Goal: Download file/media

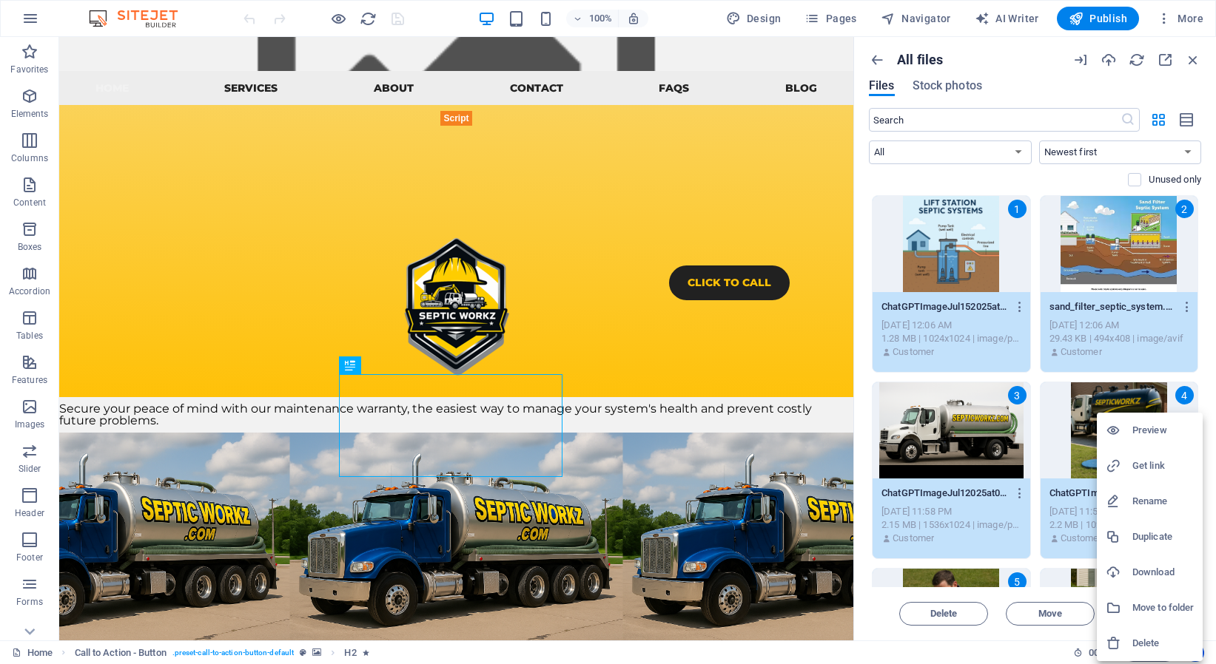
scroll to position [17873, 0]
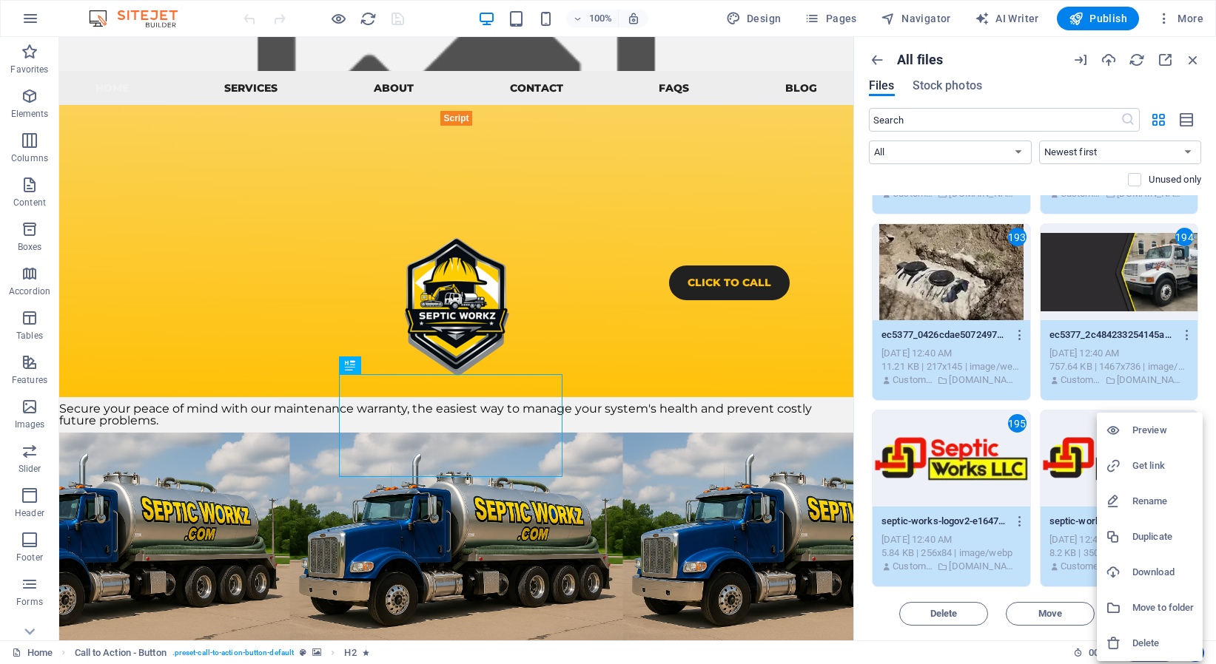
click at [1123, 569] on div at bounding box center [1118, 572] width 27 height 15
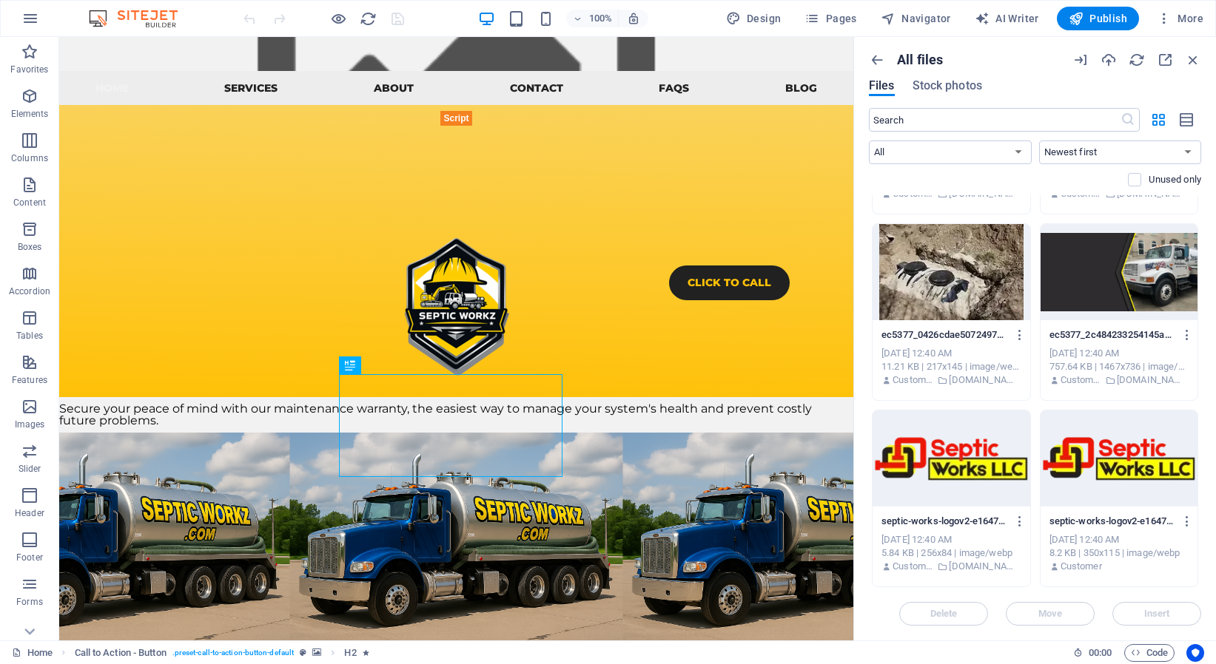
click at [1054, 419] on div at bounding box center [1119, 459] width 158 height 96
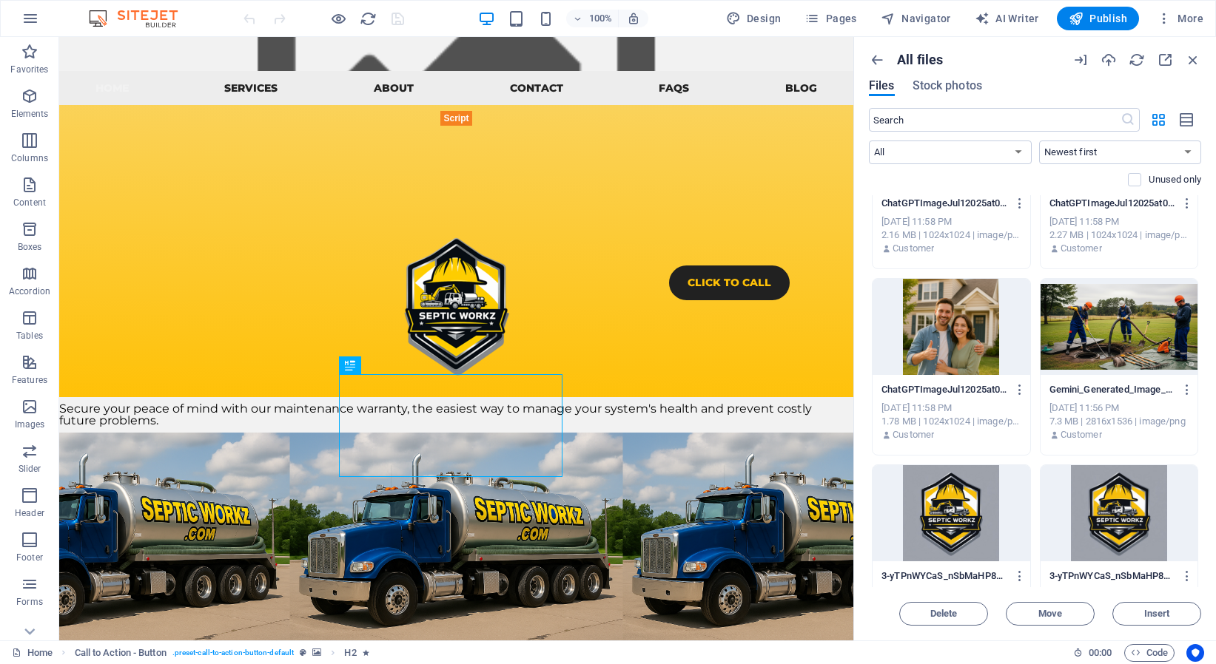
scroll to position [0, 0]
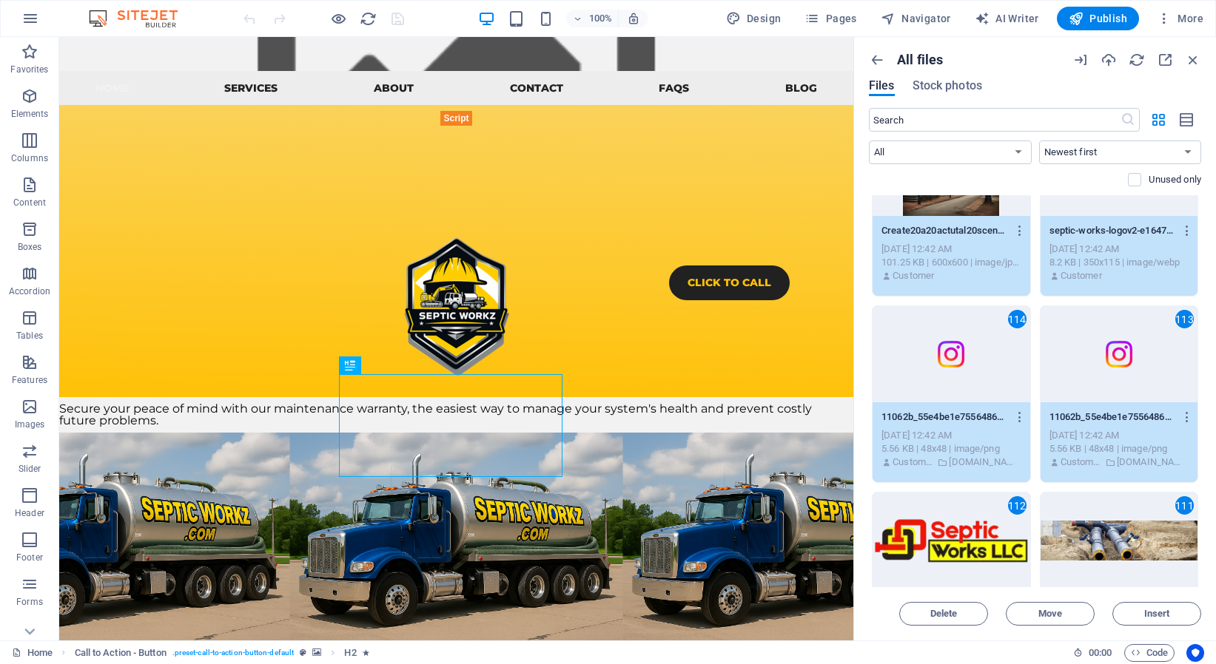
scroll to position [7709, 0]
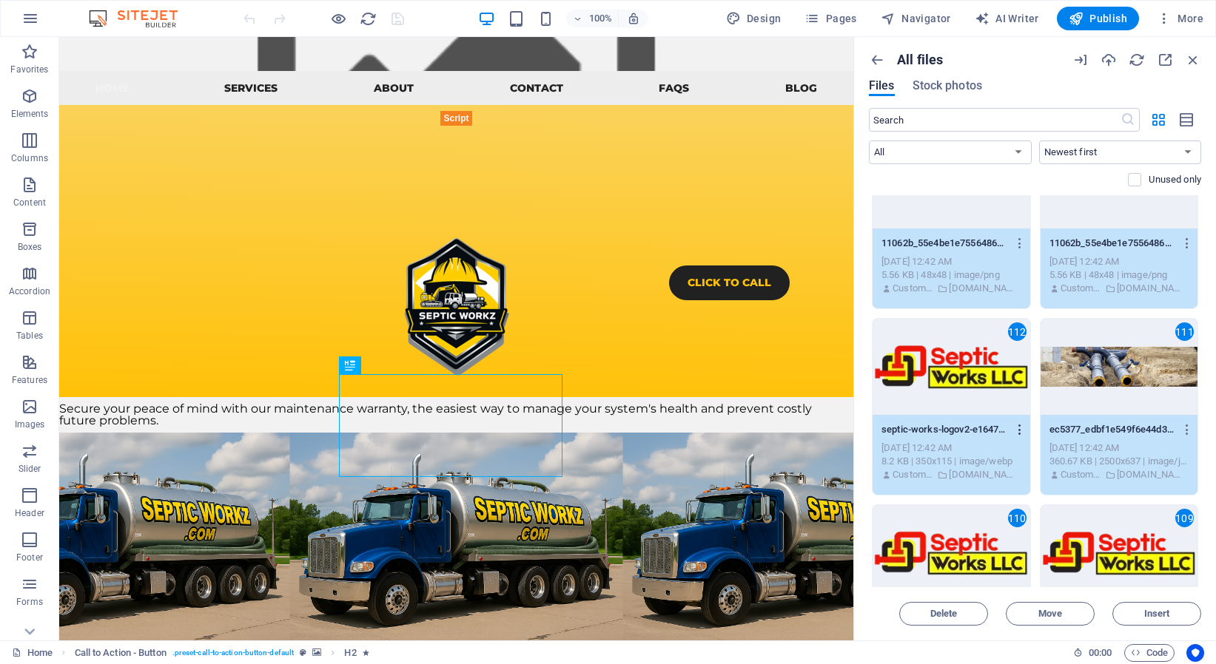
click at [1013, 431] on icon "button" at bounding box center [1020, 429] width 14 height 13
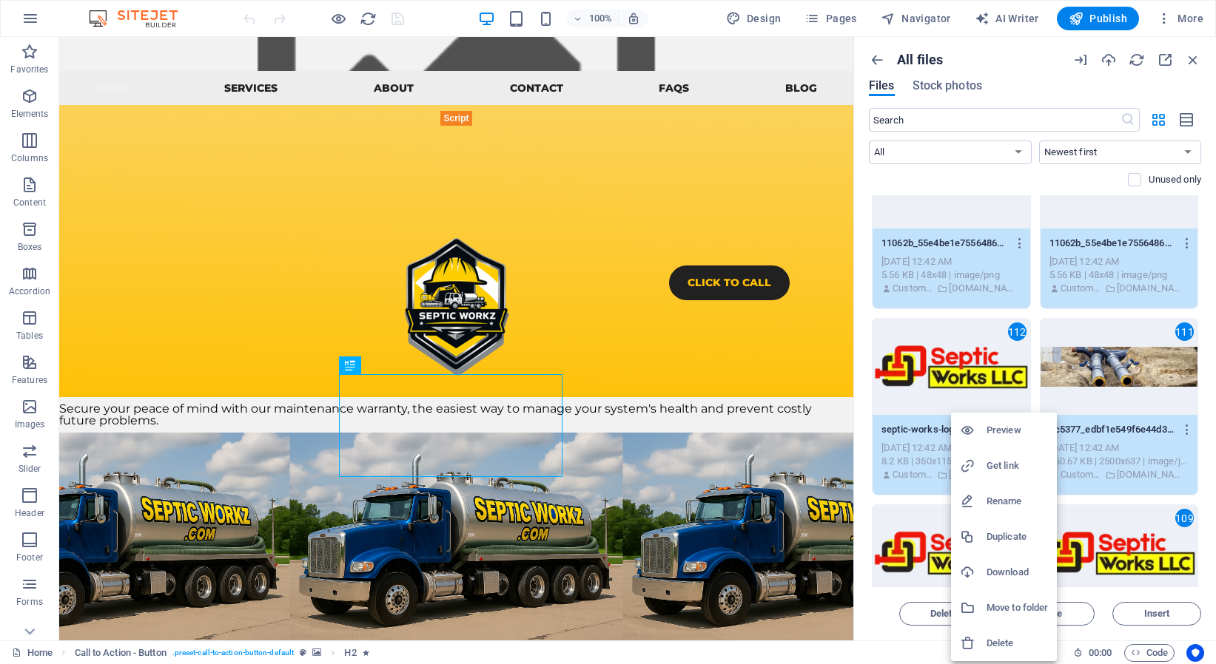
click at [1017, 570] on h6 "Download" at bounding box center [1016, 573] width 61 height 18
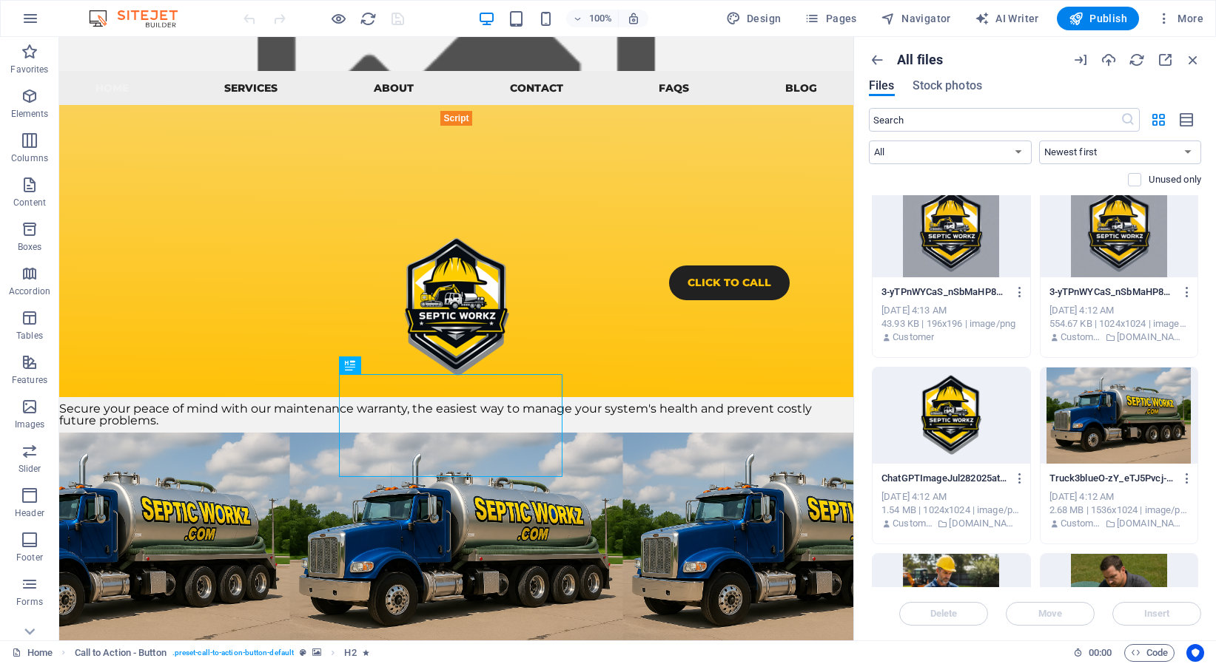
scroll to position [0, 0]
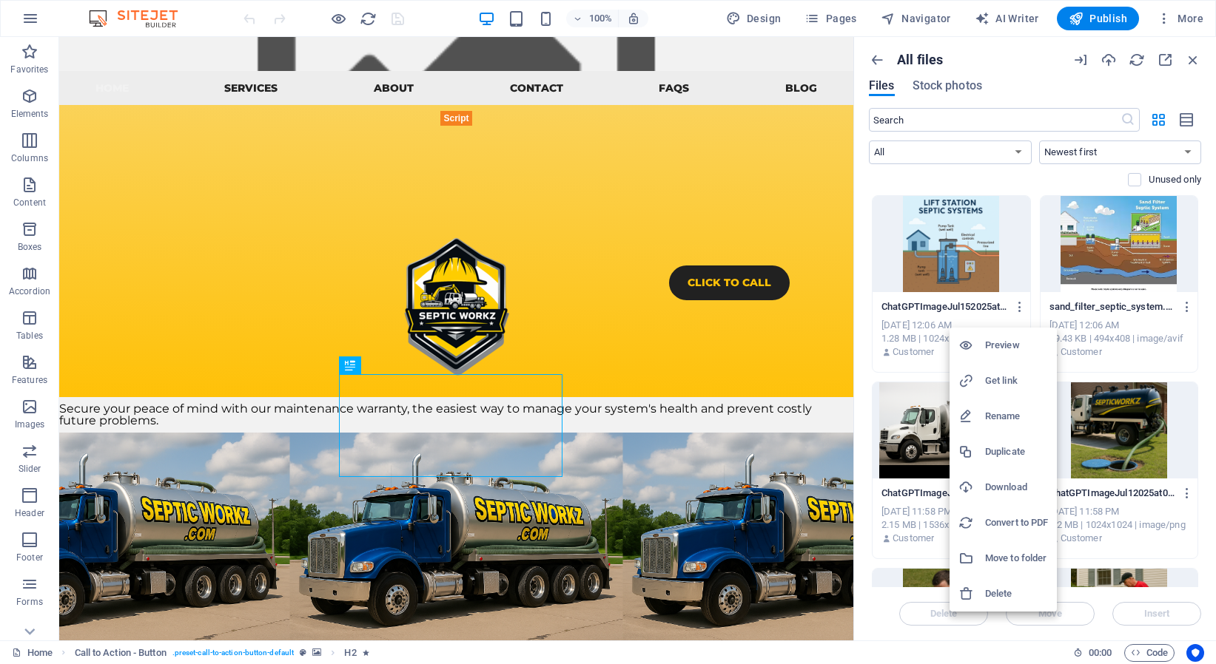
click at [1017, 486] on h6 "Download" at bounding box center [1016, 488] width 63 height 18
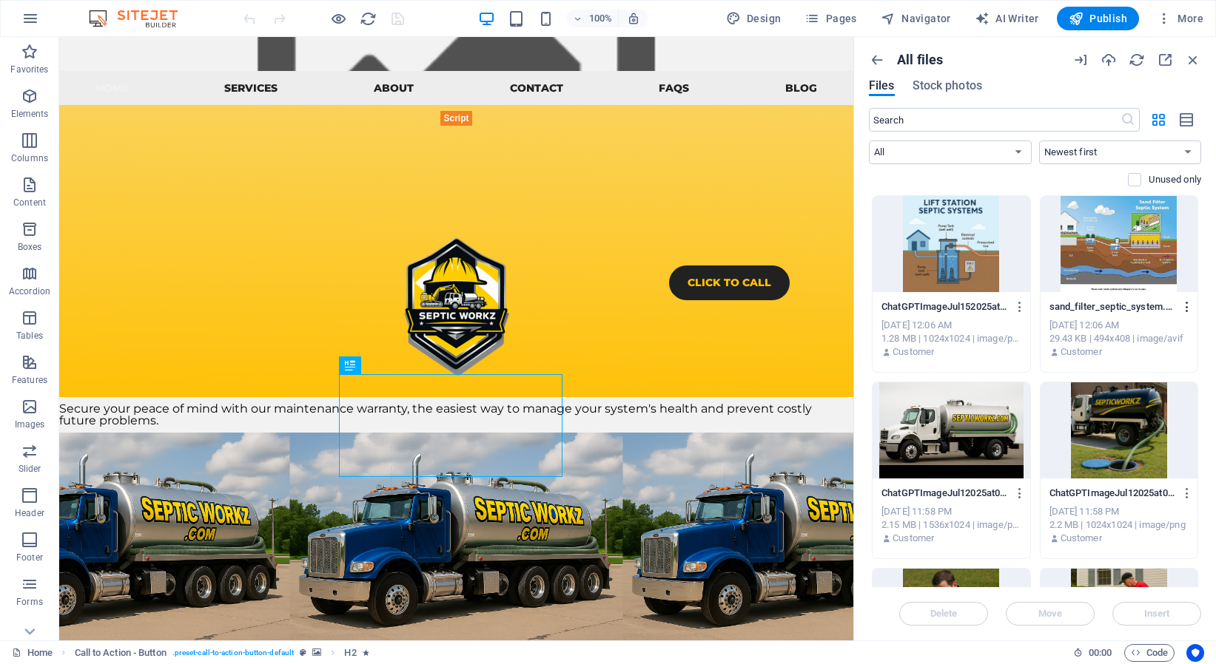
click at [0, 0] on icon "button" at bounding box center [0, 0] width 0 height 0
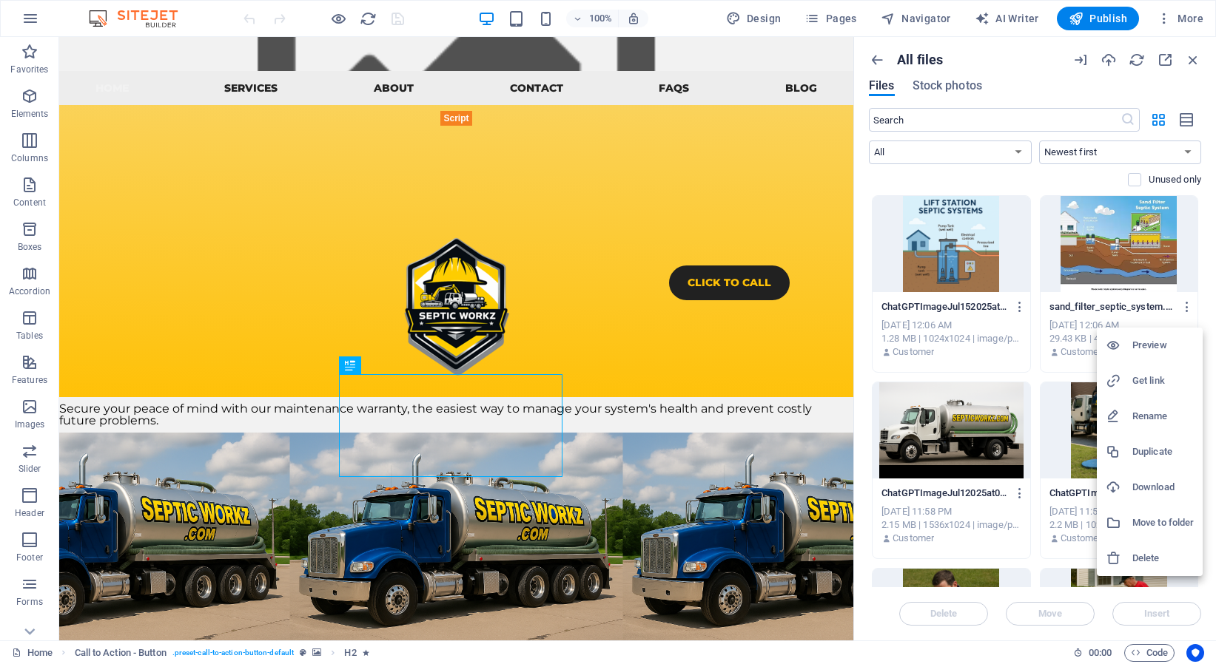
click at [1152, 480] on h6 "Download" at bounding box center [1162, 488] width 61 height 18
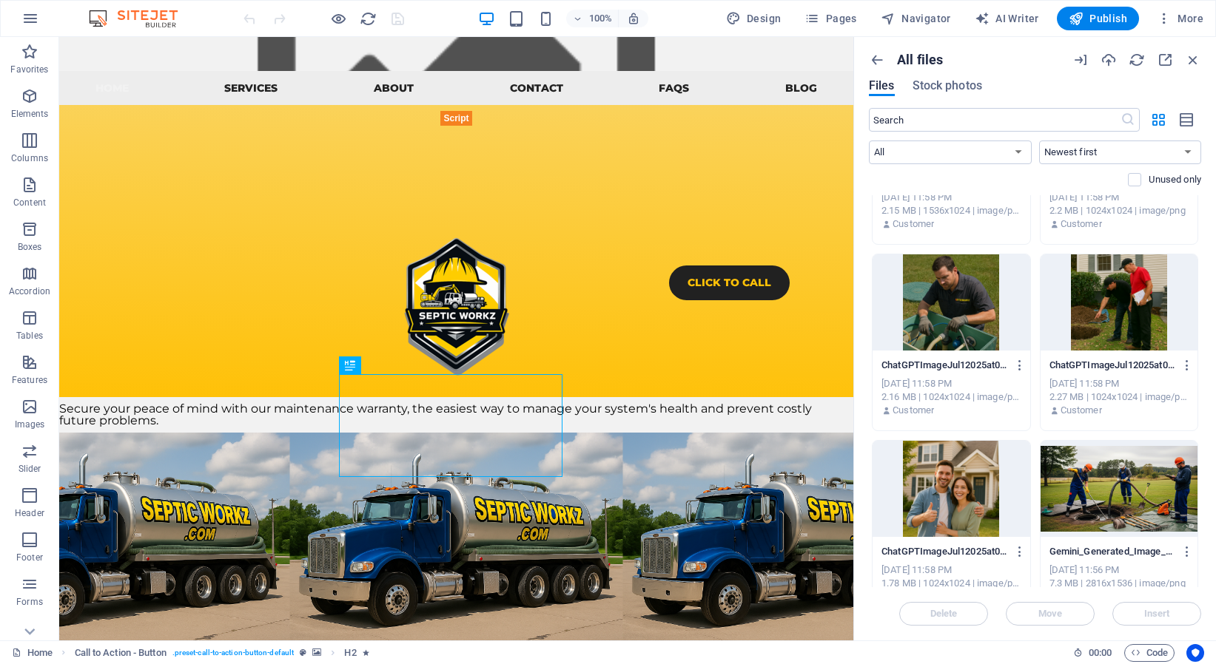
scroll to position [218, 0]
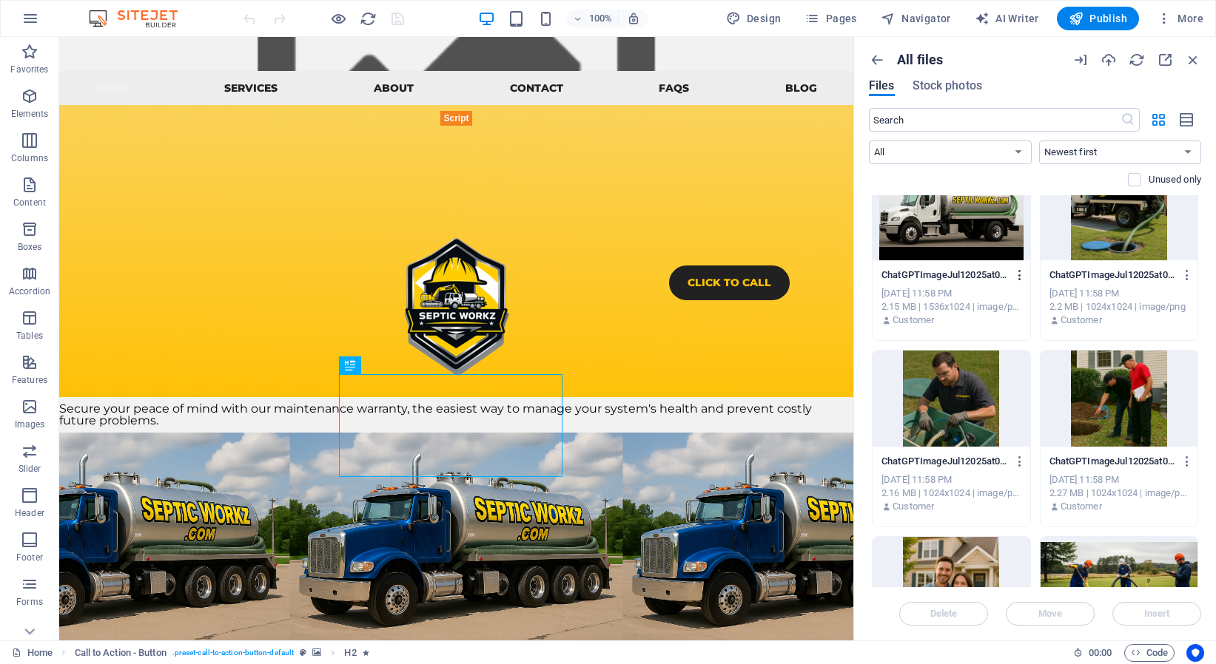
click at [1013, 276] on icon "button" at bounding box center [1020, 275] width 14 height 13
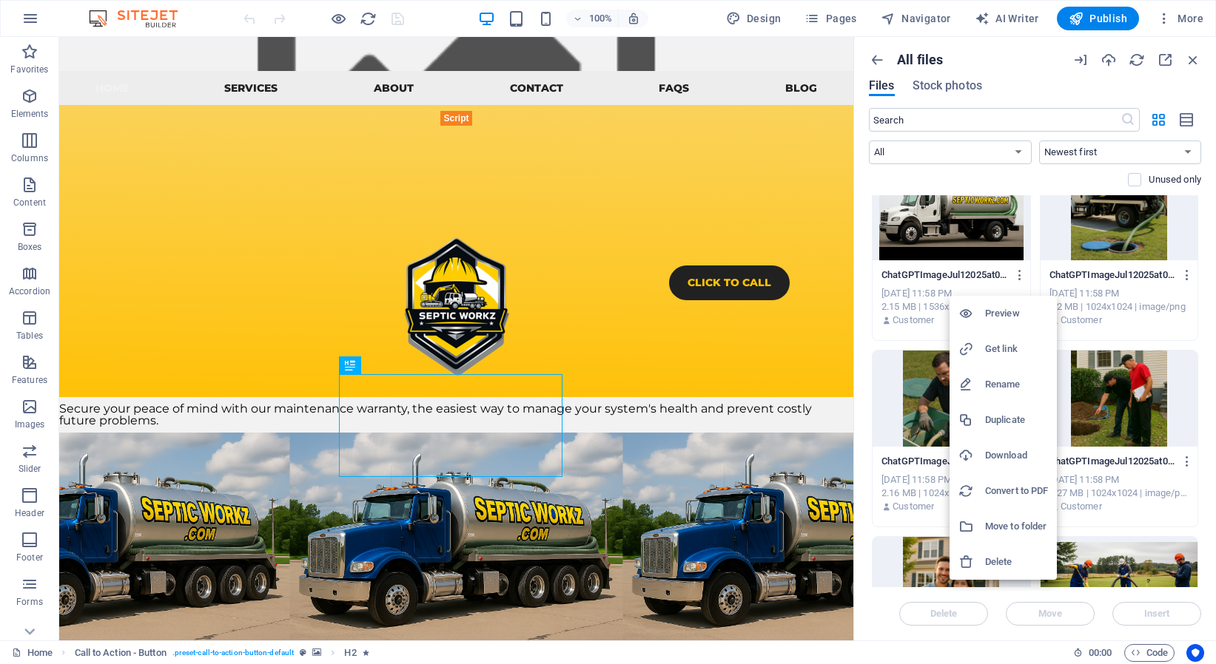
click at [1008, 452] on h6 "Download" at bounding box center [1016, 456] width 63 height 18
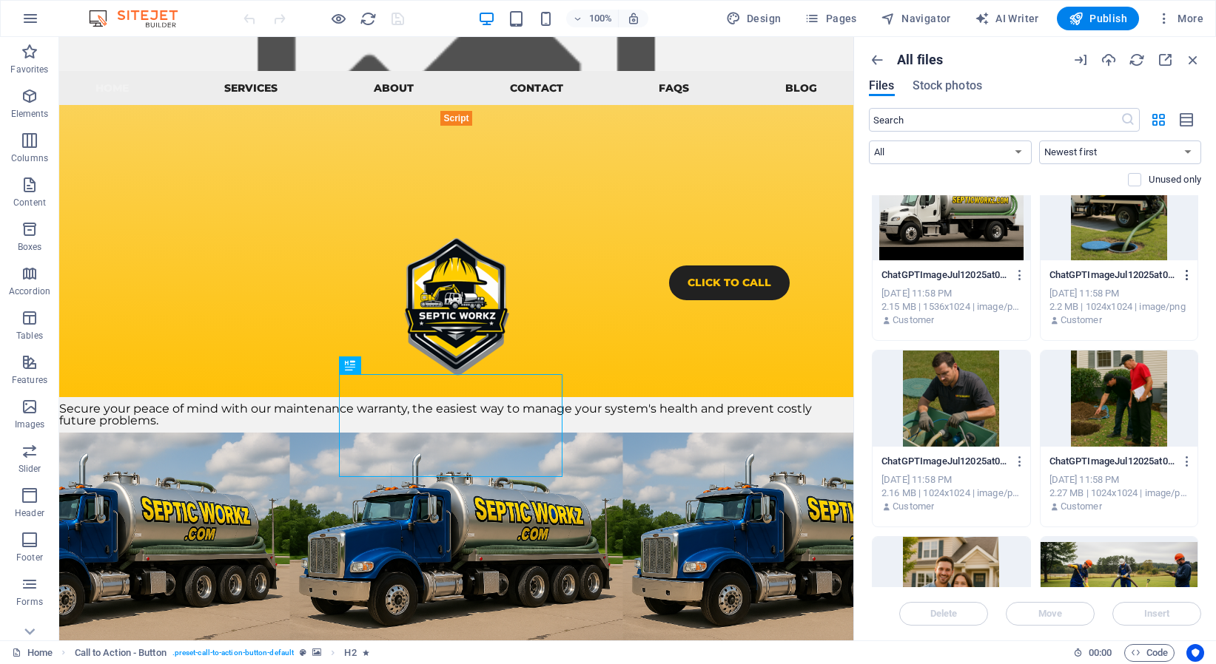
click at [1180, 278] on icon "button" at bounding box center [1187, 275] width 14 height 13
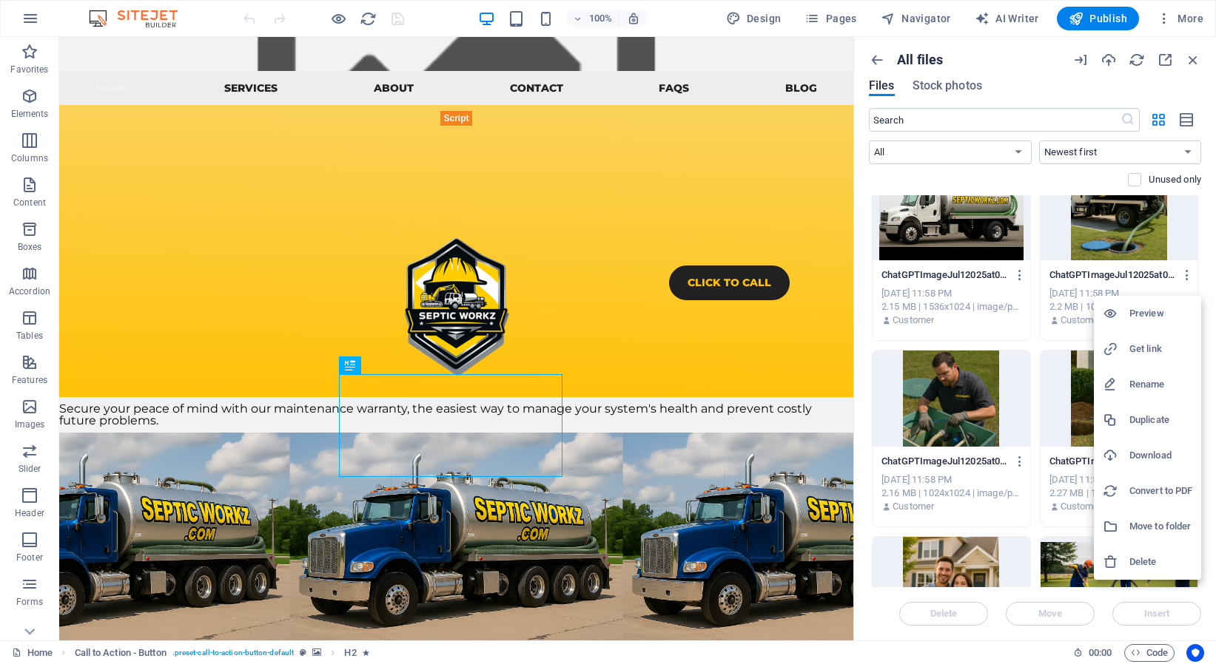
click at [1145, 453] on h6 "Download" at bounding box center [1160, 456] width 63 height 18
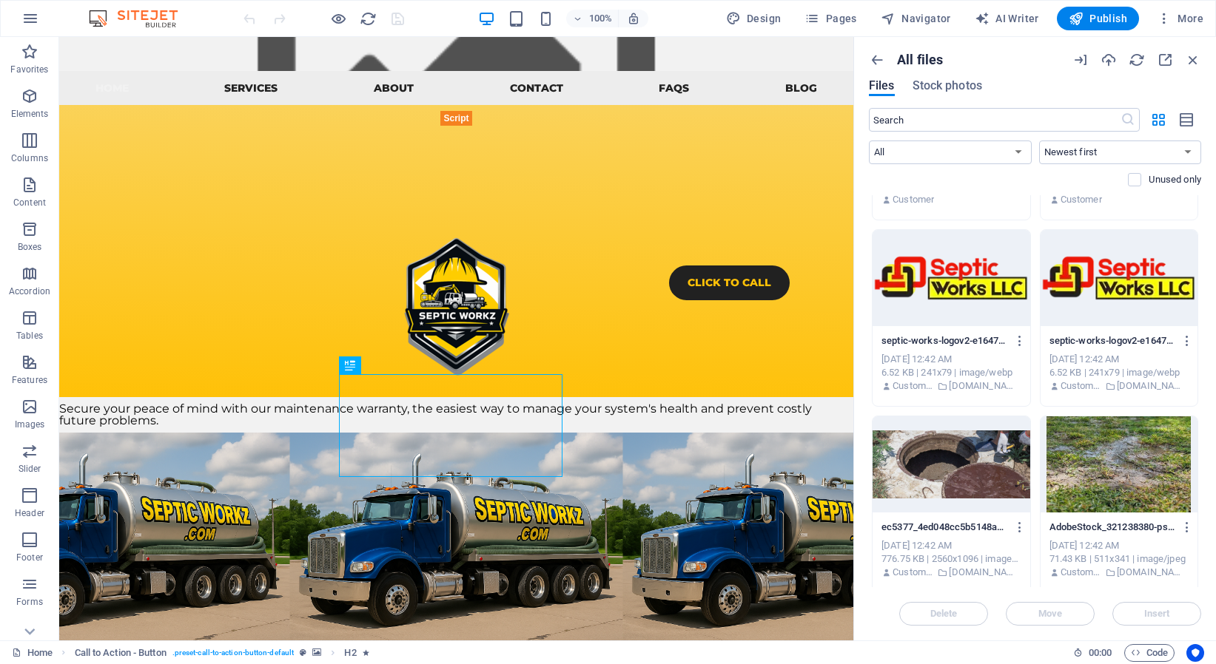
scroll to position [1408, 0]
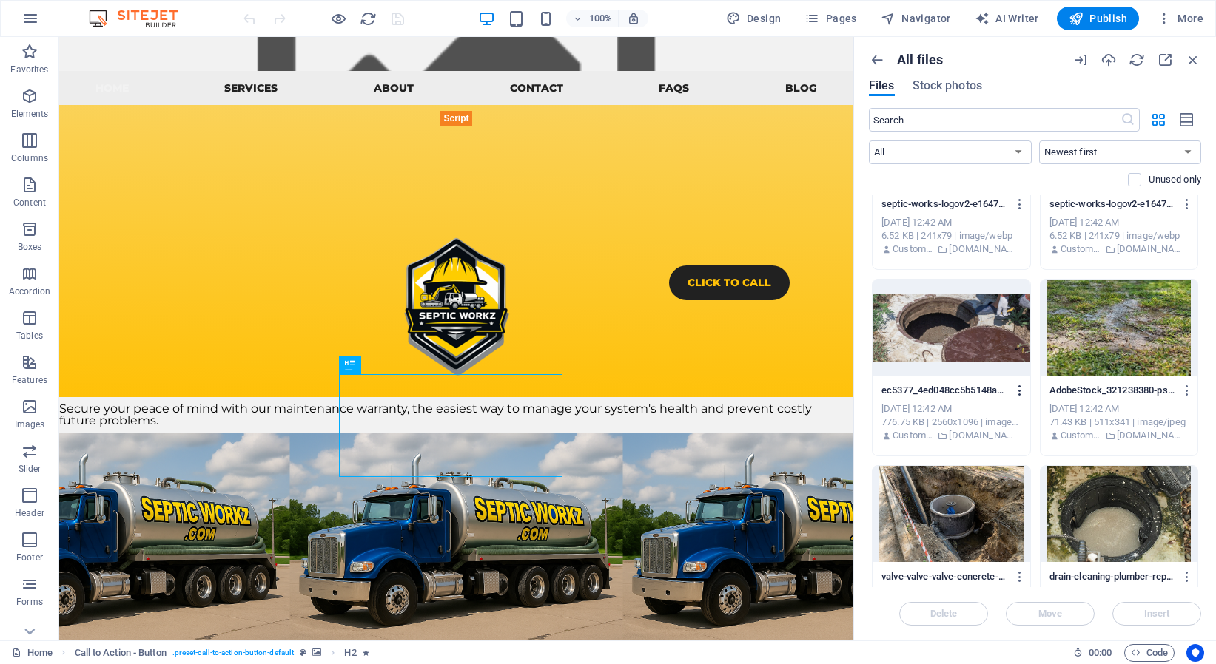
click at [1013, 387] on icon "button" at bounding box center [1020, 390] width 14 height 13
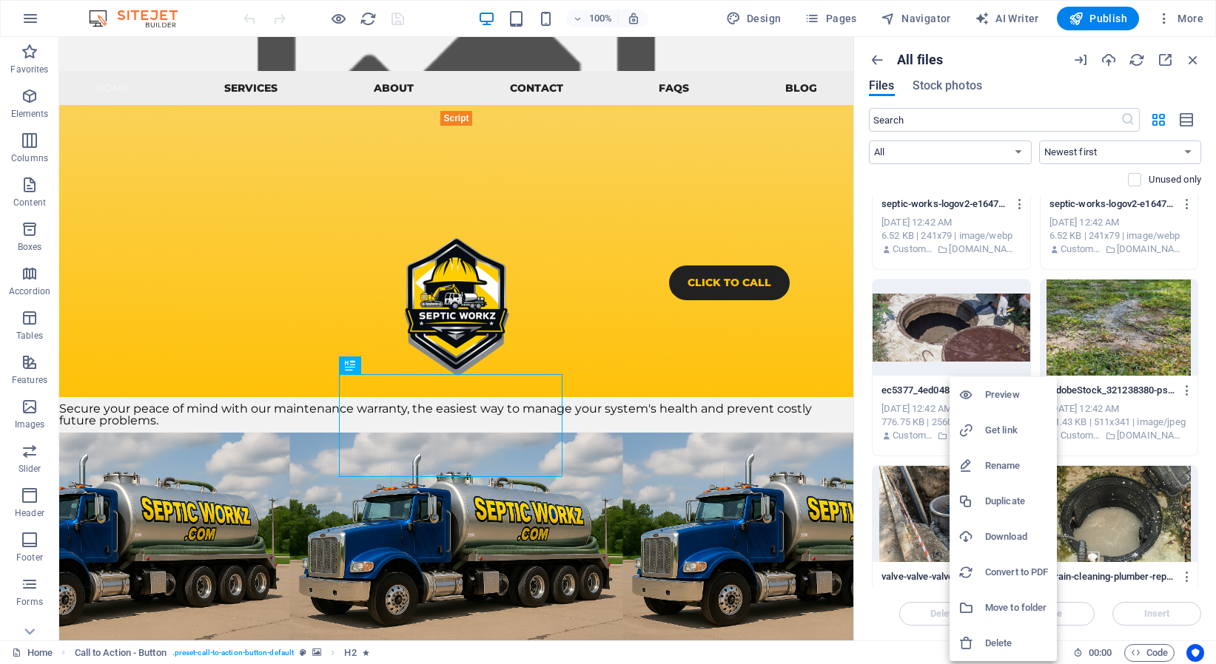
click at [1018, 533] on h6 "Download" at bounding box center [1016, 537] width 63 height 18
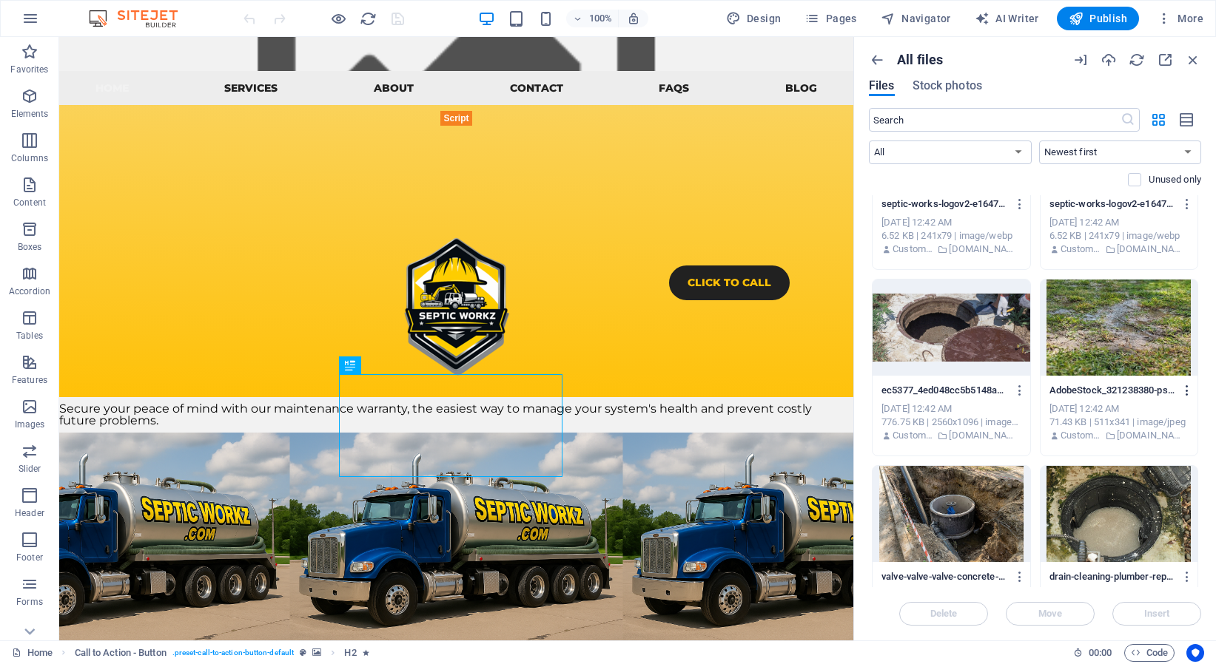
click at [1180, 394] on icon "button" at bounding box center [1187, 390] width 14 height 13
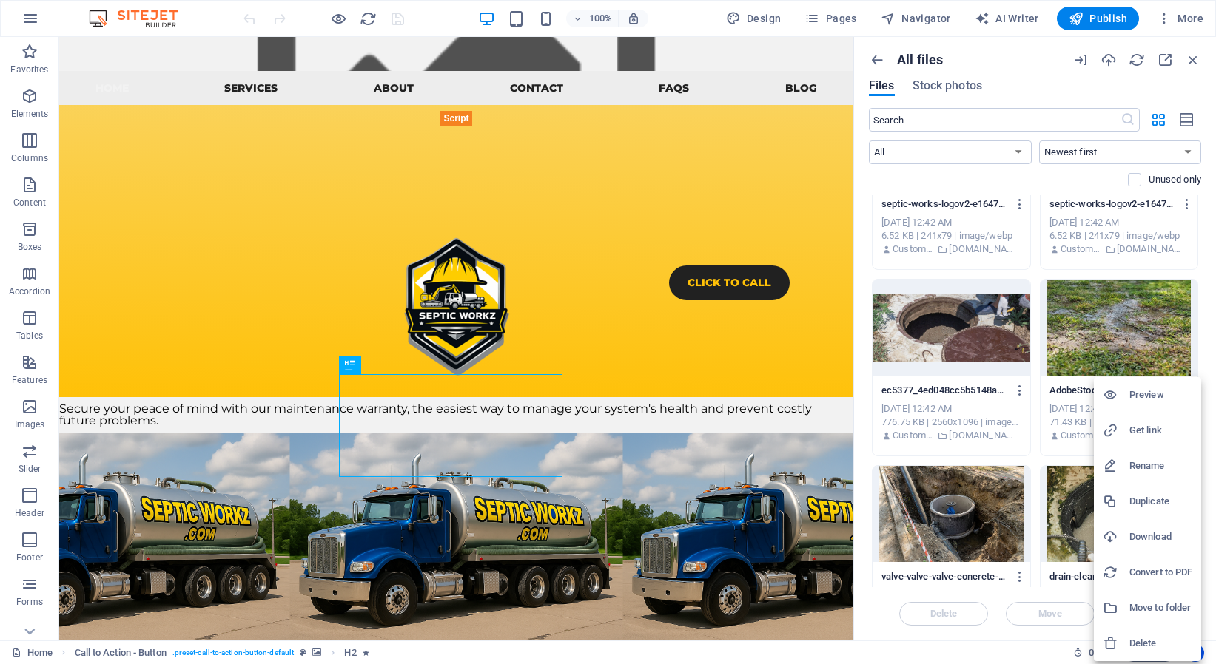
click at [1148, 539] on h6 "Download" at bounding box center [1160, 537] width 63 height 18
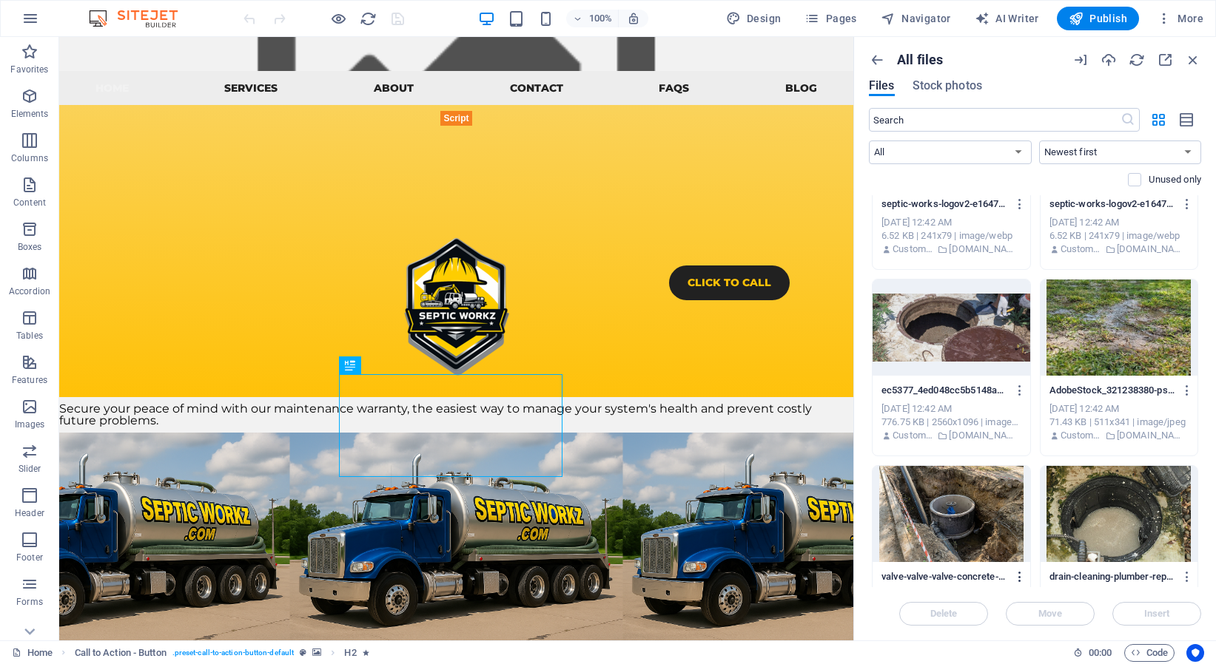
click at [1013, 575] on icon "button" at bounding box center [1020, 576] width 14 height 13
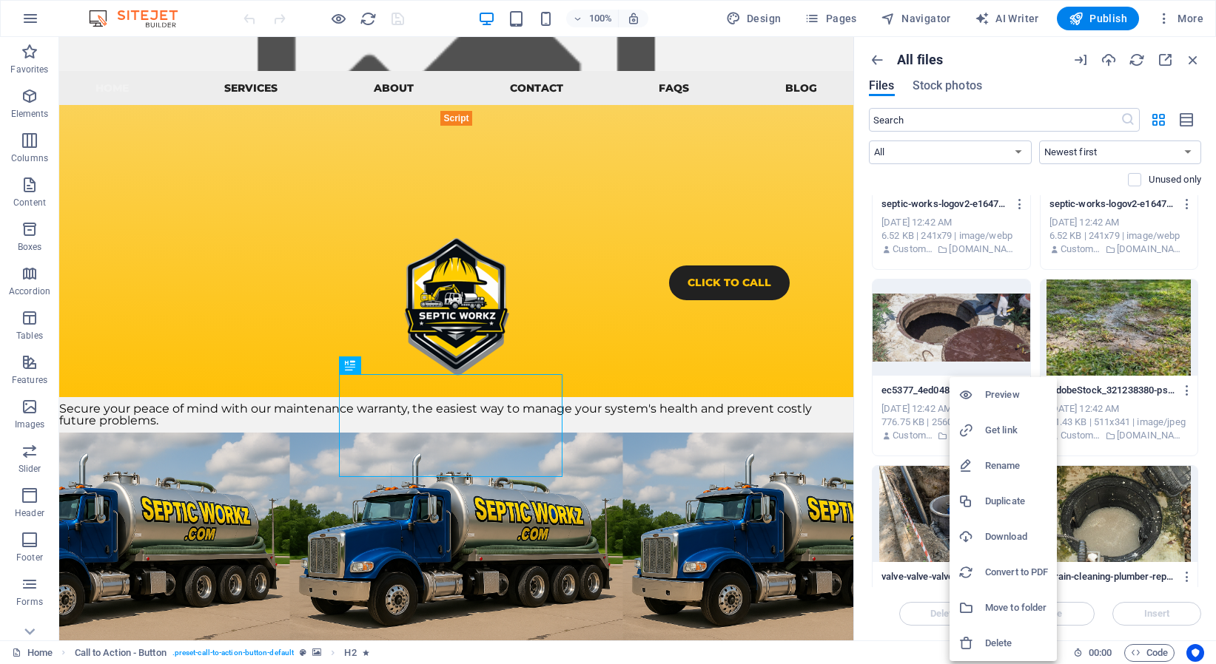
click at [1014, 537] on h6 "Download" at bounding box center [1016, 537] width 63 height 18
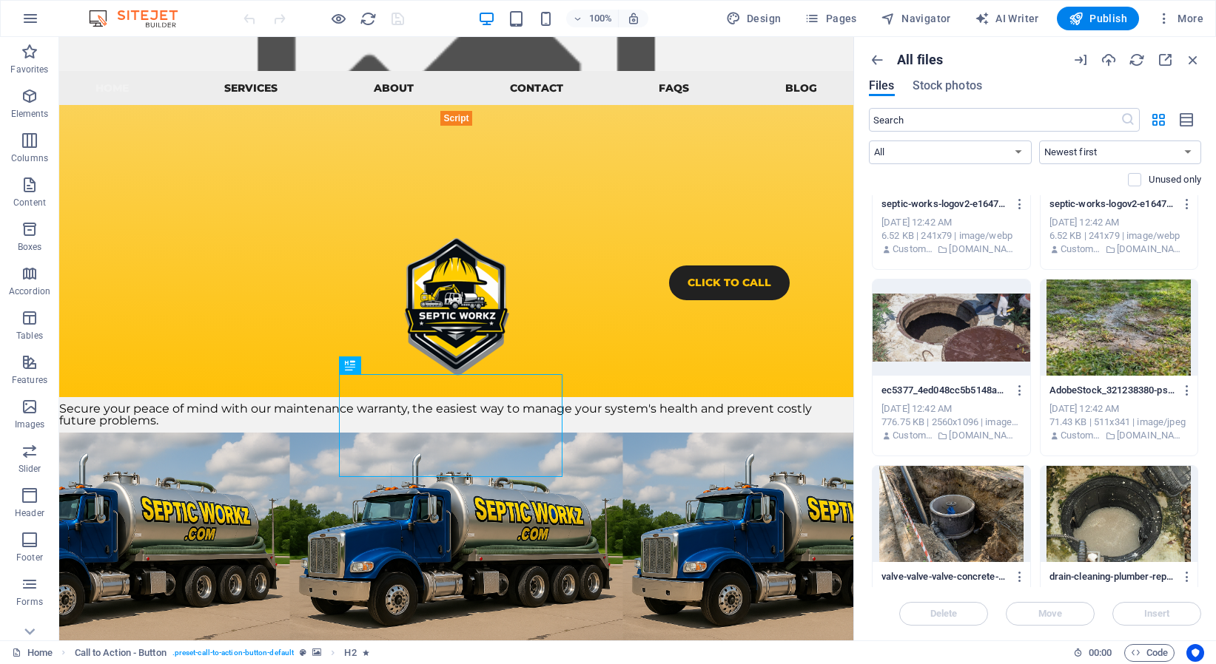
scroll to position [1410, 0]
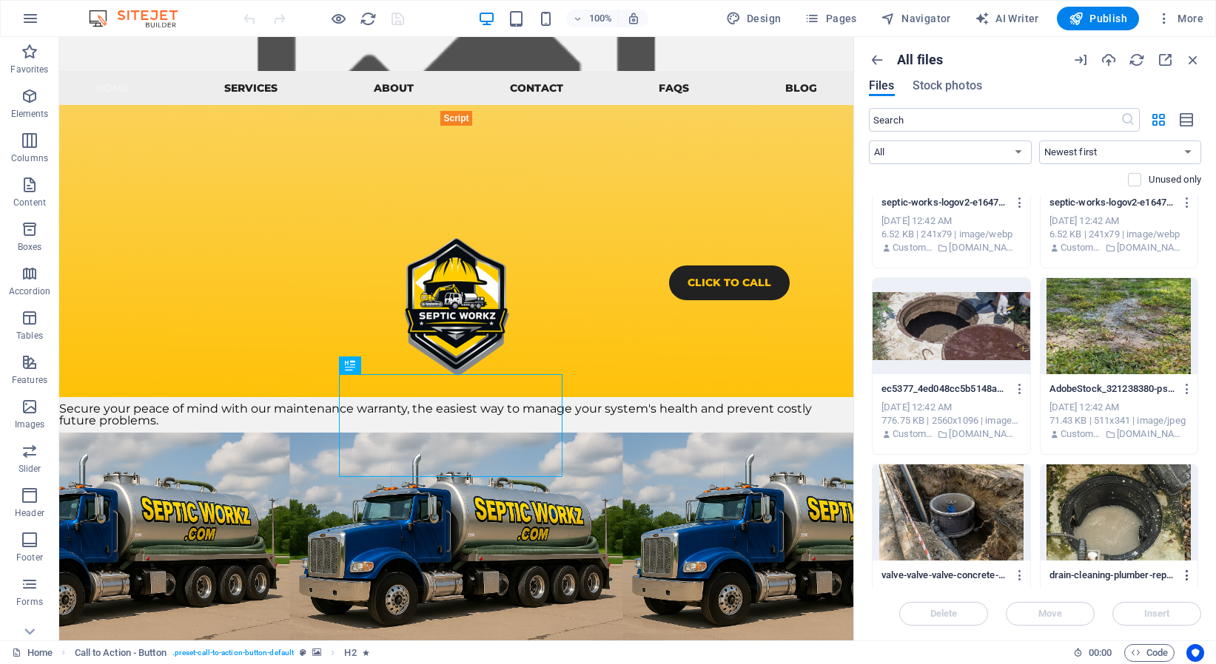
click at [1180, 574] on icon "button" at bounding box center [1187, 575] width 14 height 13
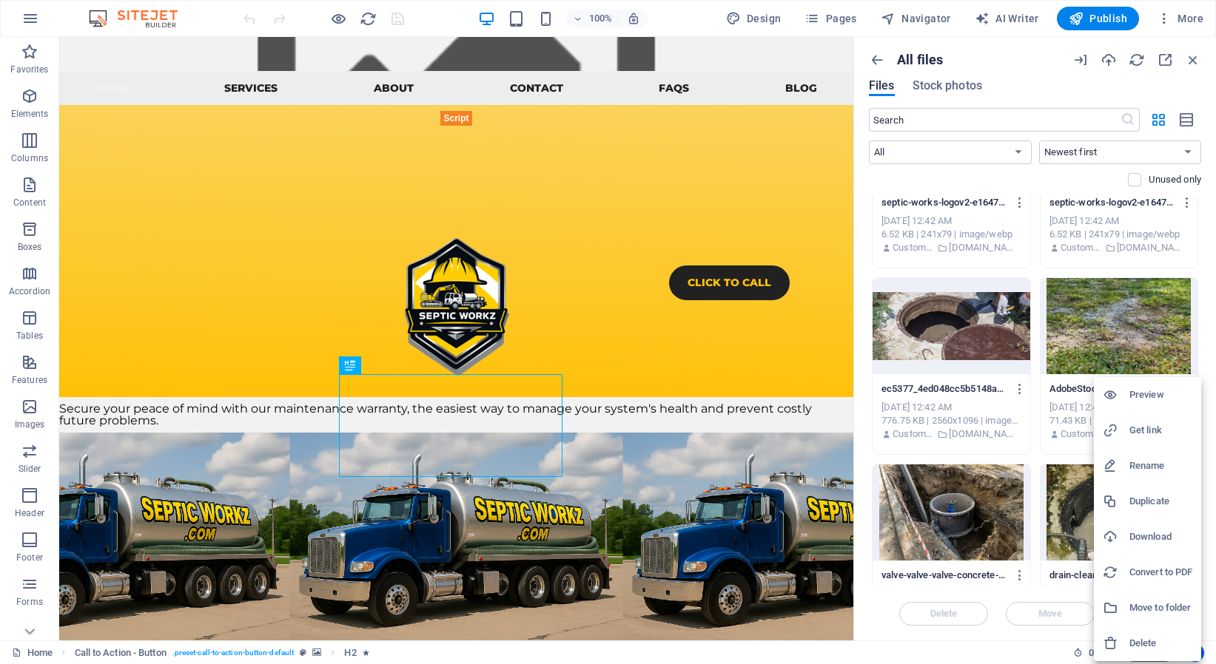
click at [1142, 536] on h6 "Download" at bounding box center [1160, 537] width 63 height 18
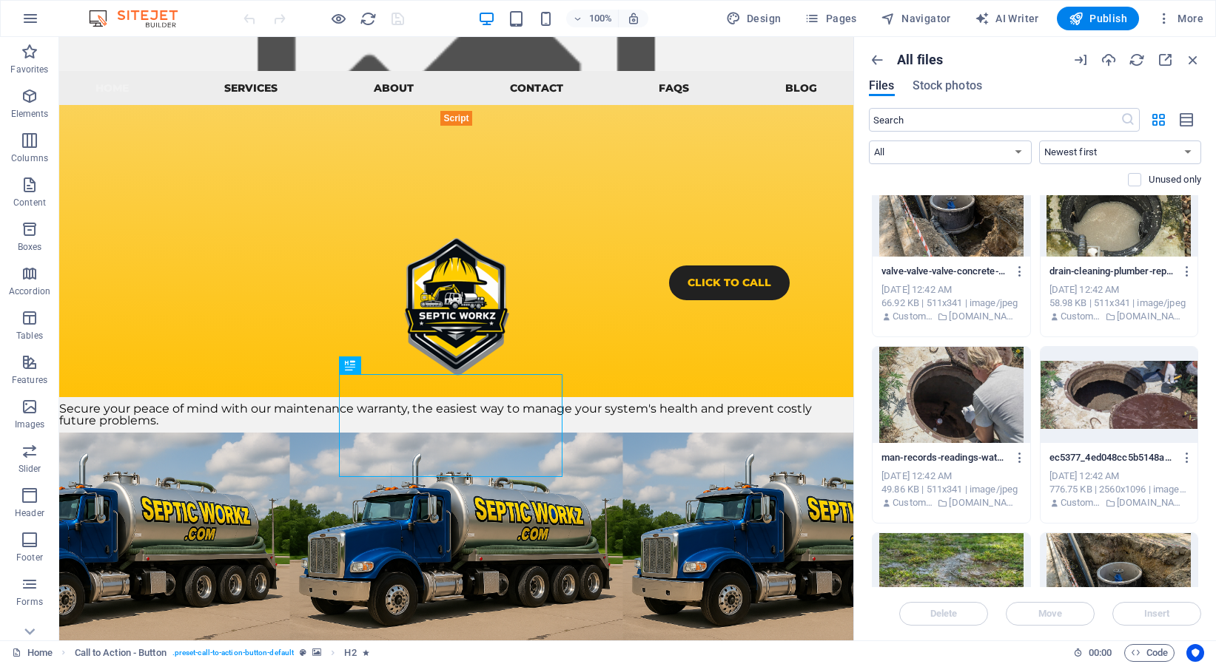
scroll to position [1805, 0]
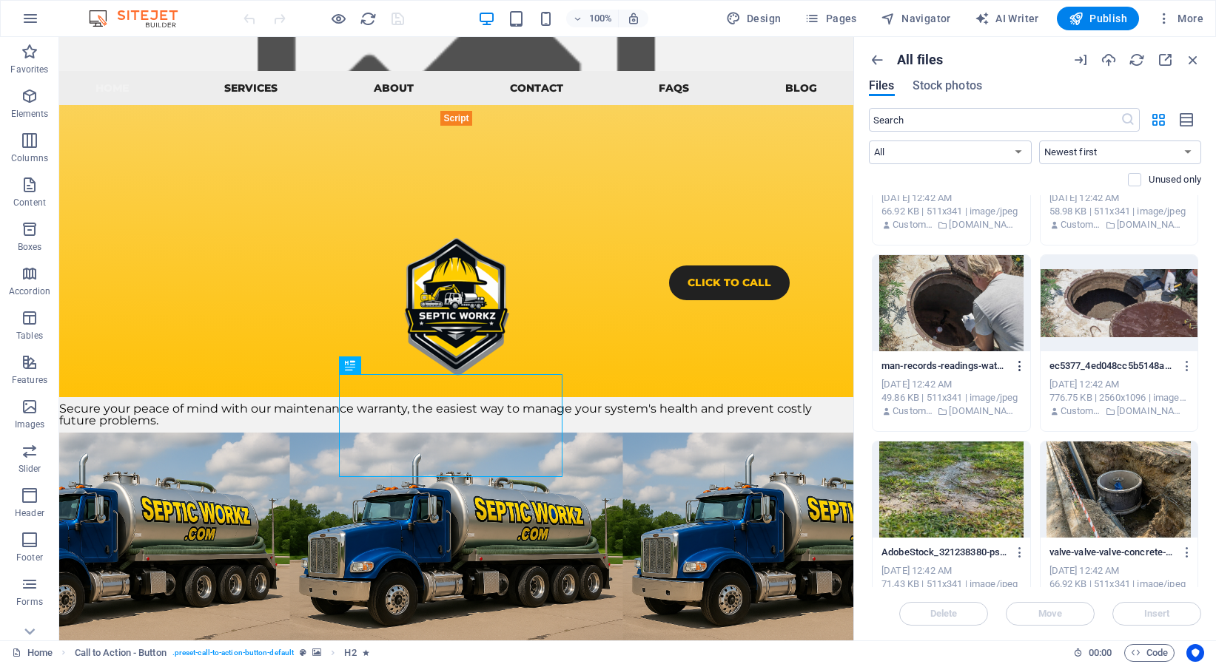
click at [1013, 365] on icon "button" at bounding box center [1020, 366] width 14 height 13
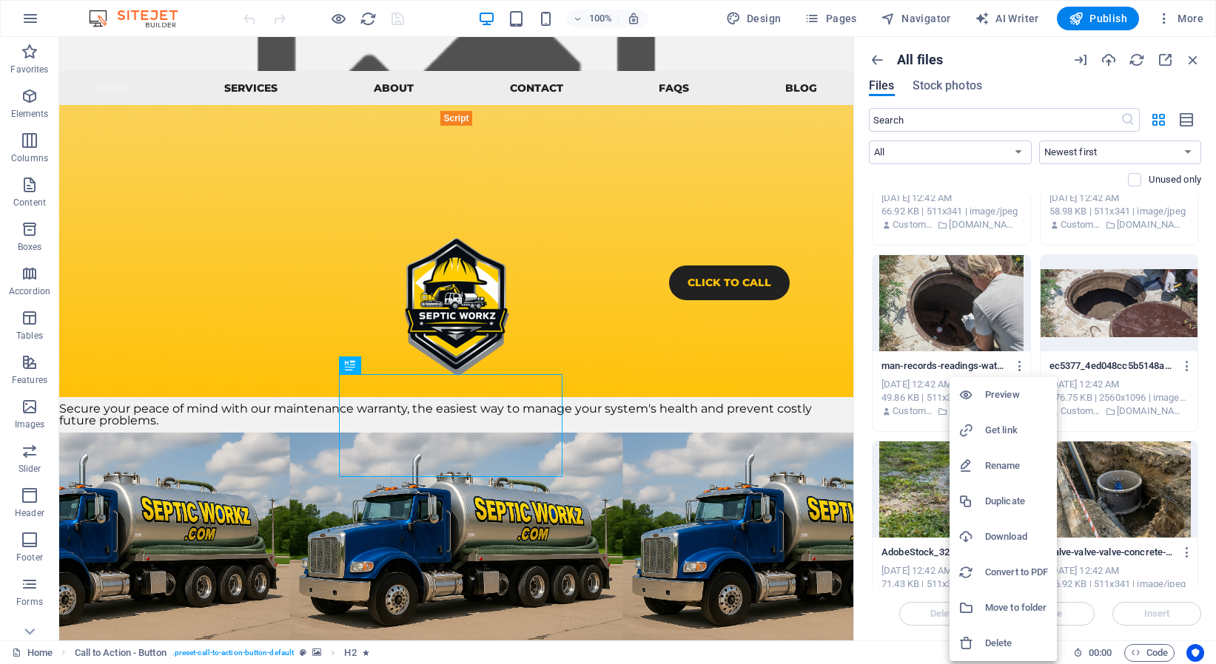
click at [1020, 533] on h6 "Download" at bounding box center [1016, 537] width 63 height 18
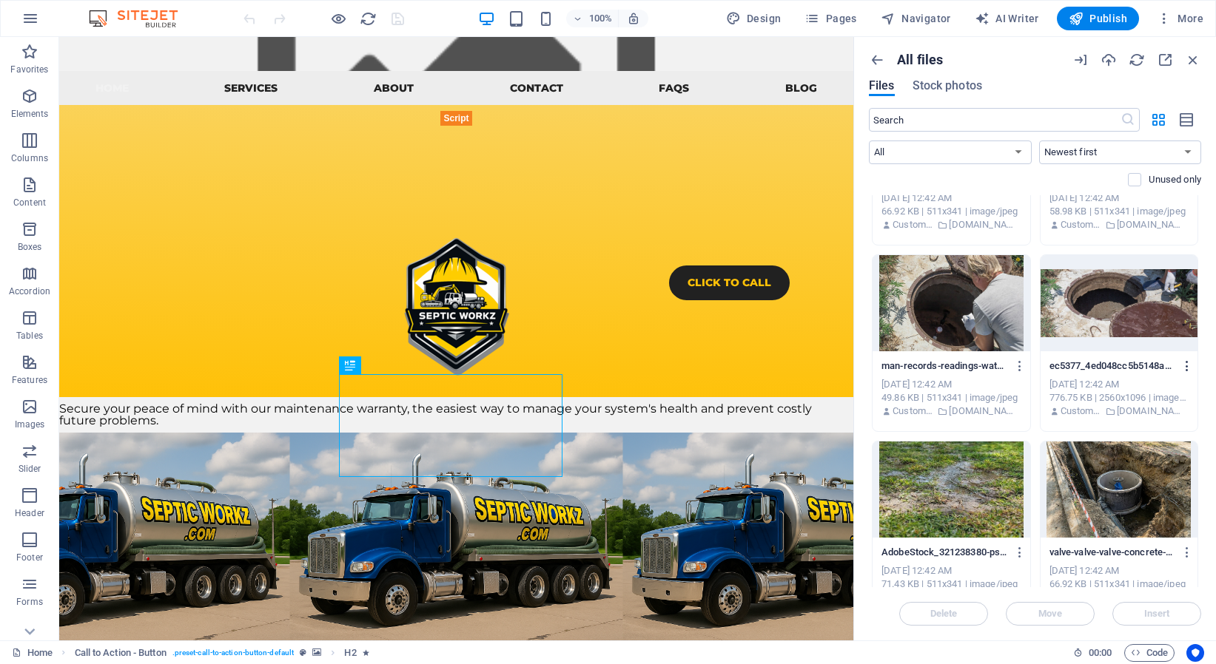
click at [1180, 364] on icon "button" at bounding box center [1187, 366] width 14 height 13
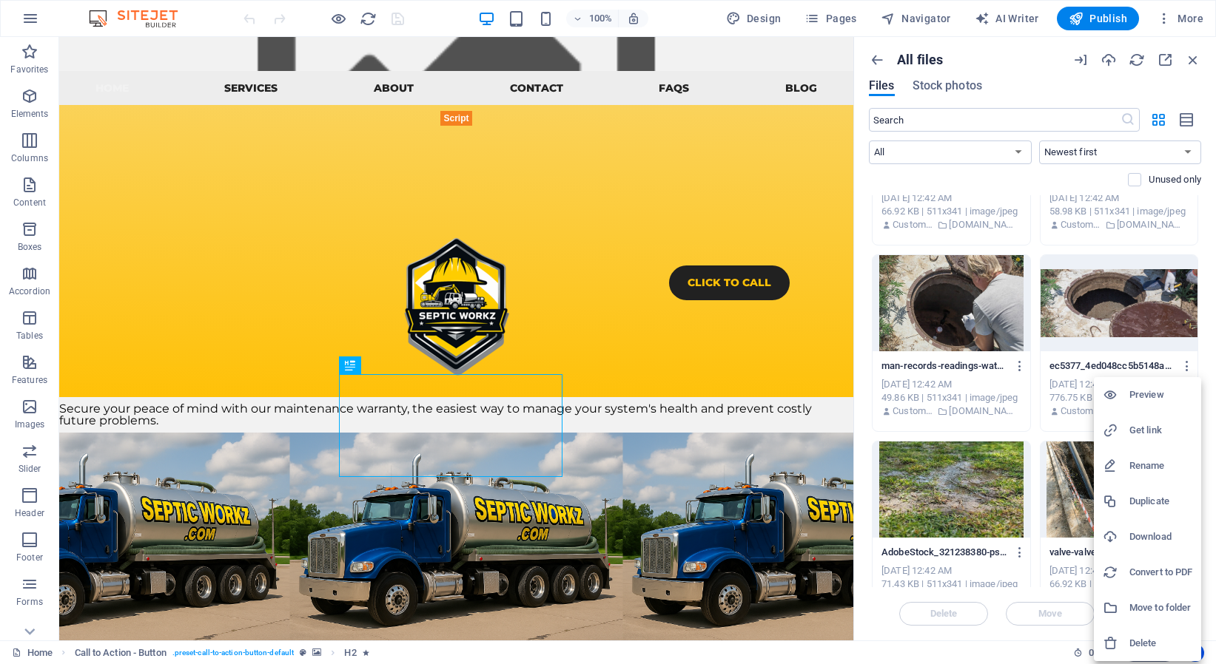
click at [1154, 533] on h6 "Download" at bounding box center [1160, 537] width 63 height 18
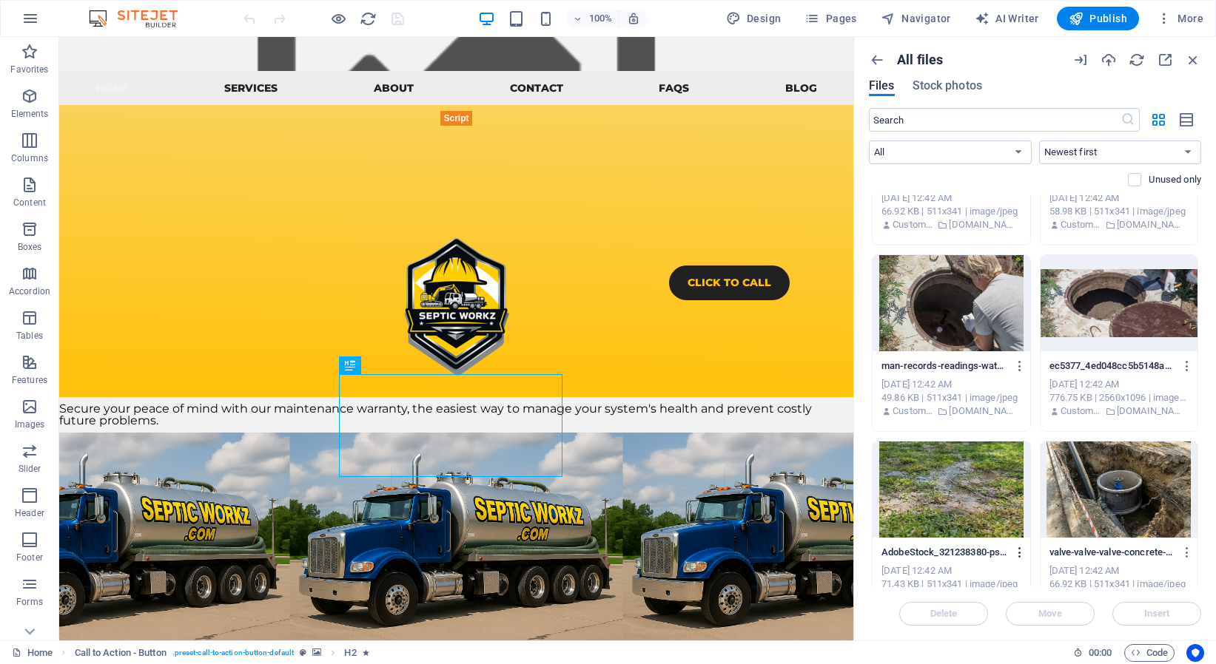
click at [1013, 553] on icon "button" at bounding box center [1020, 552] width 14 height 13
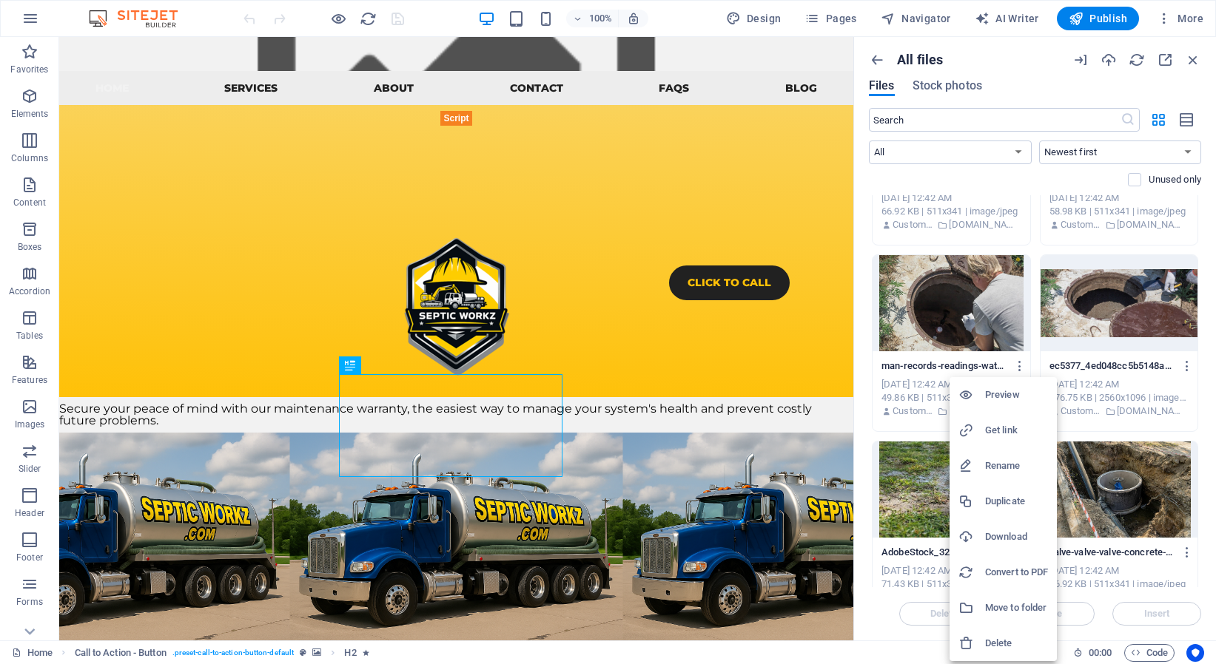
click at [1007, 543] on h6 "Download" at bounding box center [1016, 537] width 63 height 18
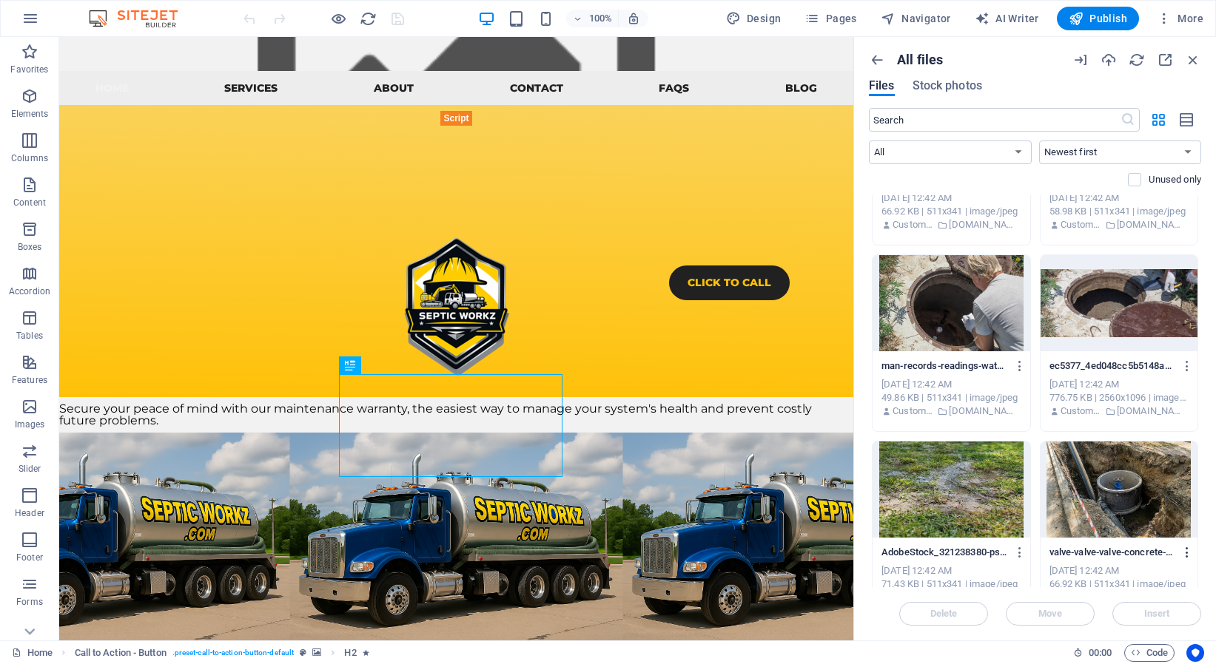
click at [1180, 553] on icon "button" at bounding box center [1187, 552] width 14 height 13
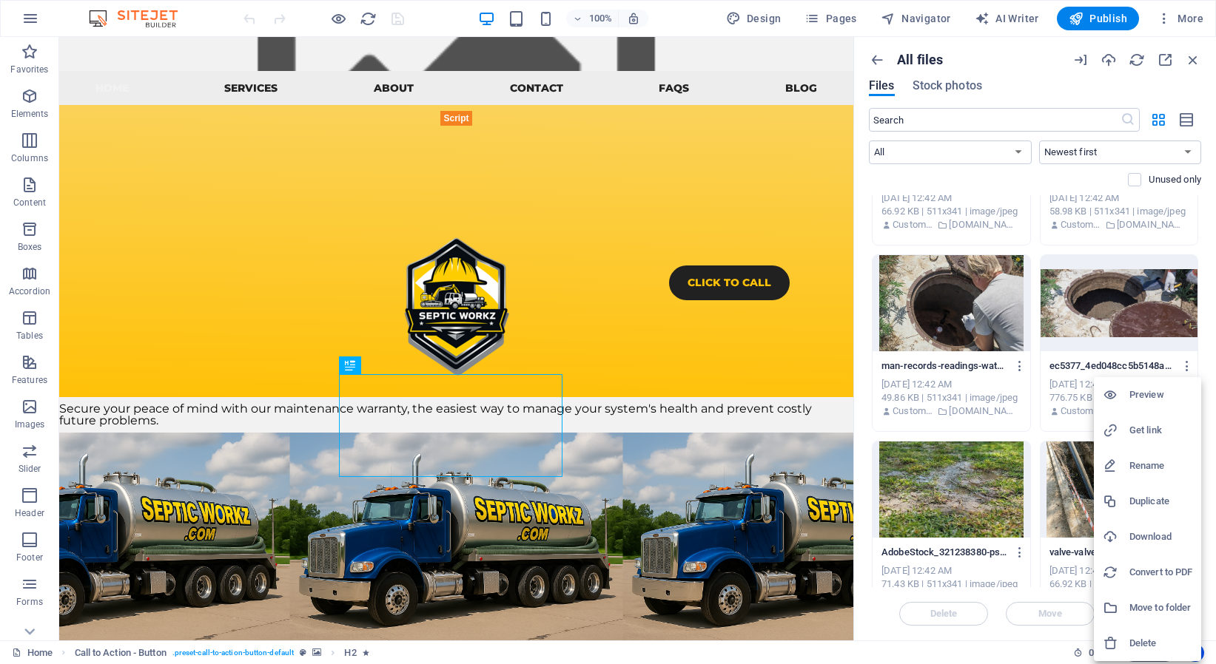
click at [1154, 531] on h6 "Download" at bounding box center [1160, 537] width 63 height 18
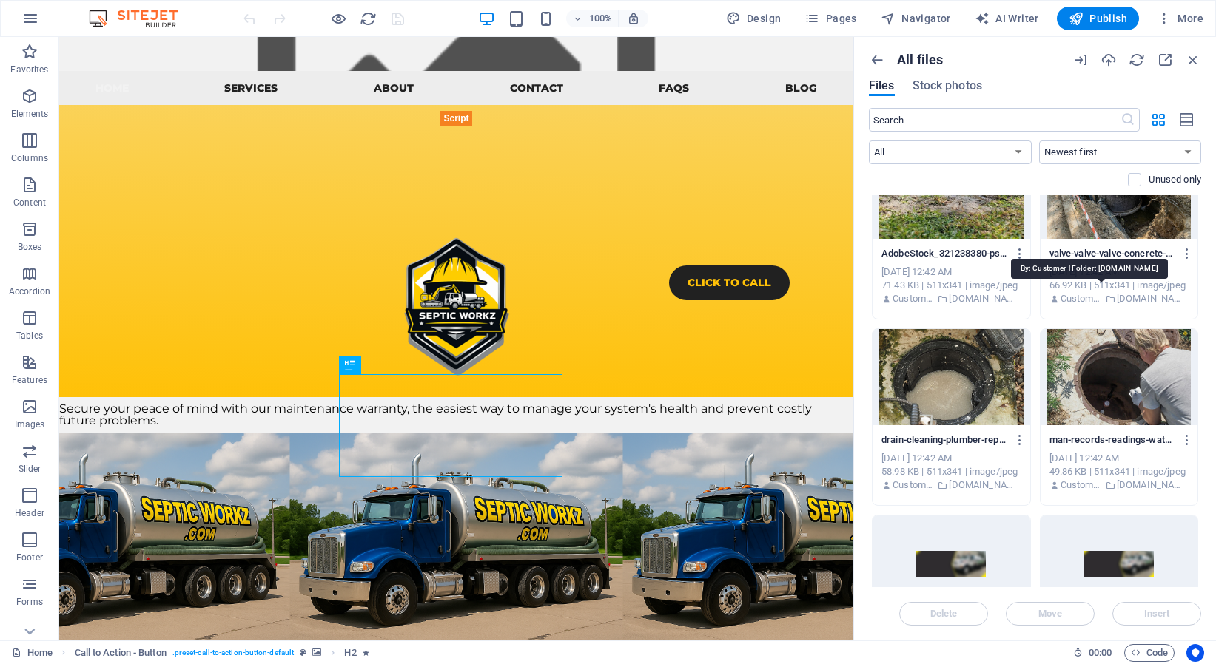
scroll to position [2107, 0]
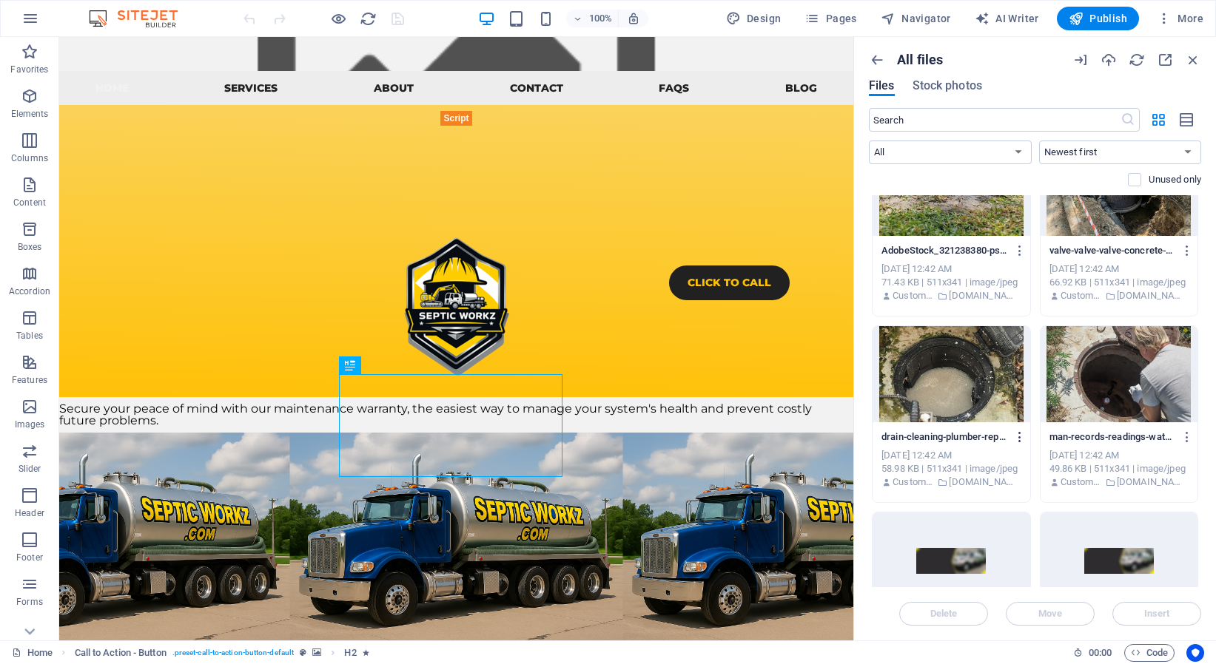
click at [1013, 438] on icon "button" at bounding box center [1020, 437] width 14 height 13
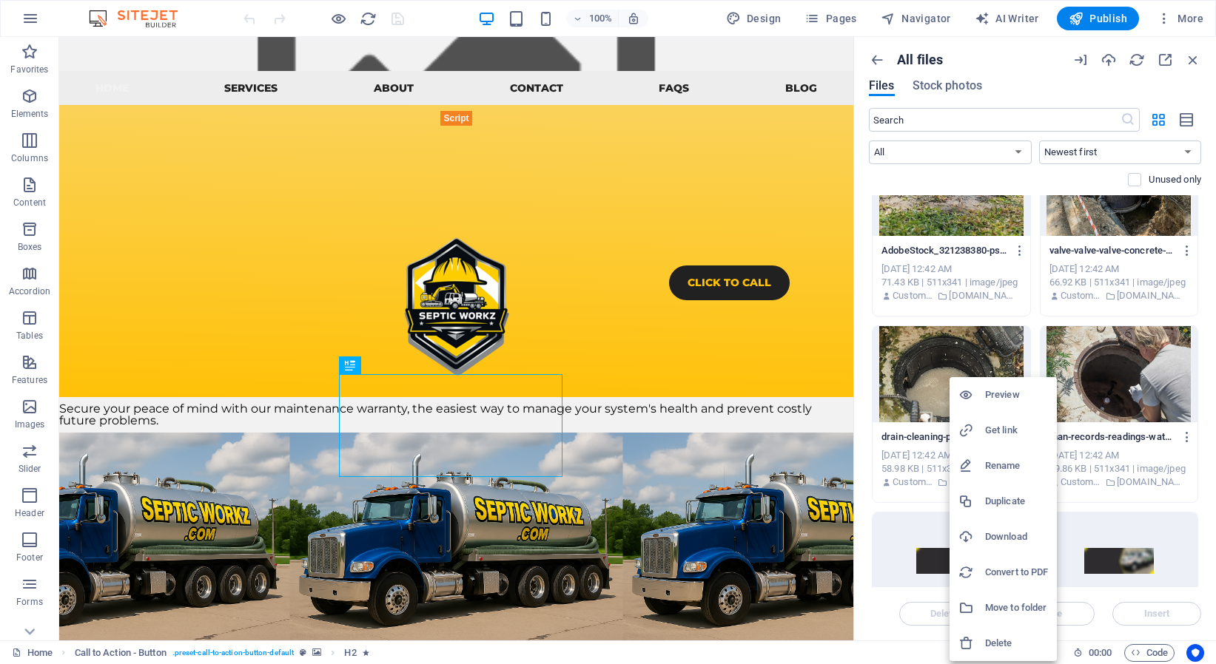
click at [1020, 533] on h6 "Download" at bounding box center [1016, 537] width 63 height 18
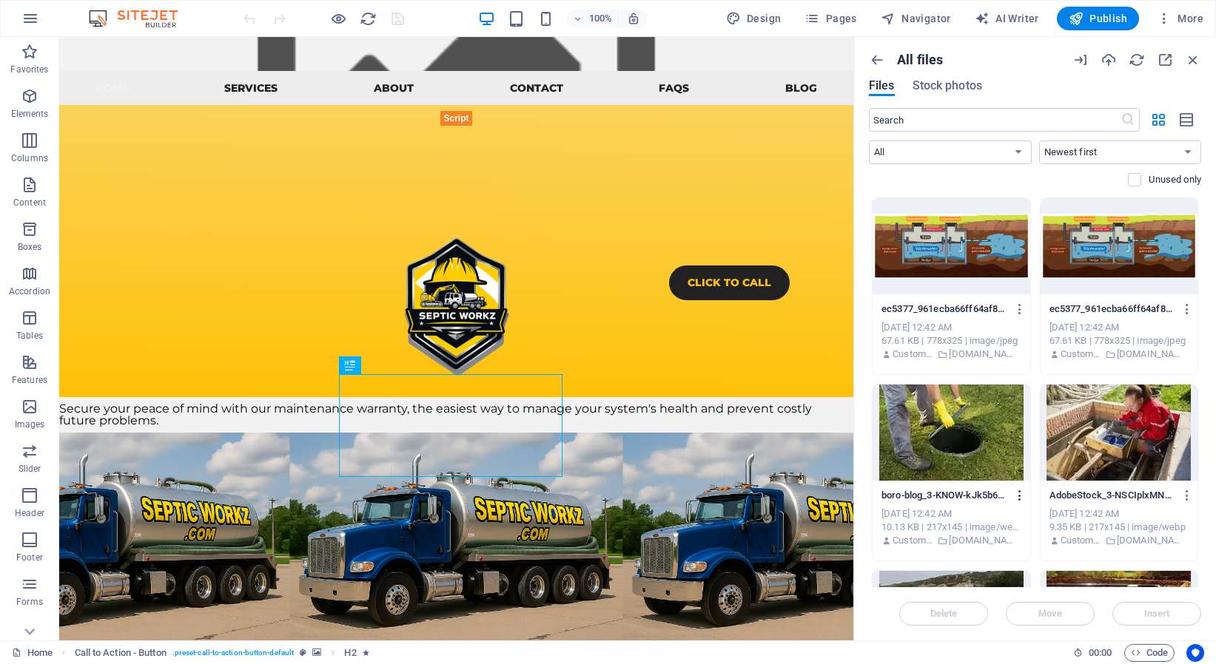
scroll to position [2641, 0]
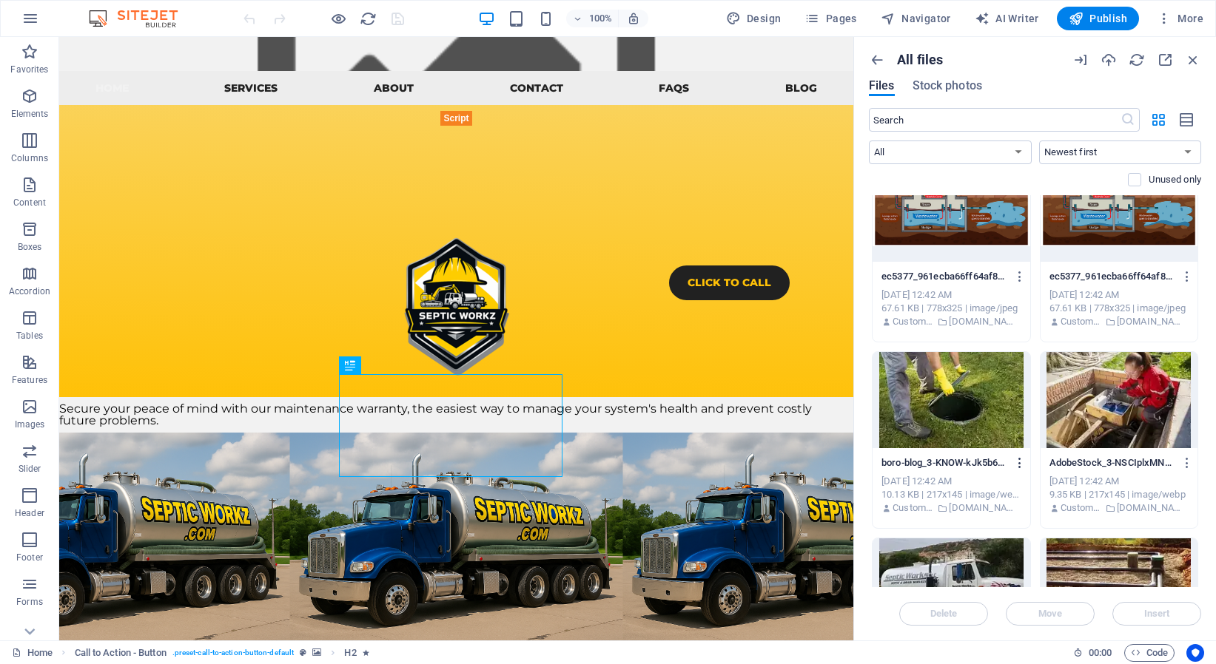
click at [1013, 465] on icon "button" at bounding box center [1020, 463] width 14 height 13
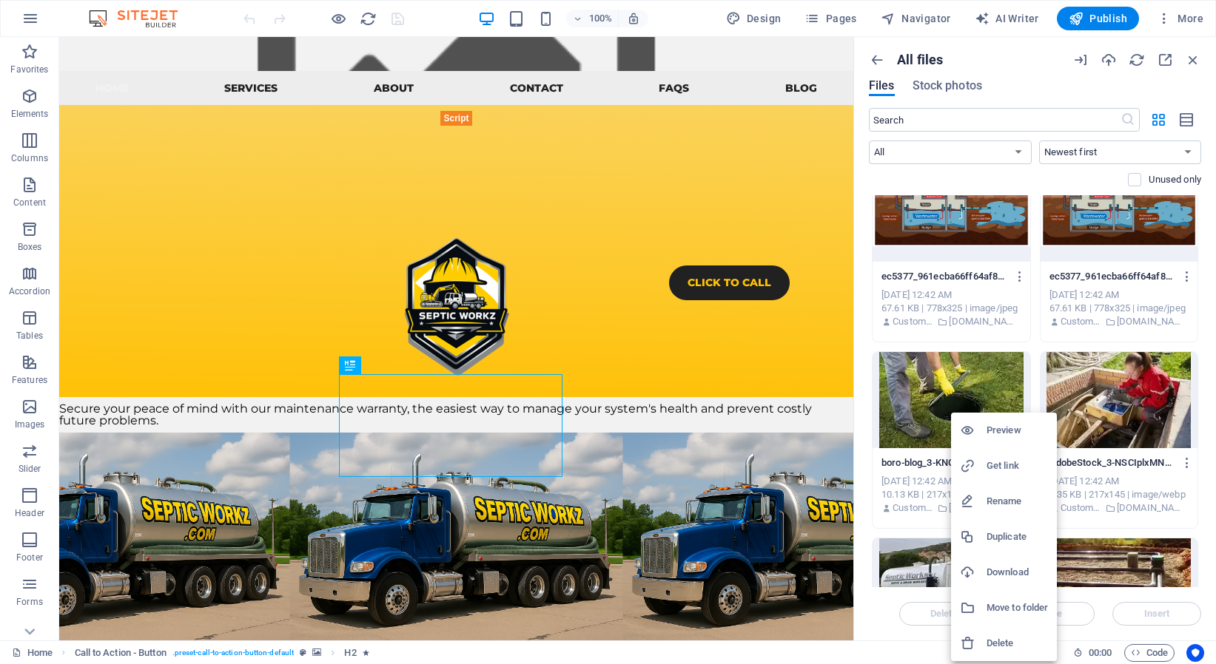
click at [1023, 568] on h6 "Download" at bounding box center [1016, 573] width 61 height 18
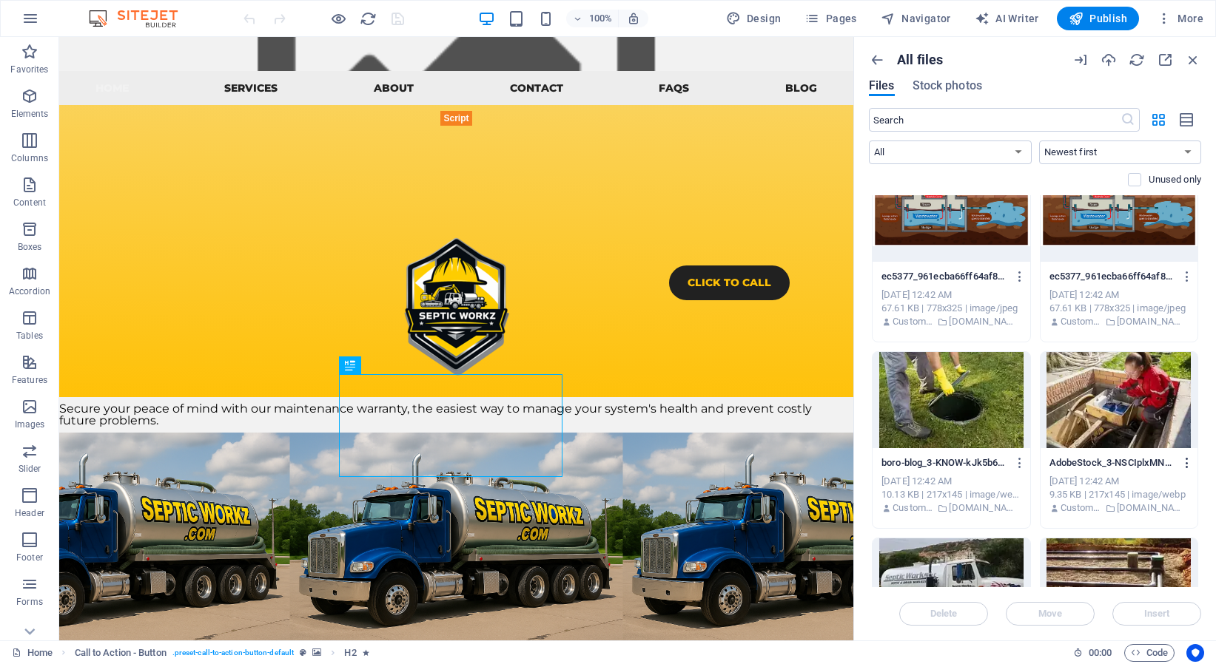
click at [1180, 460] on icon "button" at bounding box center [1187, 463] width 14 height 13
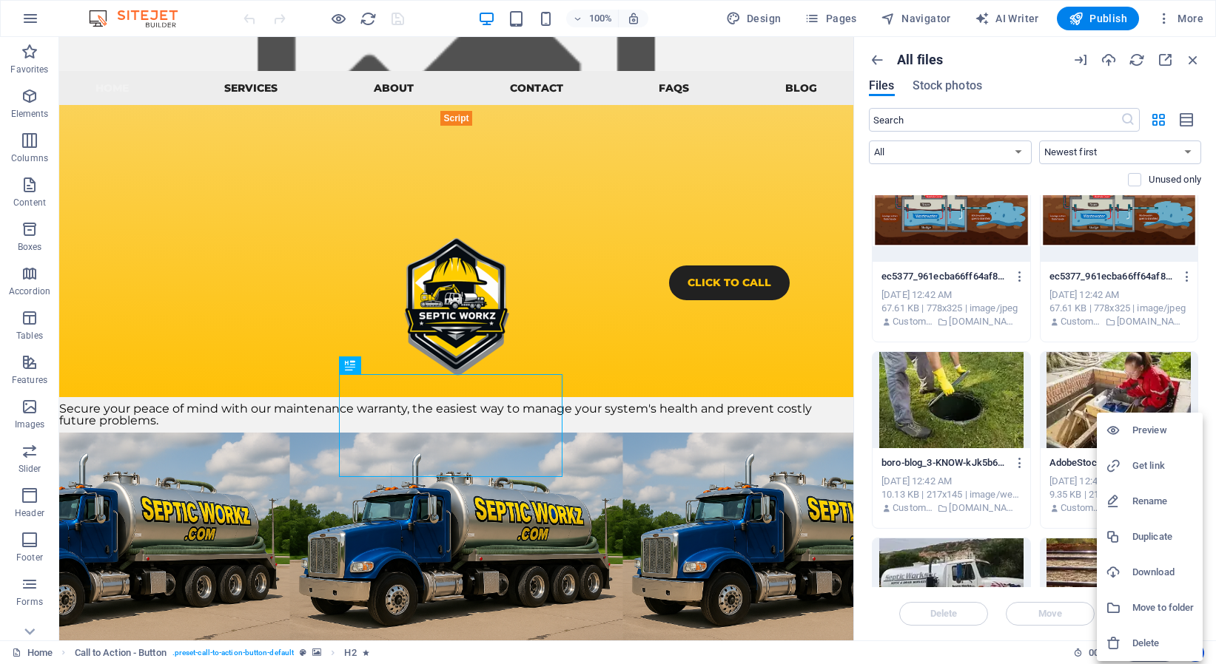
click at [1165, 572] on h6 "Download" at bounding box center [1162, 573] width 61 height 18
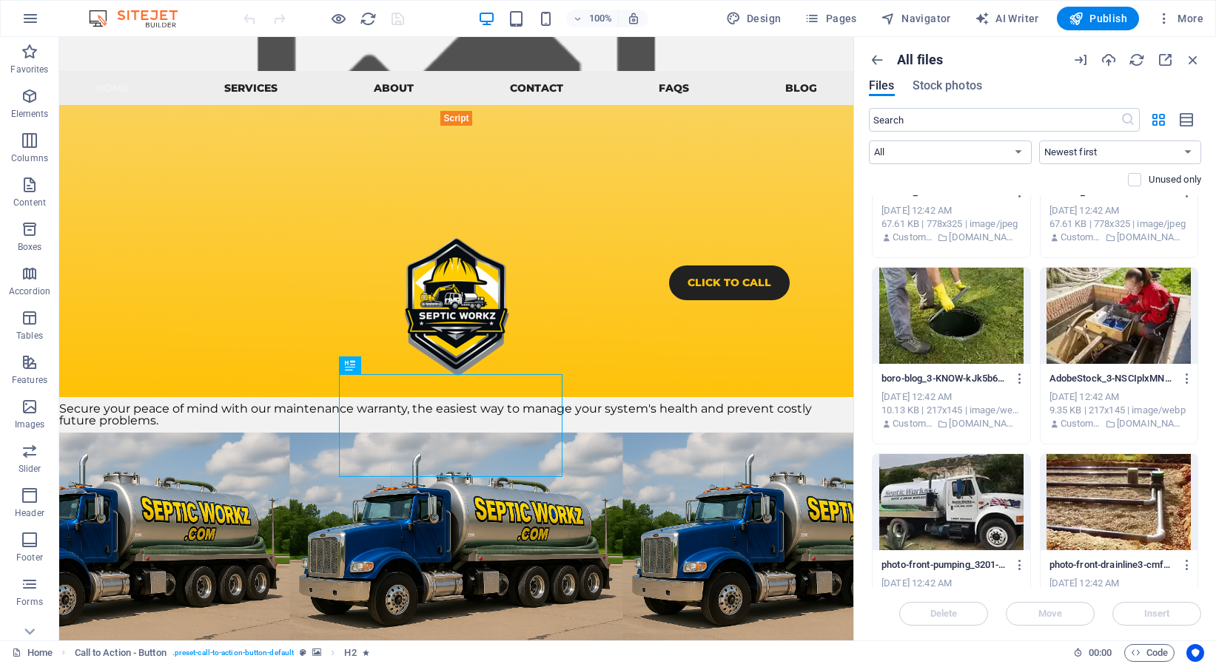
scroll to position [2893, 0]
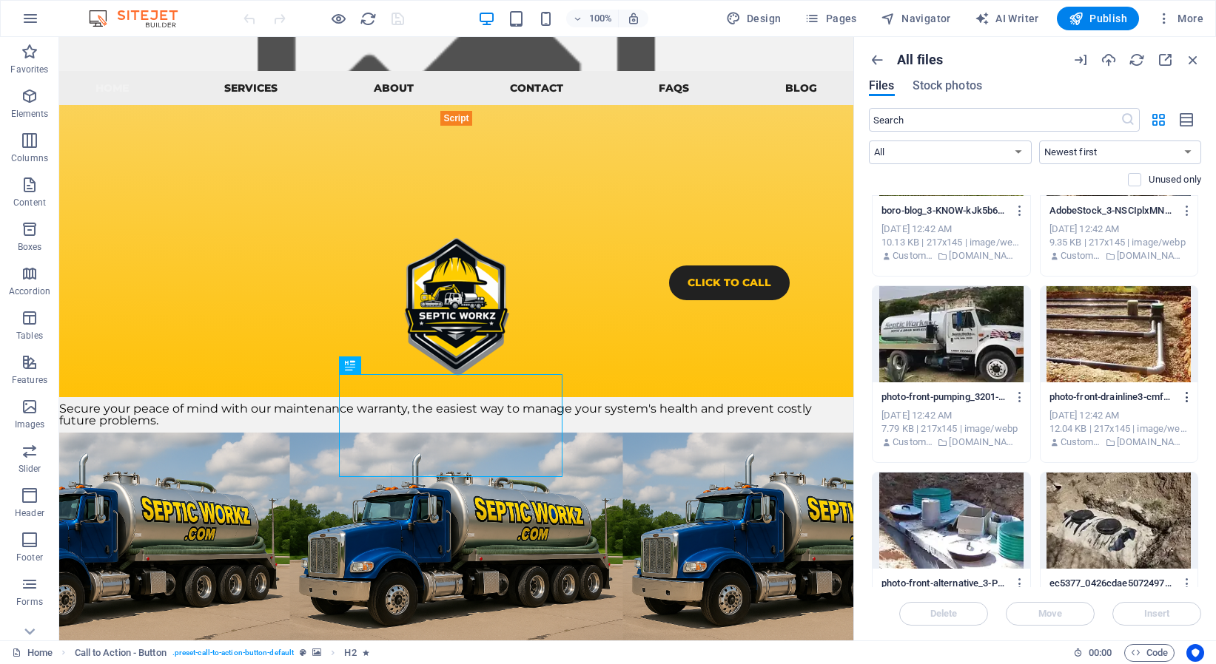
click at [1180, 397] on icon "button" at bounding box center [1187, 397] width 14 height 13
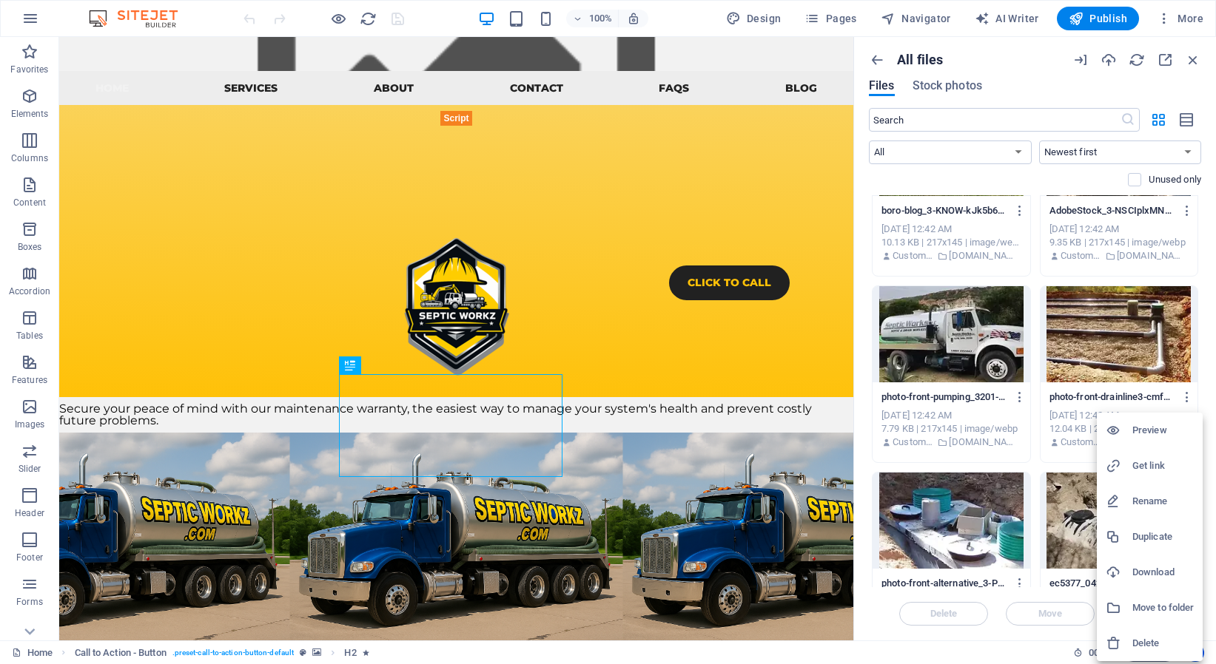
click at [1165, 569] on h6 "Download" at bounding box center [1162, 573] width 61 height 18
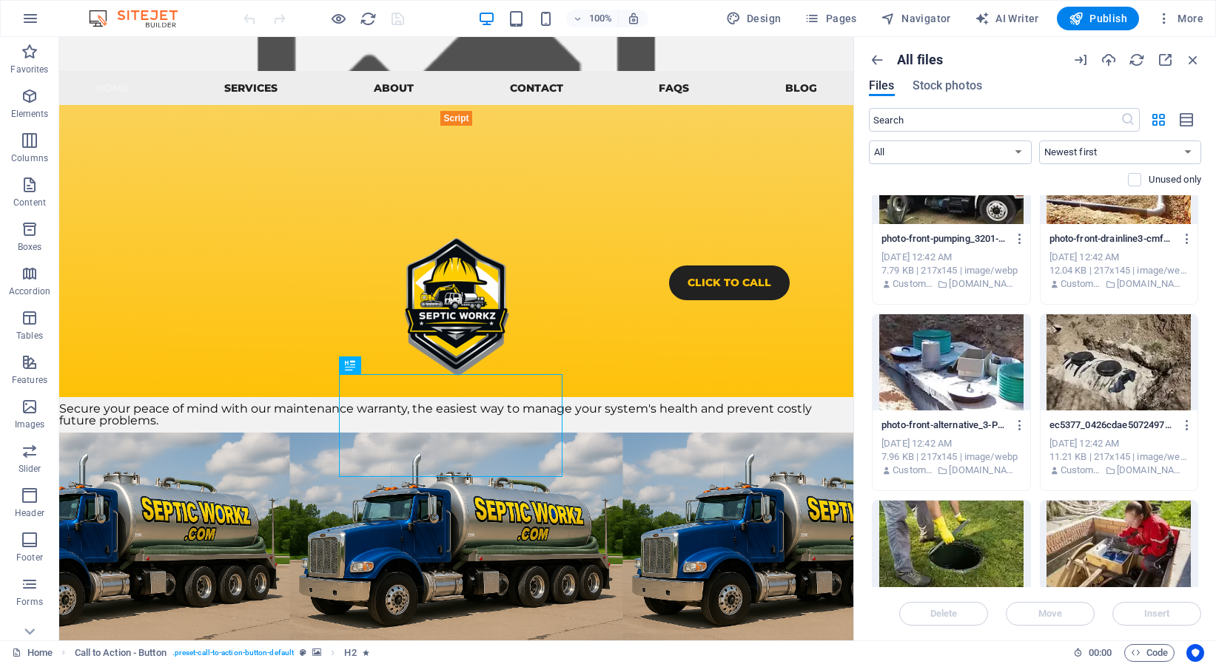
scroll to position [3110, 0]
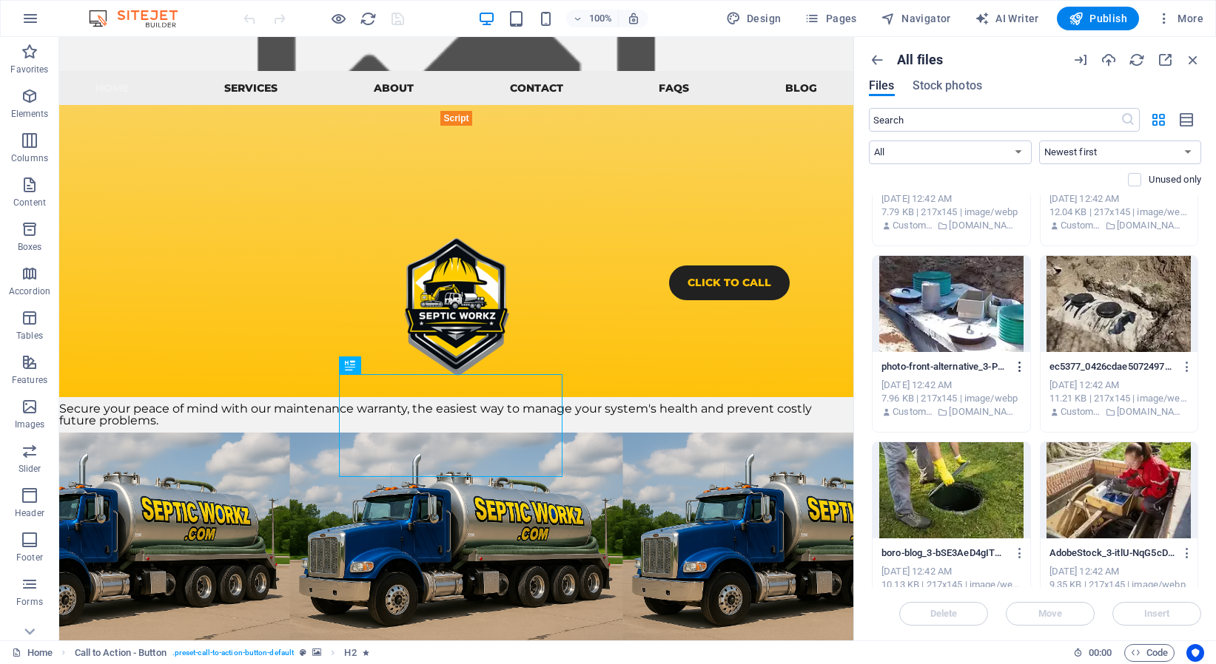
click at [1013, 369] on icon "button" at bounding box center [1020, 366] width 14 height 13
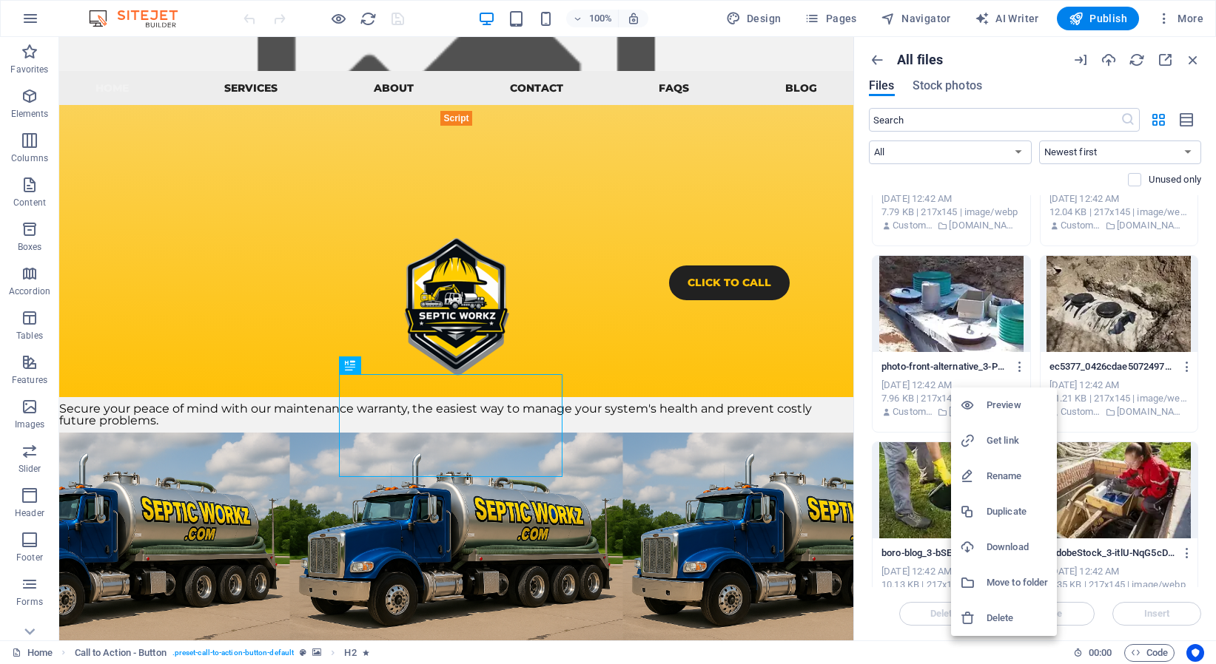
click at [1026, 555] on h6 "Download" at bounding box center [1016, 548] width 61 height 18
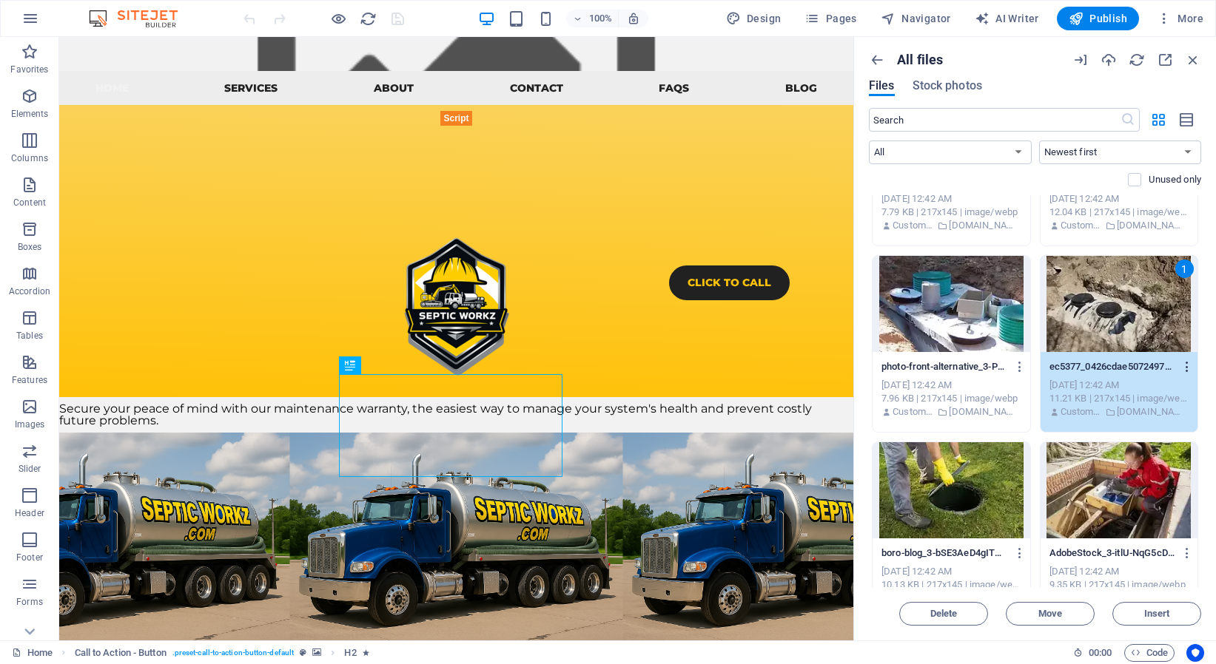
click at [1180, 366] on icon "button" at bounding box center [1187, 366] width 14 height 13
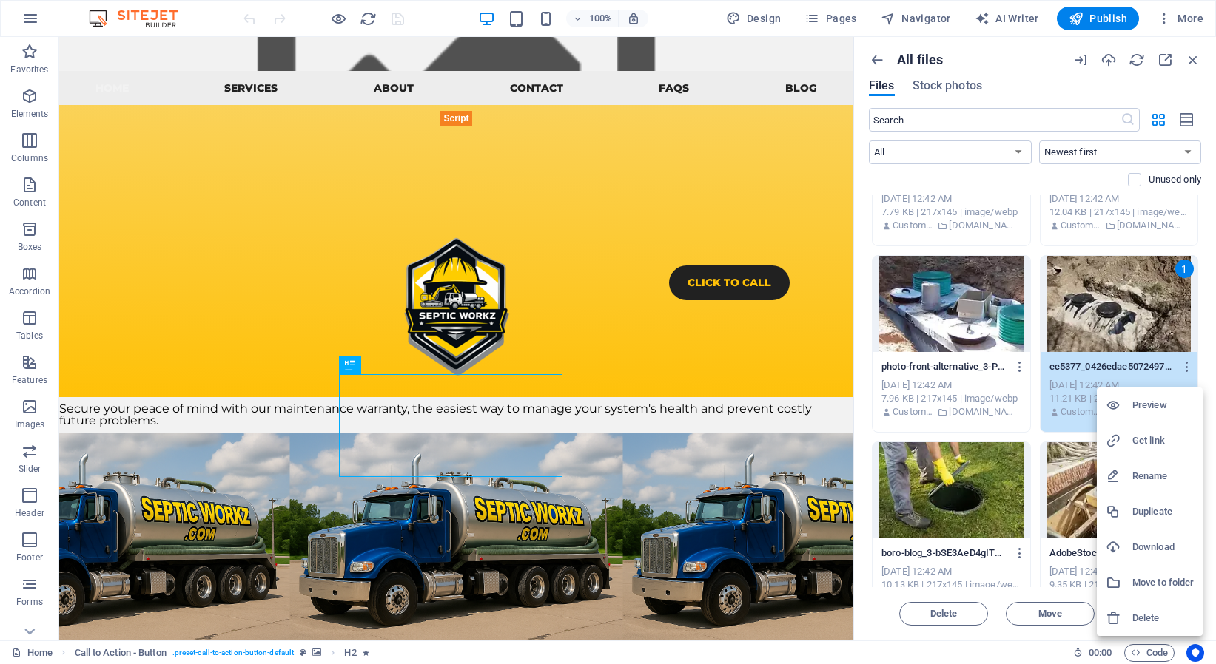
click at [1158, 544] on h6 "Download" at bounding box center [1162, 548] width 61 height 18
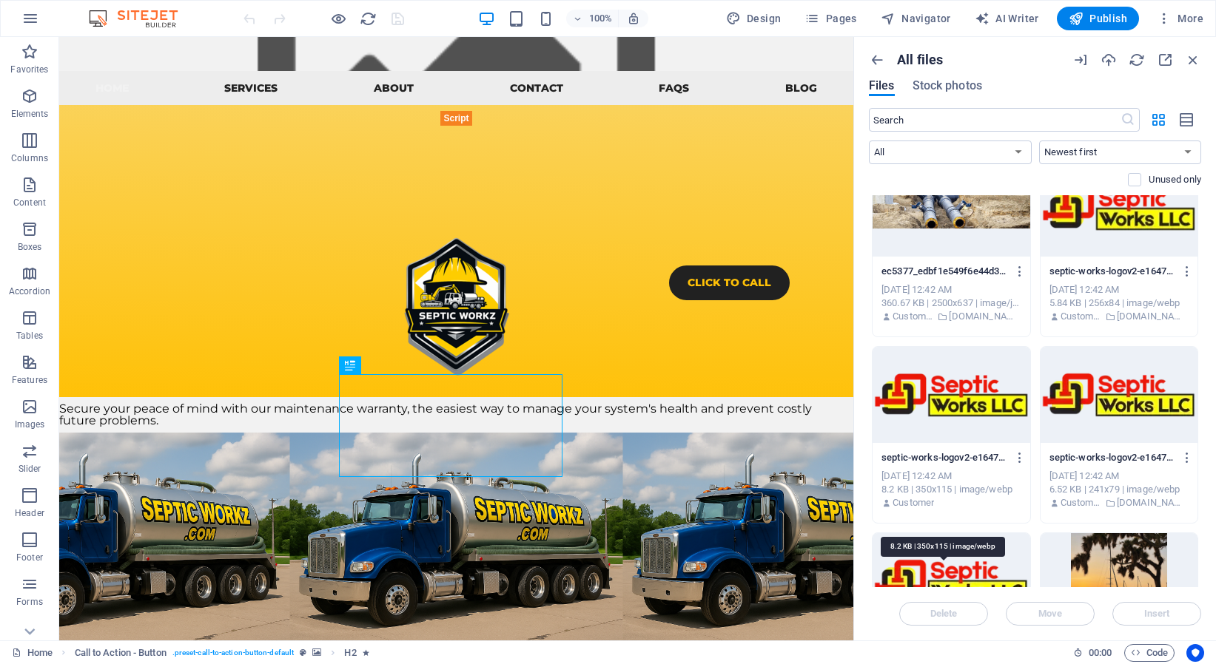
scroll to position [6664, 0]
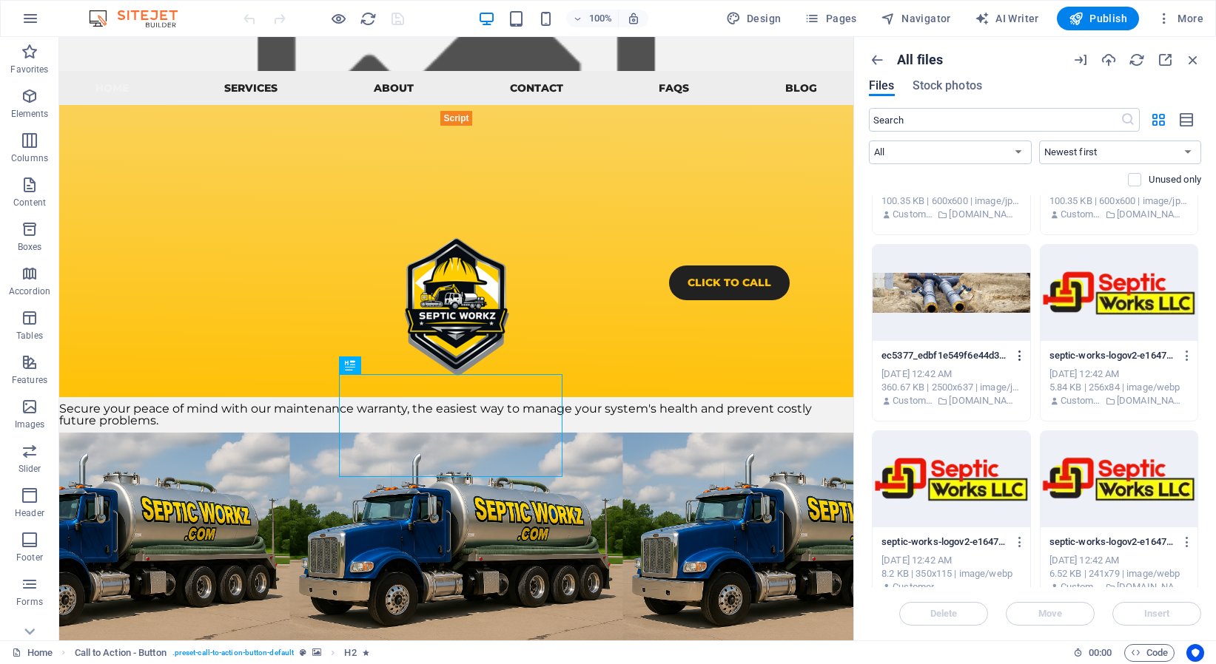
click at [1013, 356] on icon "button" at bounding box center [1020, 355] width 14 height 13
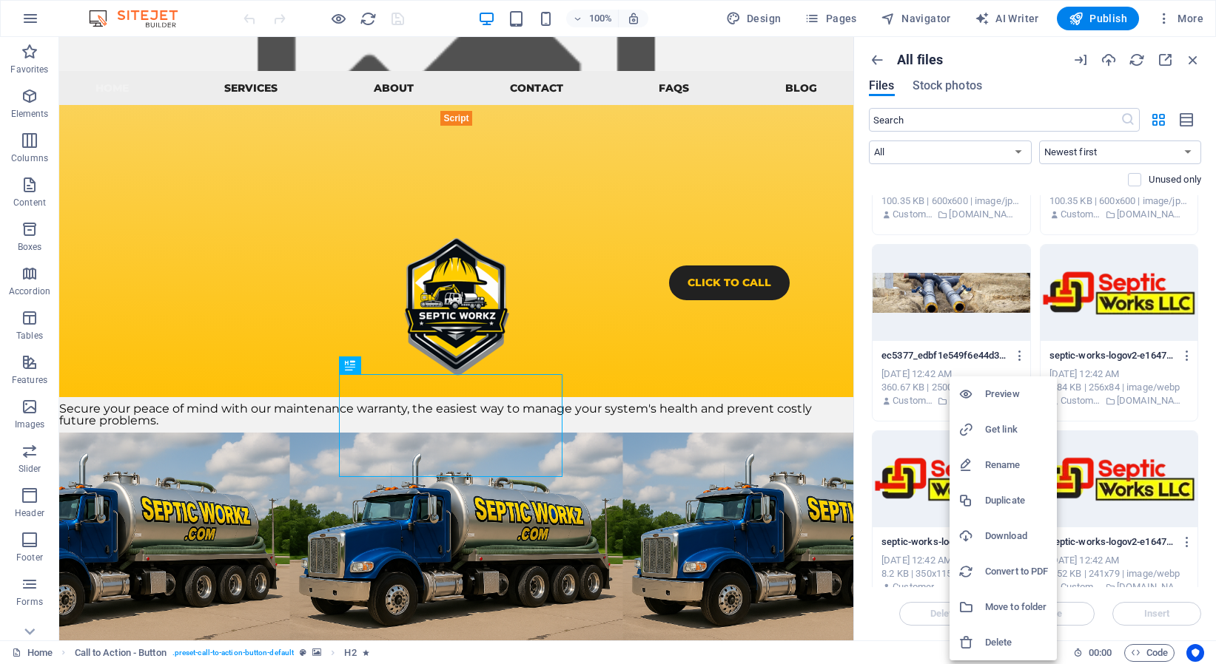
click at [1023, 537] on h6 "Download" at bounding box center [1016, 537] width 63 height 18
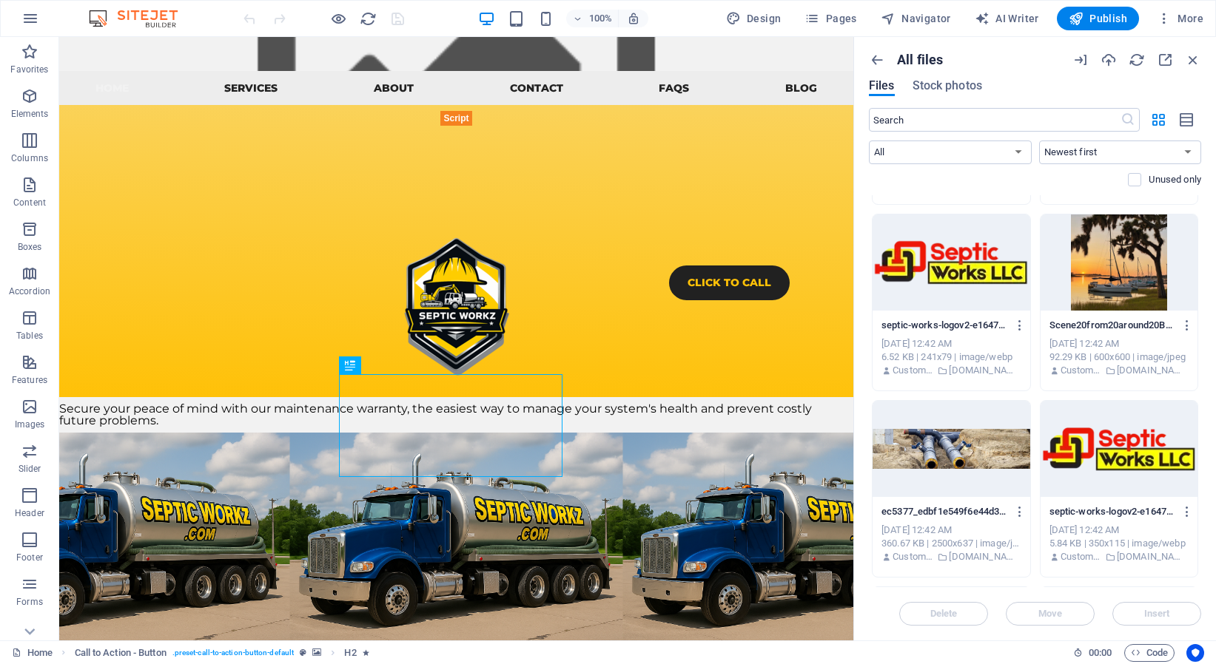
scroll to position [7077, 0]
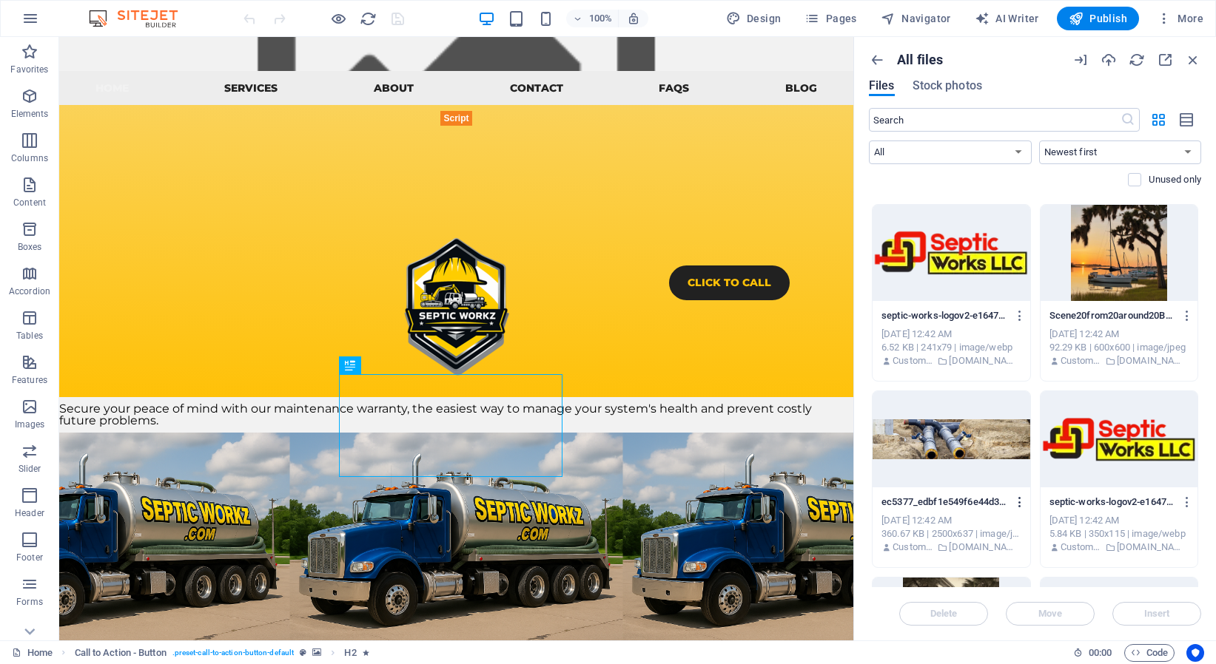
click at [1013, 502] on icon "button" at bounding box center [1020, 502] width 14 height 13
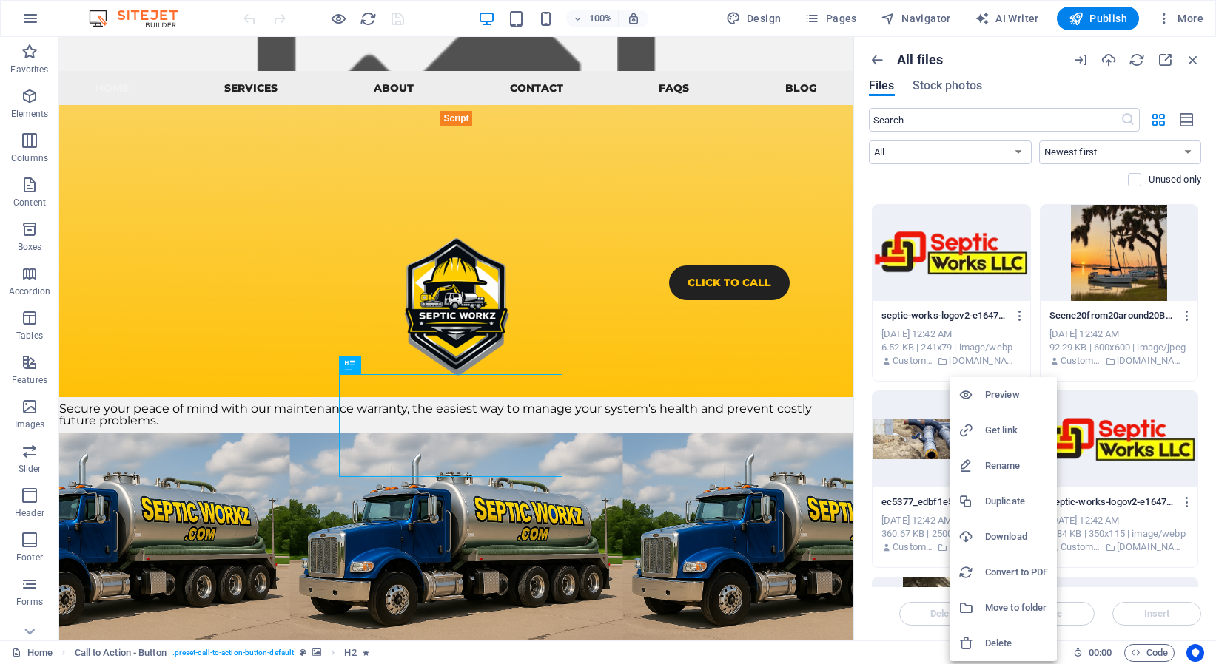
click at [1009, 542] on h6 "Download" at bounding box center [1016, 537] width 63 height 18
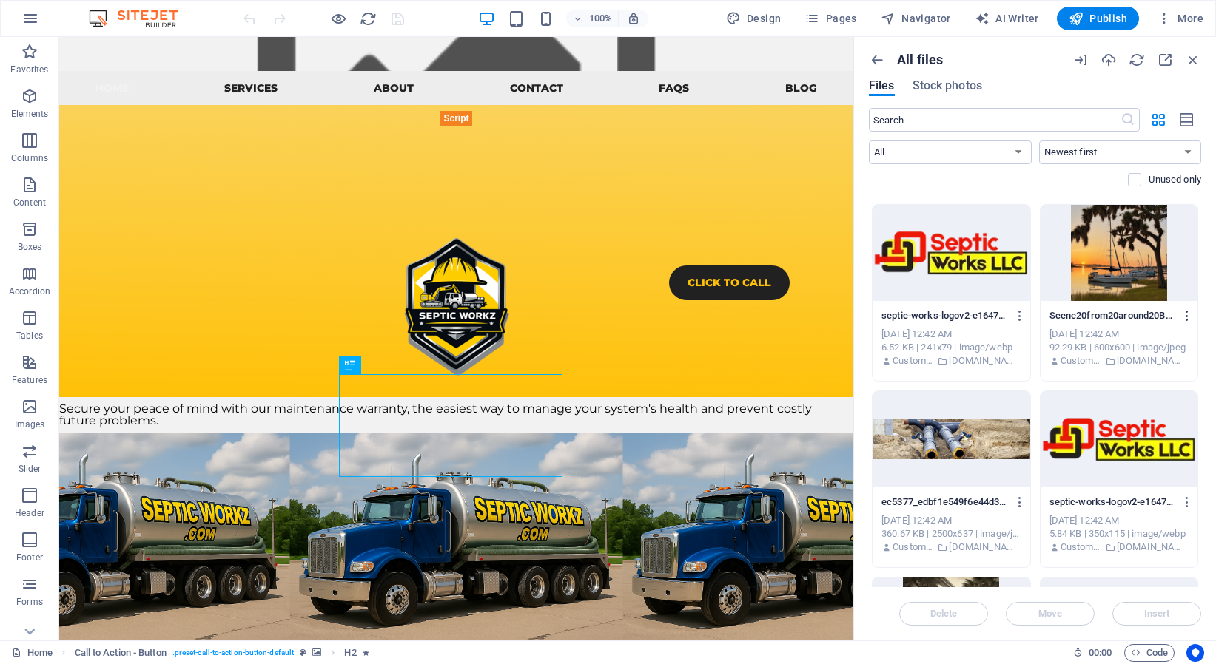
click at [1180, 314] on icon "button" at bounding box center [1187, 315] width 14 height 13
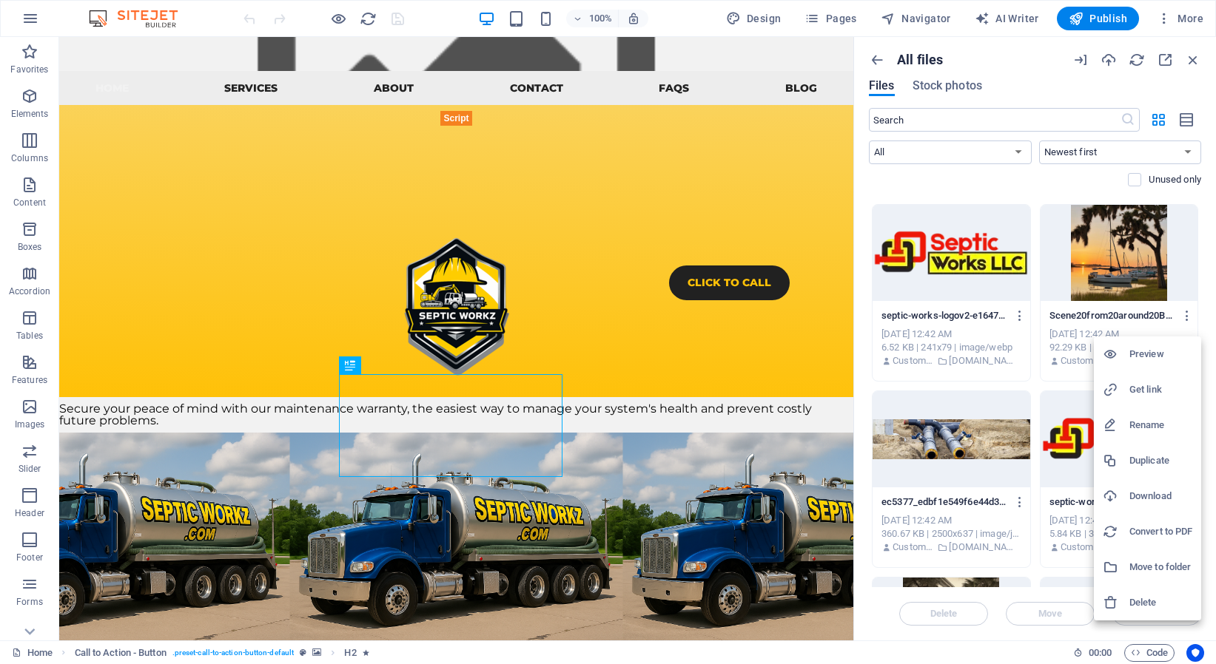
click at [1147, 499] on h6 "Download" at bounding box center [1160, 497] width 63 height 18
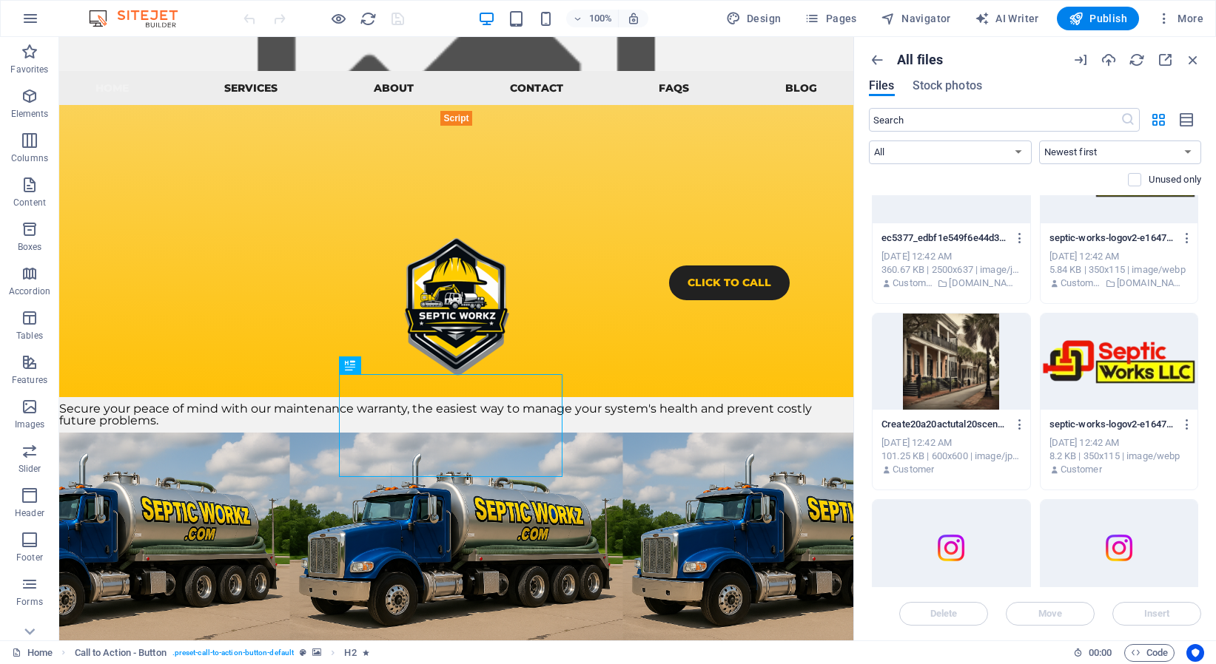
scroll to position [7485, 0]
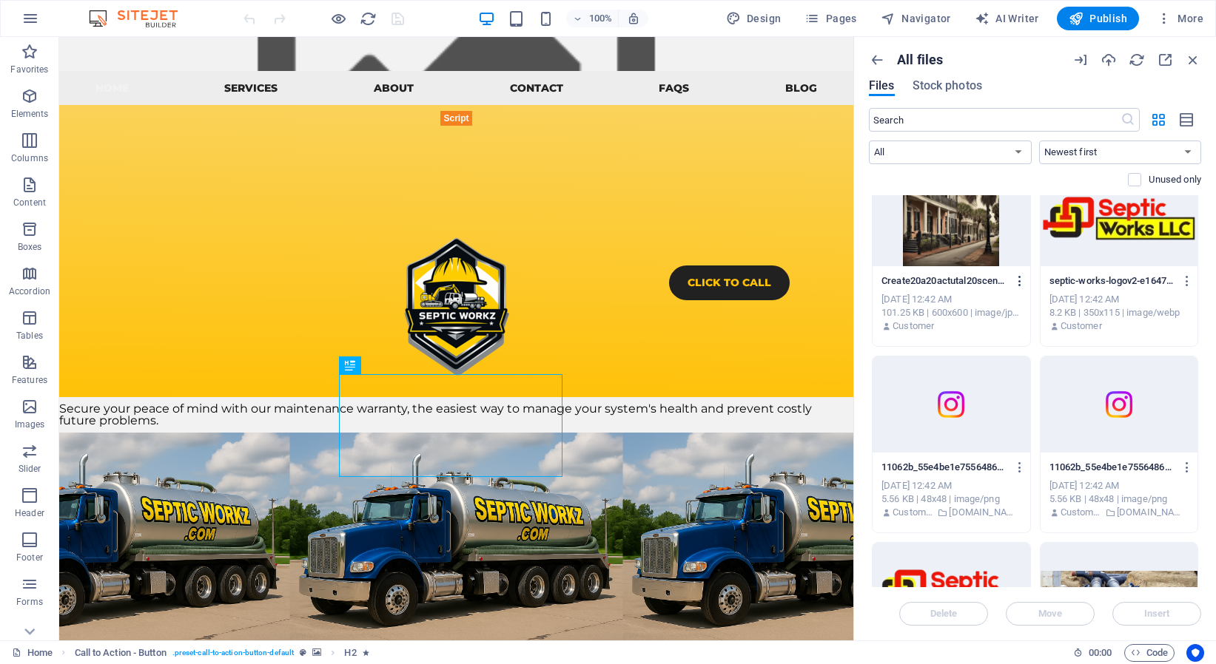
click at [1013, 280] on icon "button" at bounding box center [1020, 281] width 14 height 13
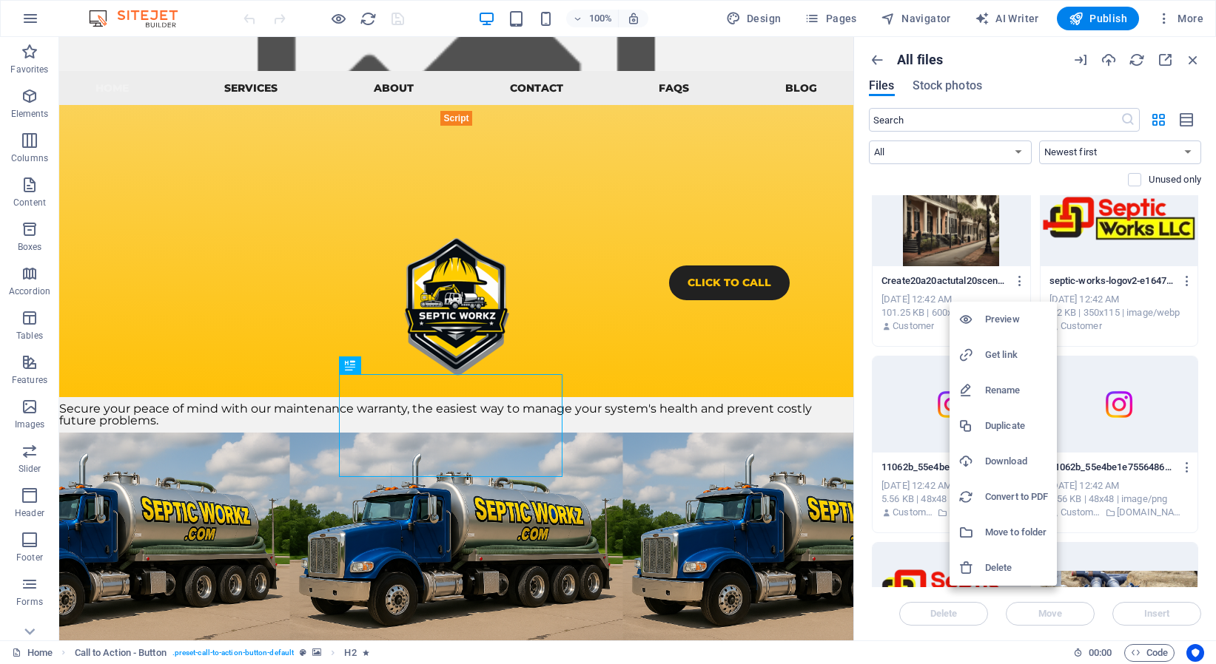
click at [1000, 465] on h6 "Download" at bounding box center [1016, 462] width 63 height 18
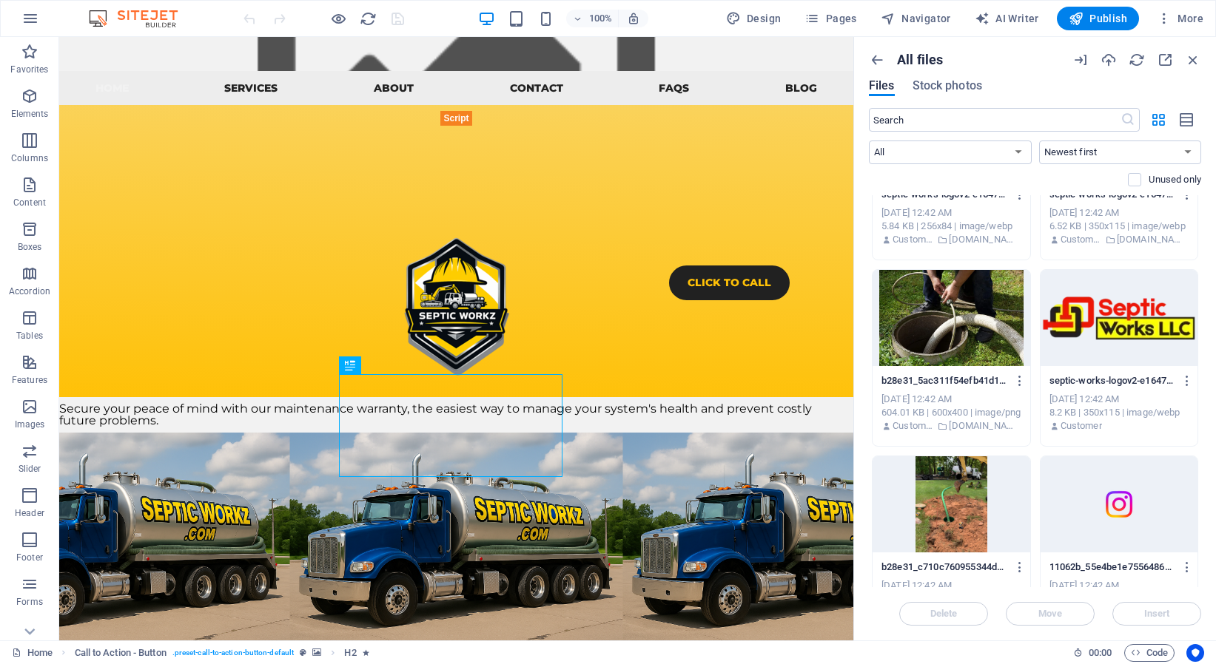
scroll to position [8320, 0]
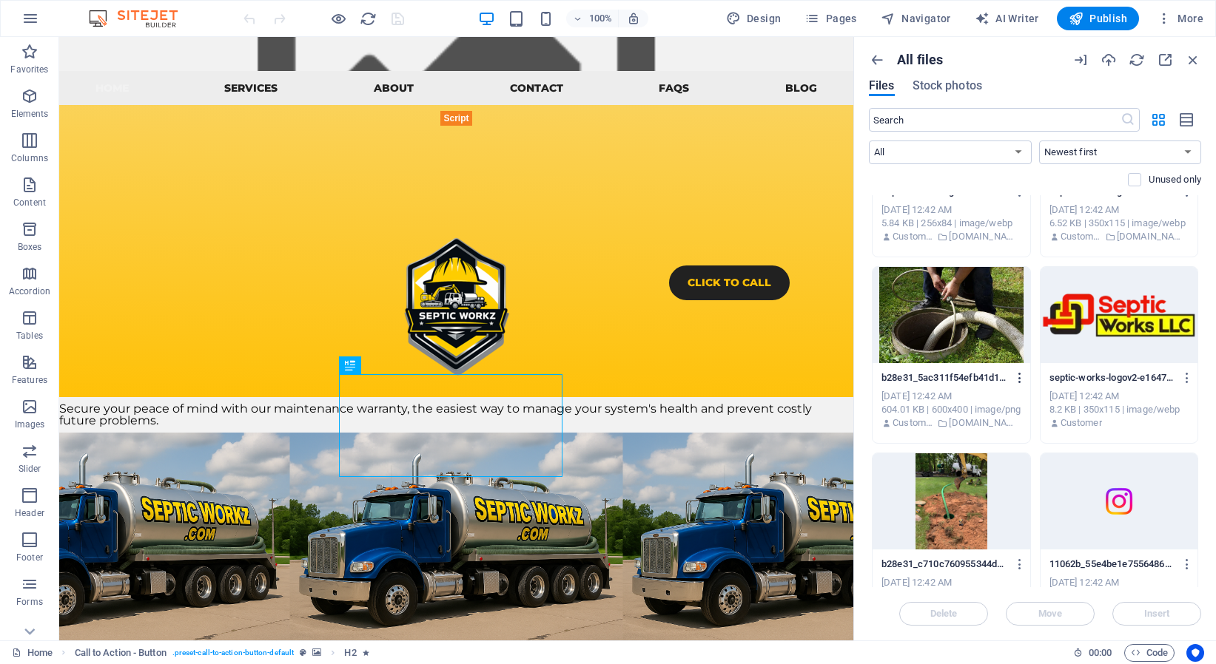
click at [1013, 377] on icon "button" at bounding box center [1020, 377] width 14 height 13
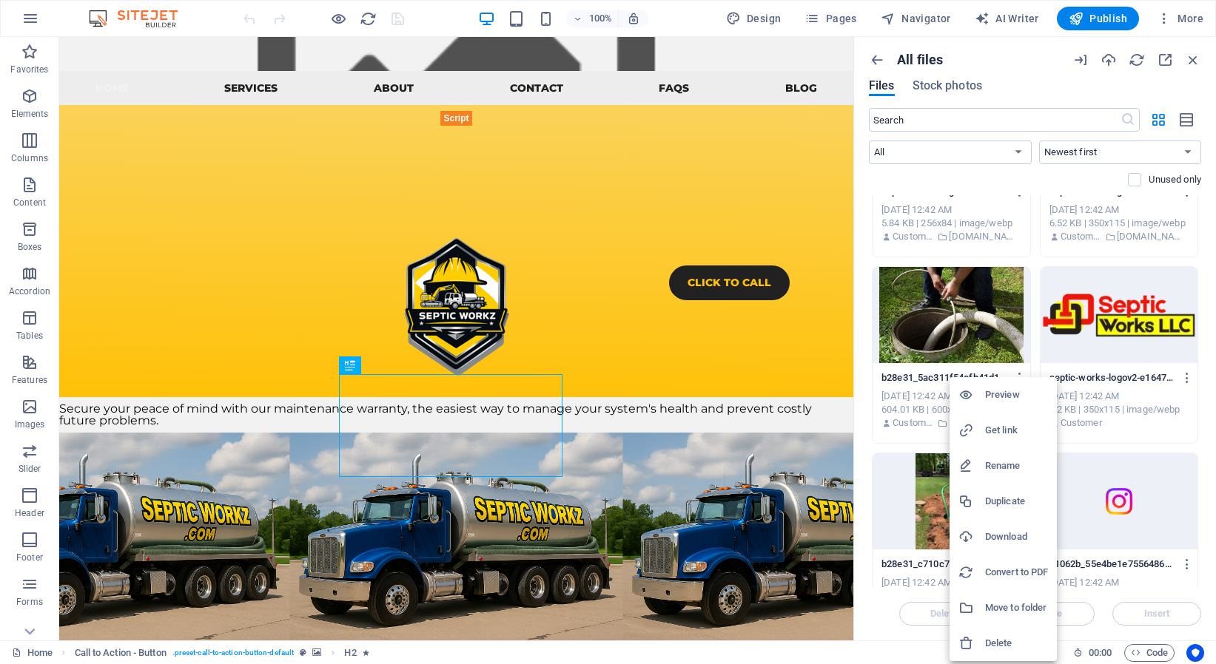
click at [1019, 539] on h6 "Download" at bounding box center [1016, 537] width 63 height 18
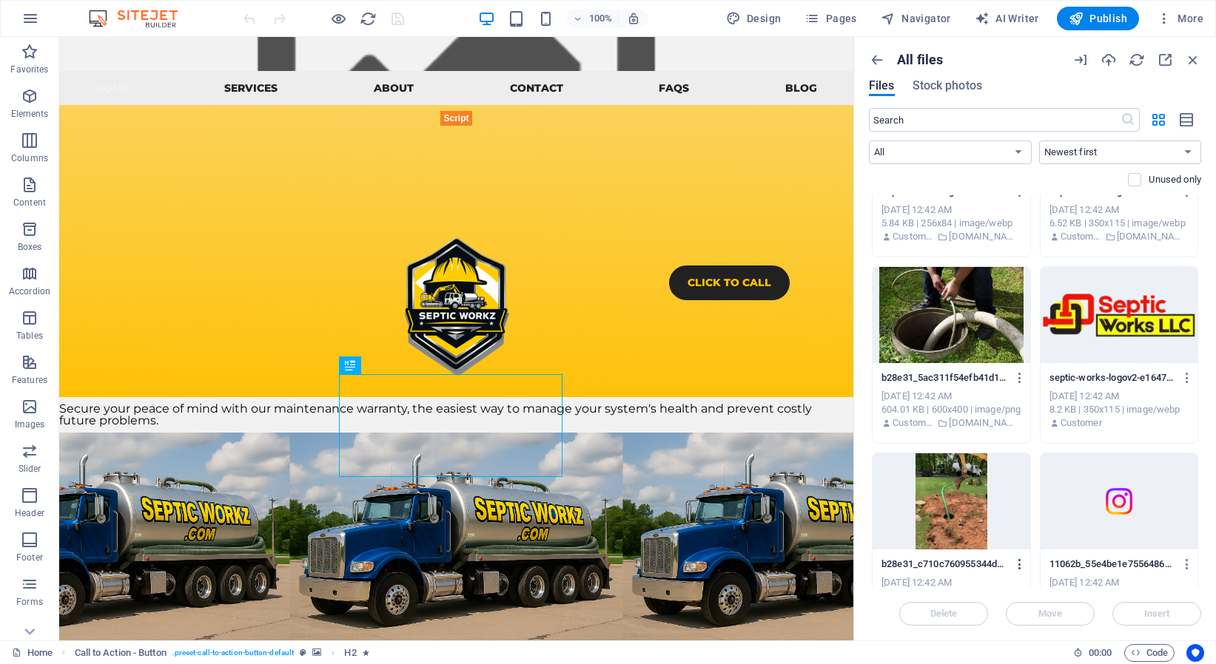
click at [1013, 568] on icon "button" at bounding box center [1020, 564] width 14 height 13
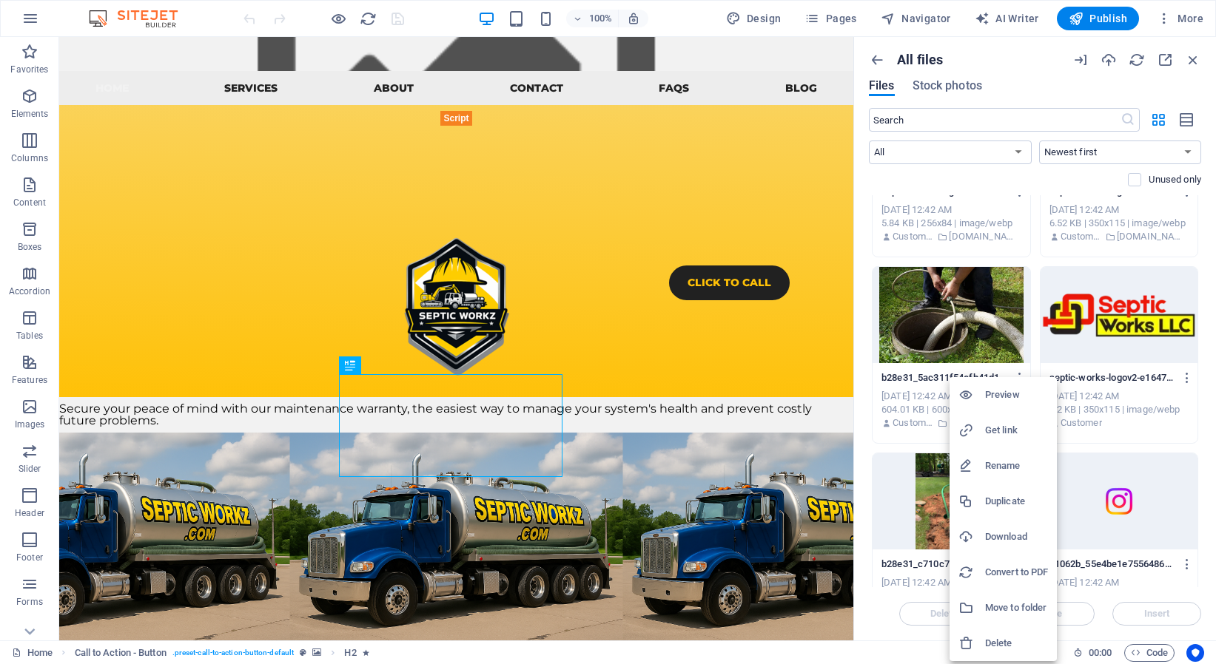
click at [1010, 536] on h6 "Download" at bounding box center [1016, 537] width 63 height 18
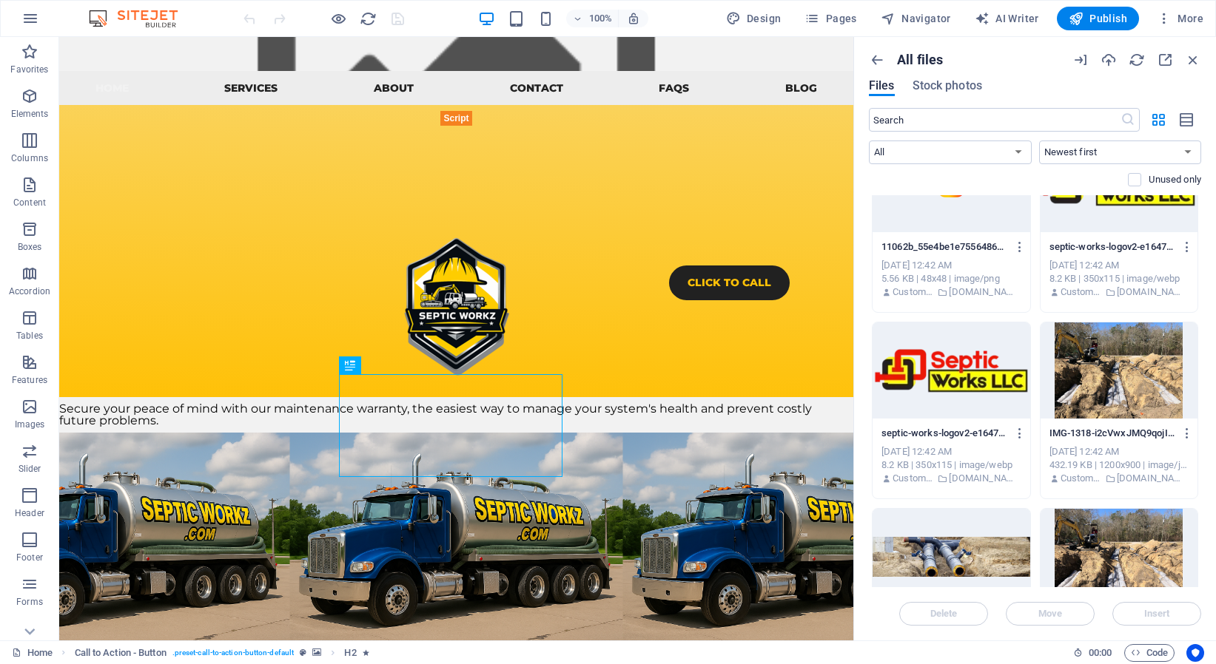
scroll to position [8959, 0]
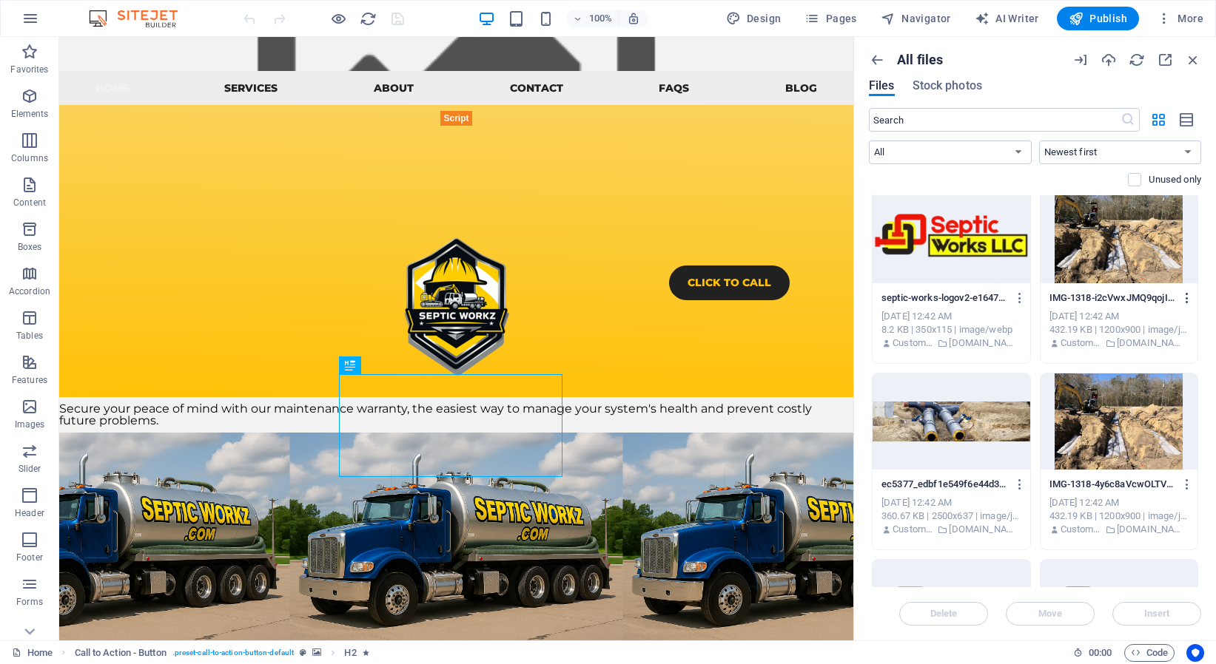
click at [1180, 299] on icon "button" at bounding box center [1187, 298] width 14 height 13
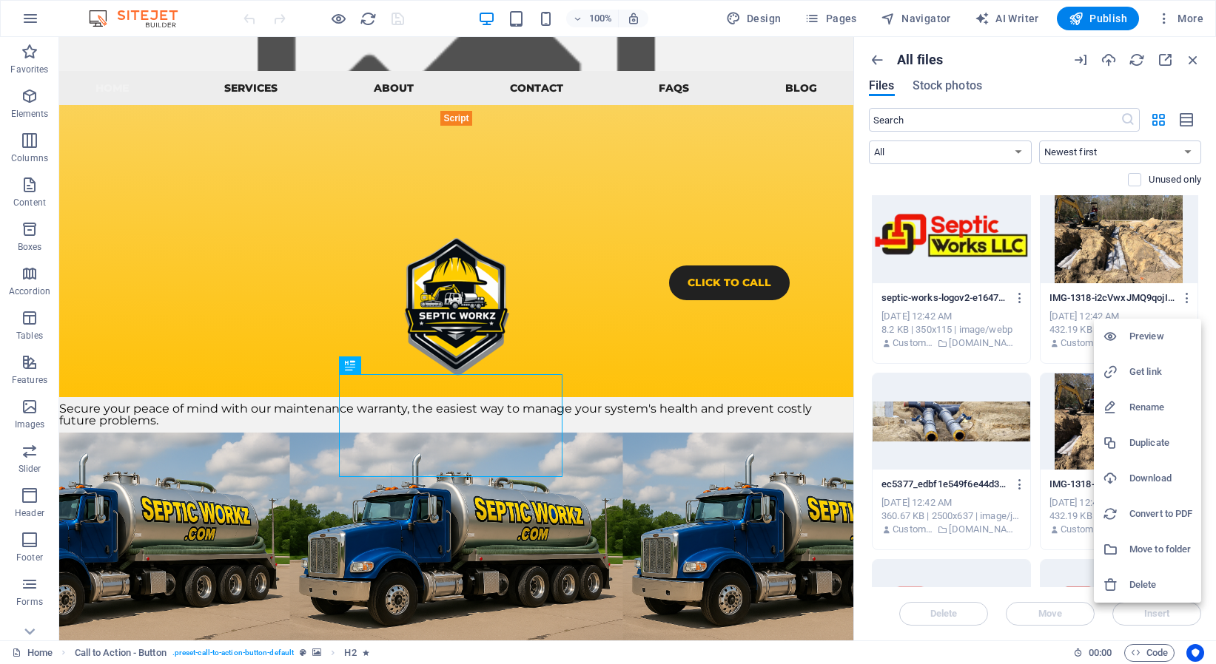
click at [1158, 474] on h6 "Download" at bounding box center [1160, 479] width 63 height 18
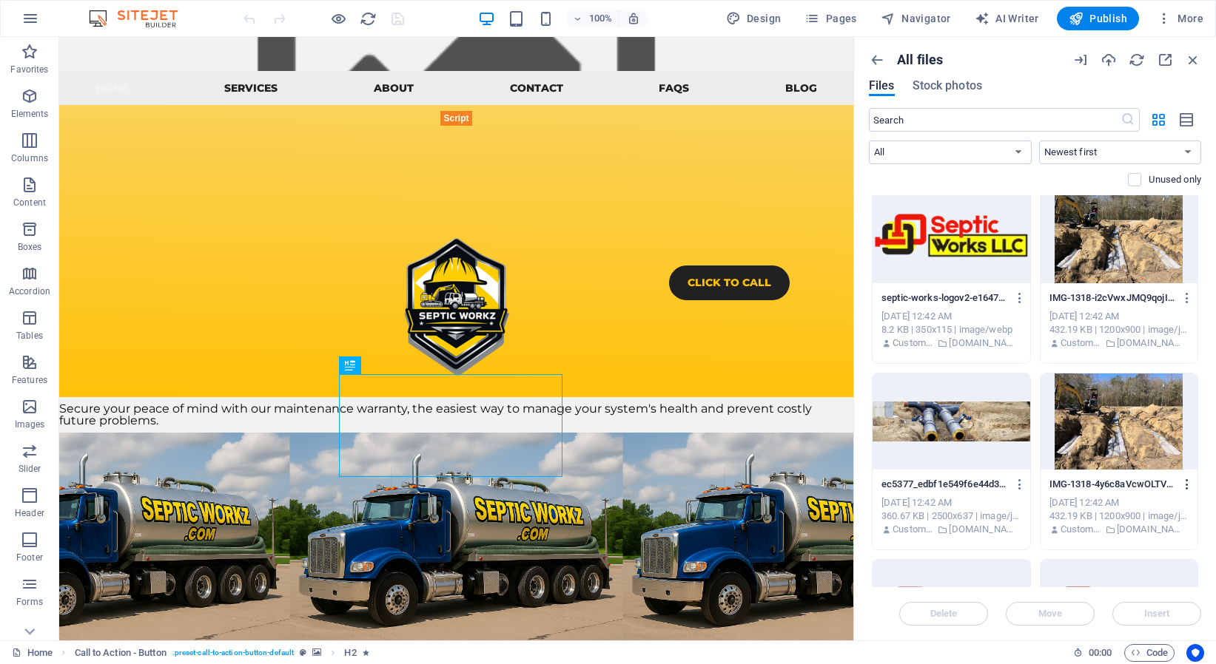
click at [1180, 482] on icon "button" at bounding box center [1187, 484] width 14 height 13
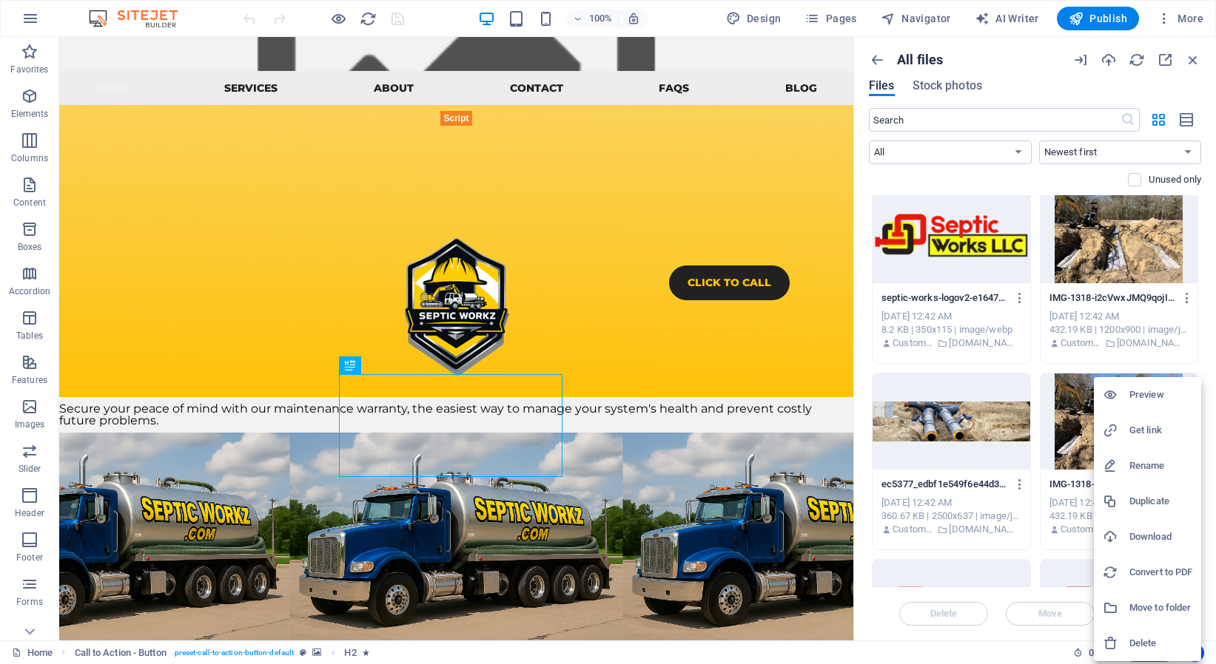
click at [1167, 531] on h6 "Download" at bounding box center [1160, 537] width 63 height 18
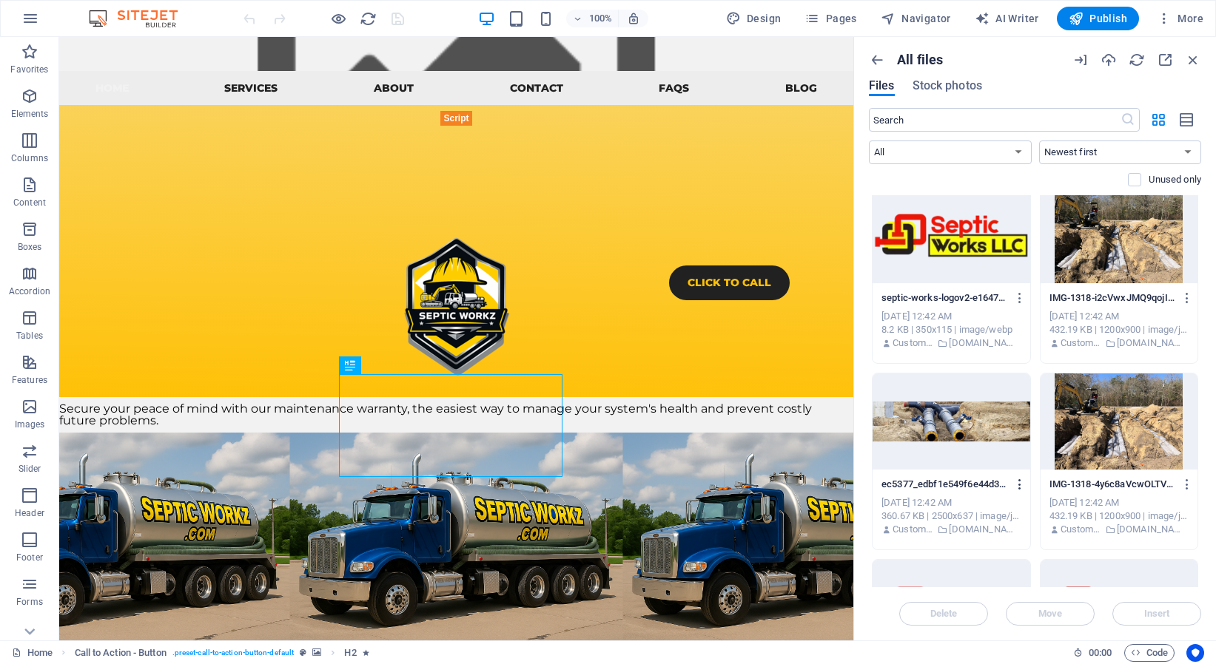
click at [1013, 485] on icon "button" at bounding box center [1020, 484] width 14 height 13
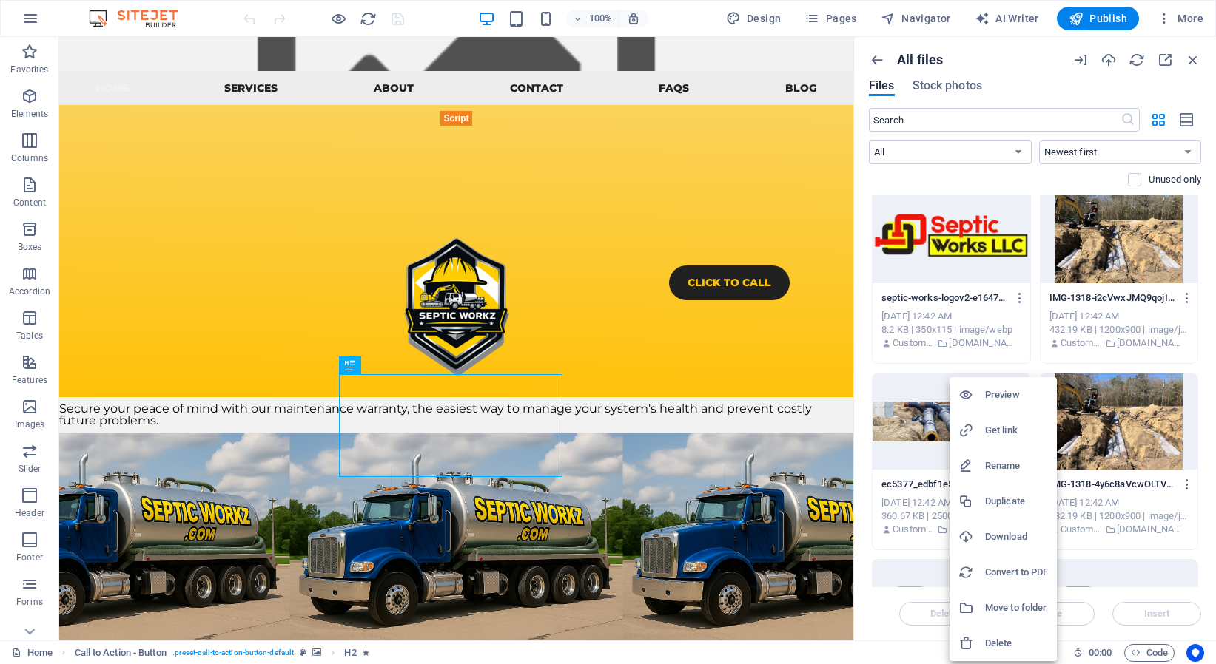
click at [1020, 528] on li "Download" at bounding box center [1002, 537] width 107 height 36
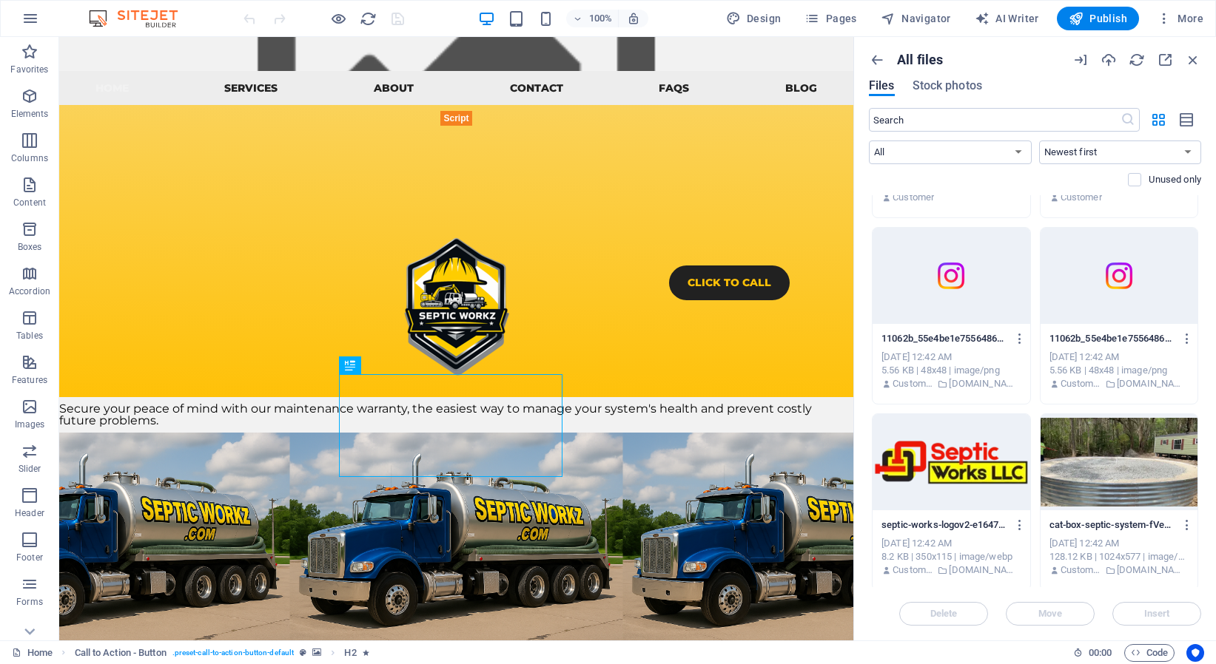
scroll to position [10196, 0]
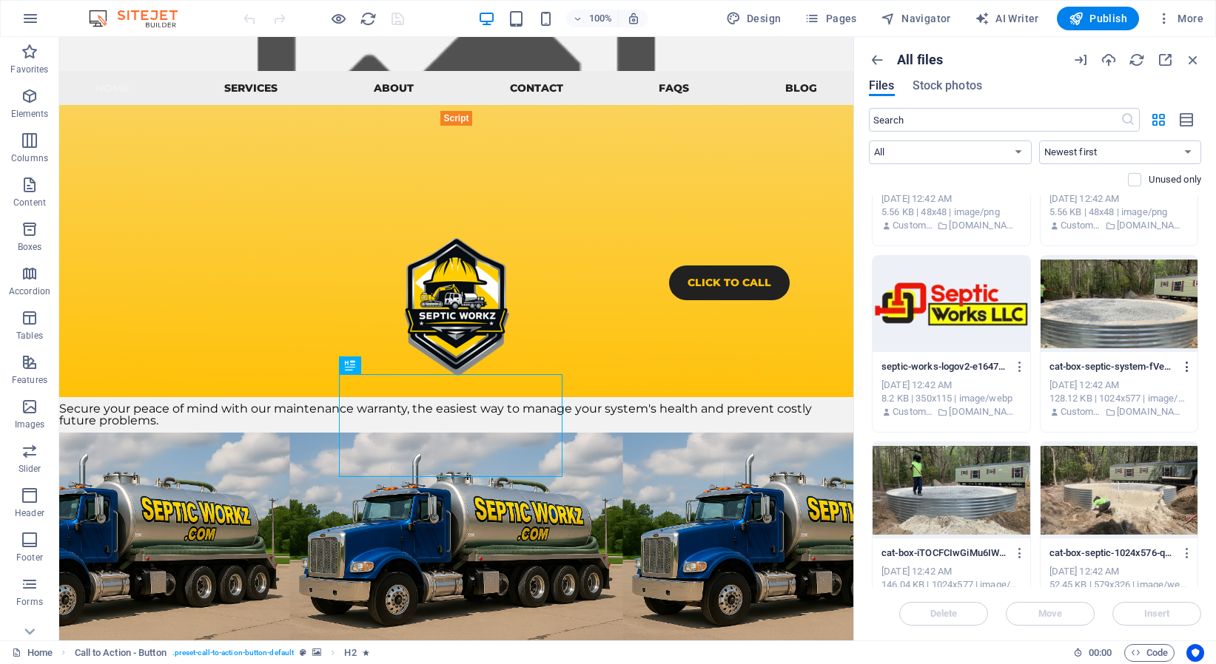
click at [1180, 366] on icon "button" at bounding box center [1187, 366] width 14 height 13
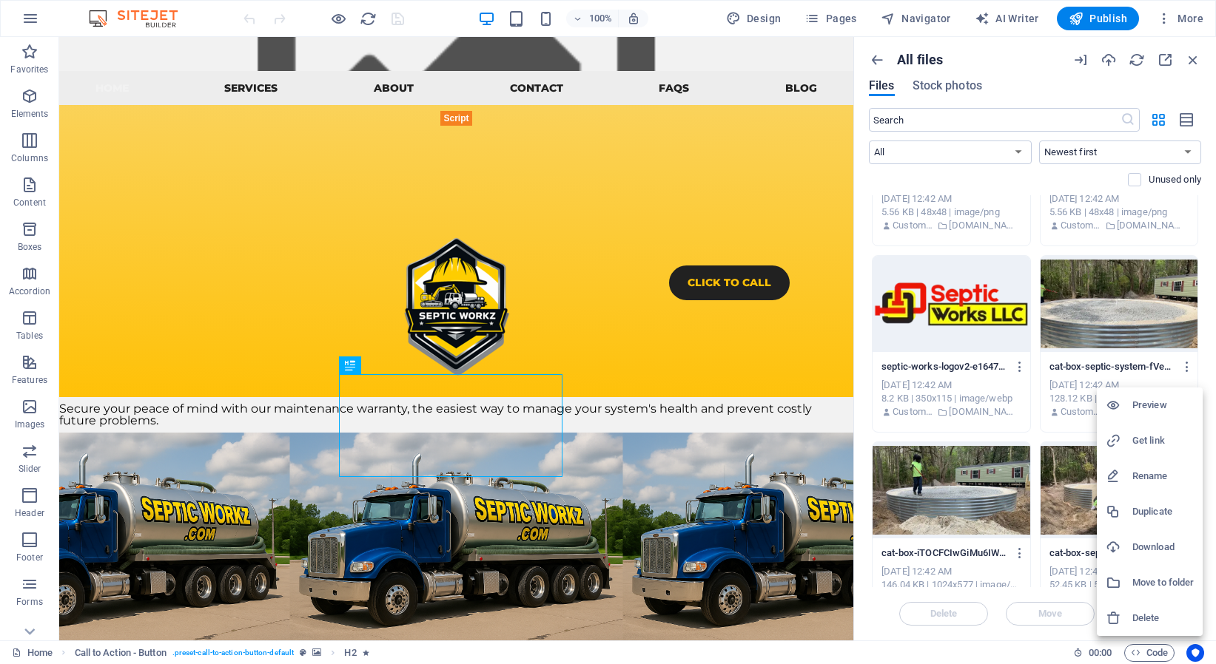
click at [1168, 545] on h6 "Download" at bounding box center [1162, 548] width 61 height 18
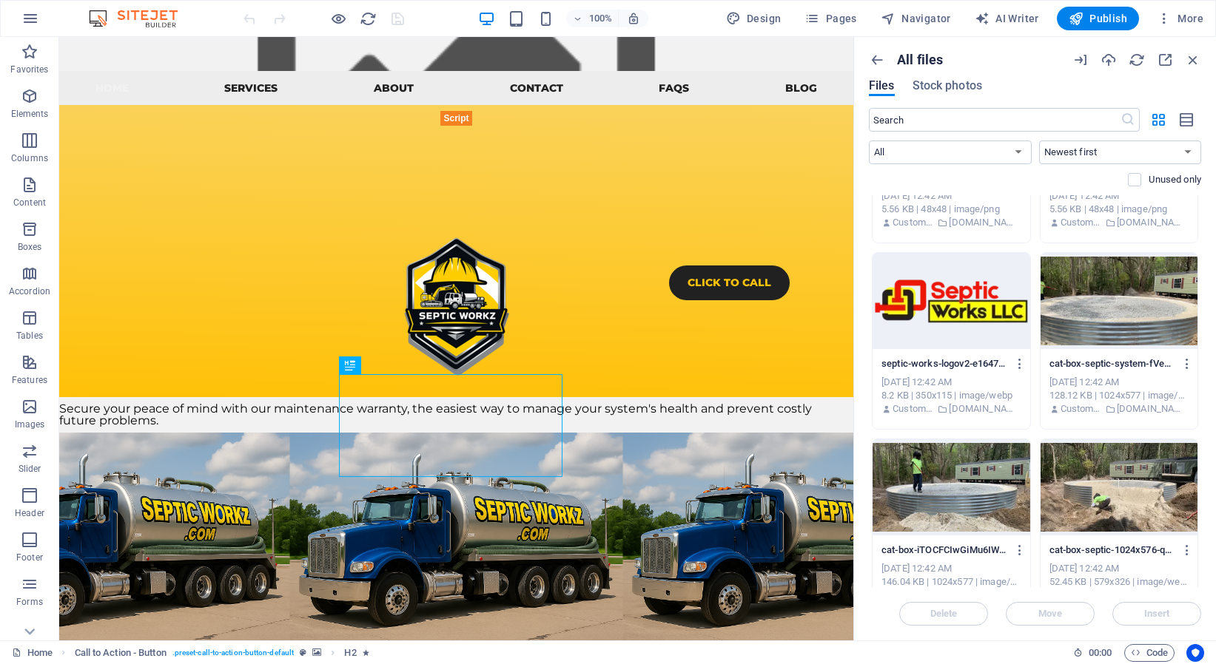
scroll to position [10347, 0]
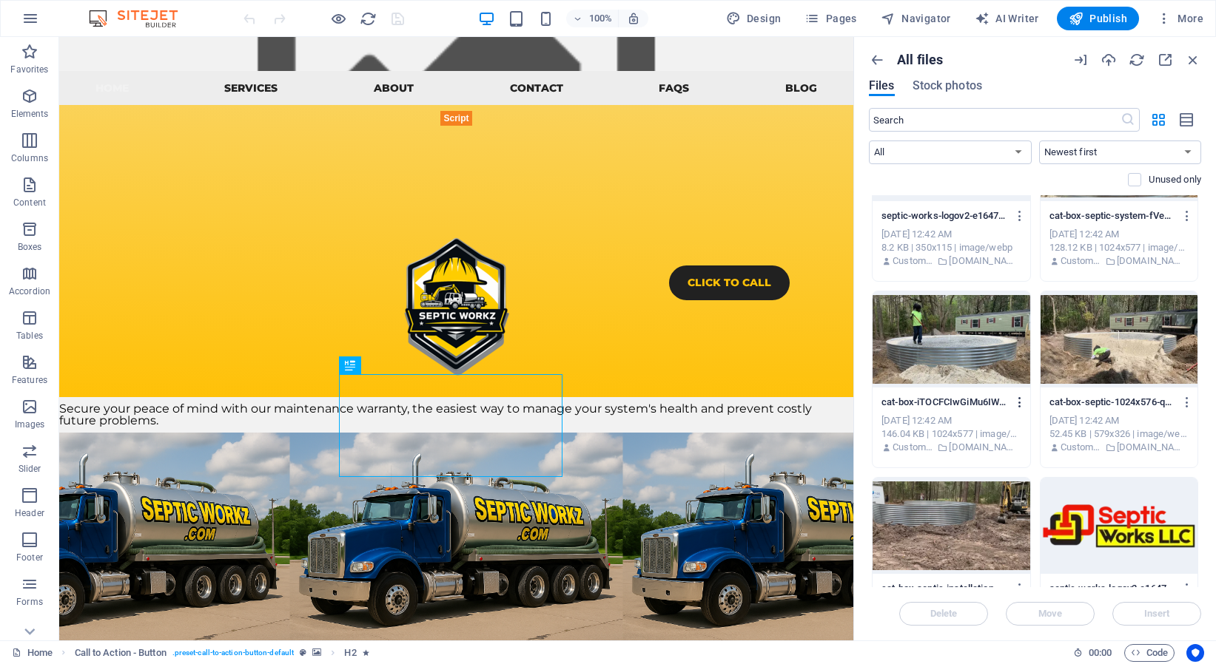
click at [1013, 400] on icon "button" at bounding box center [1020, 402] width 14 height 13
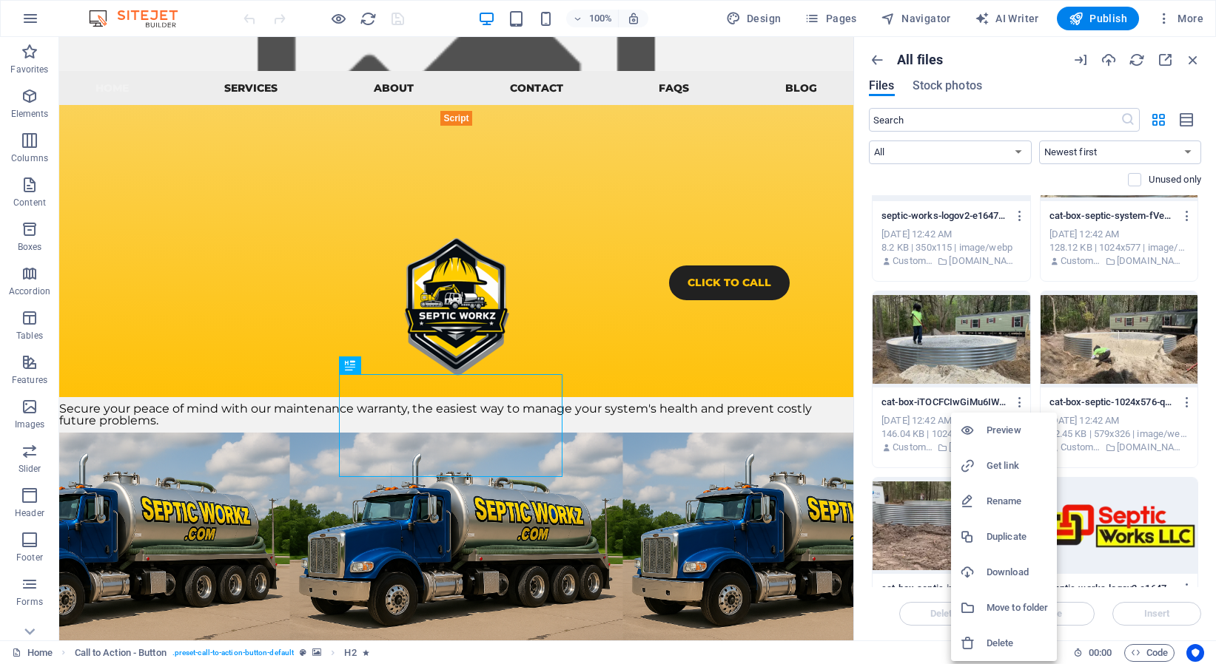
drag, startPoint x: 1041, startPoint y: 569, endPoint x: 1066, endPoint y: 524, distance: 51.3
click at [1040, 570] on h6 "Download" at bounding box center [1016, 573] width 61 height 18
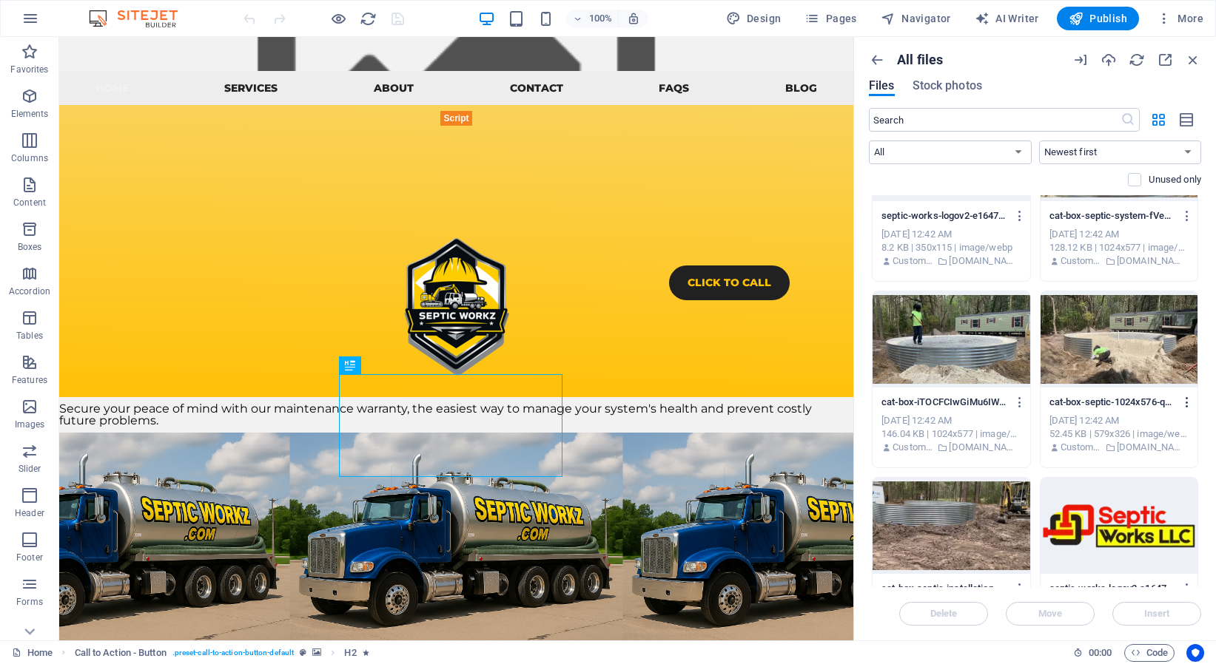
click at [1180, 404] on icon "button" at bounding box center [1187, 402] width 14 height 13
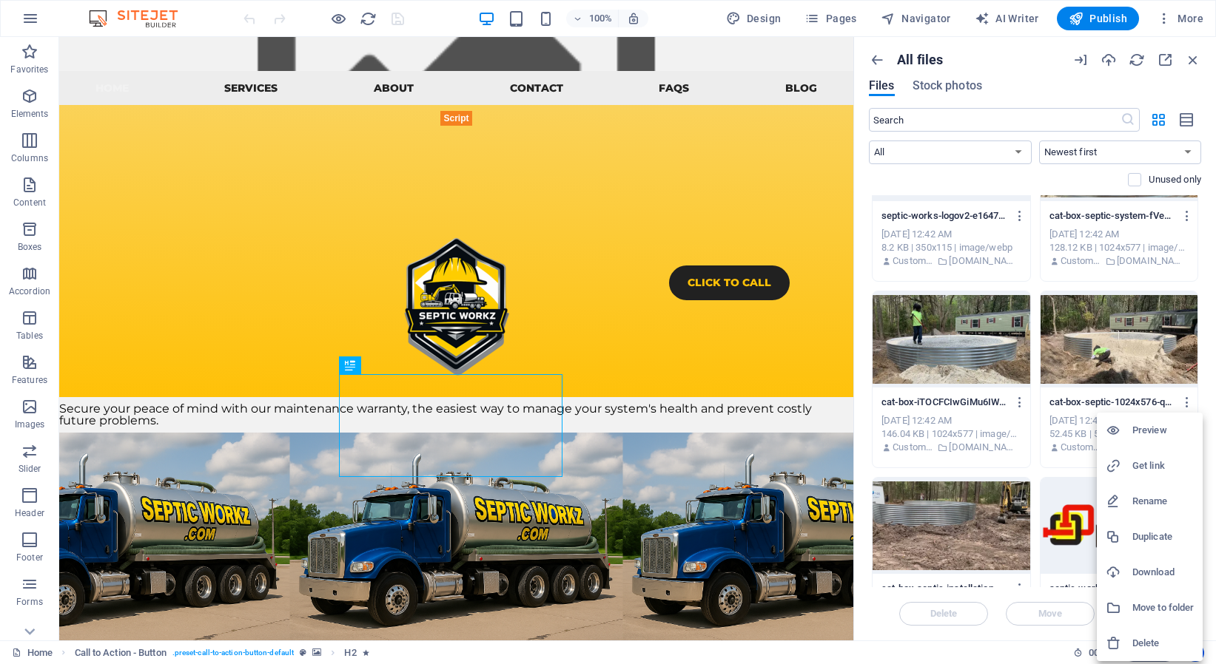
click at [1162, 575] on h6 "Download" at bounding box center [1162, 573] width 61 height 18
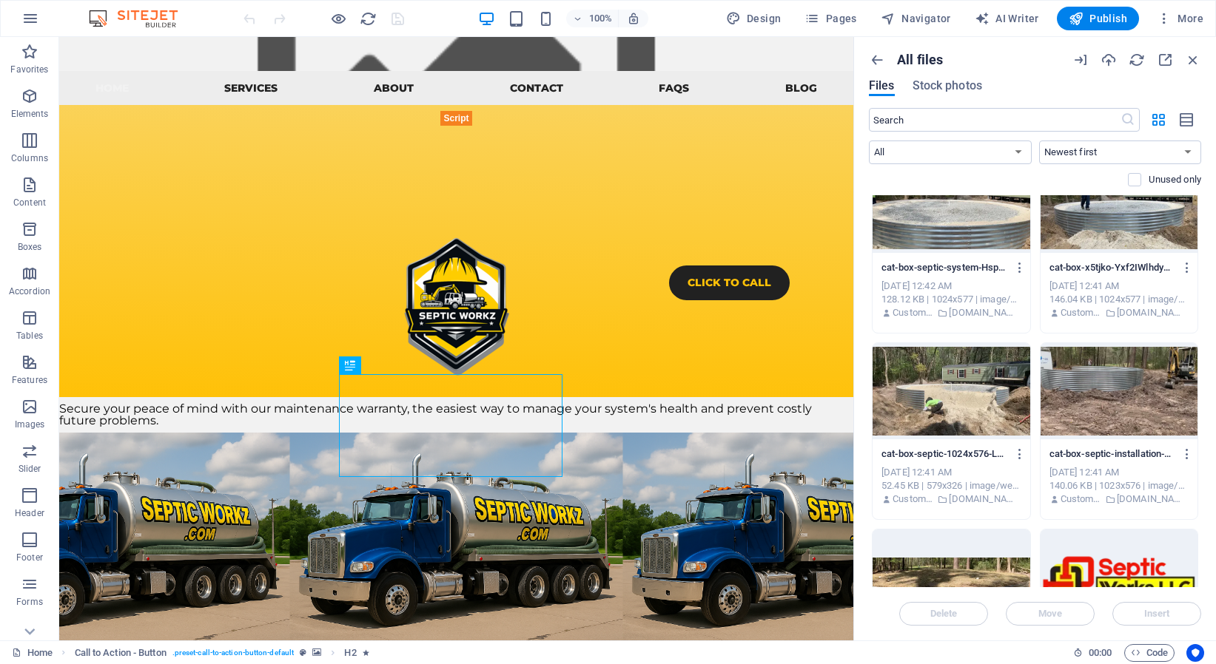
scroll to position [10916, 0]
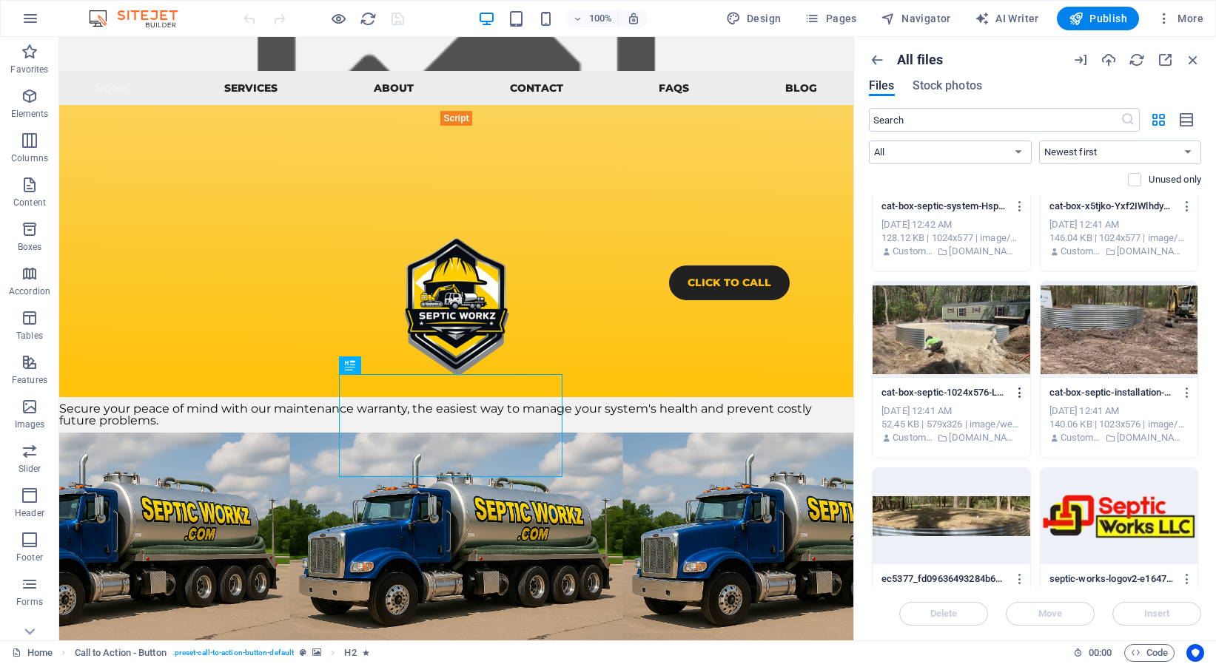
click at [1013, 392] on icon "button" at bounding box center [1020, 392] width 14 height 13
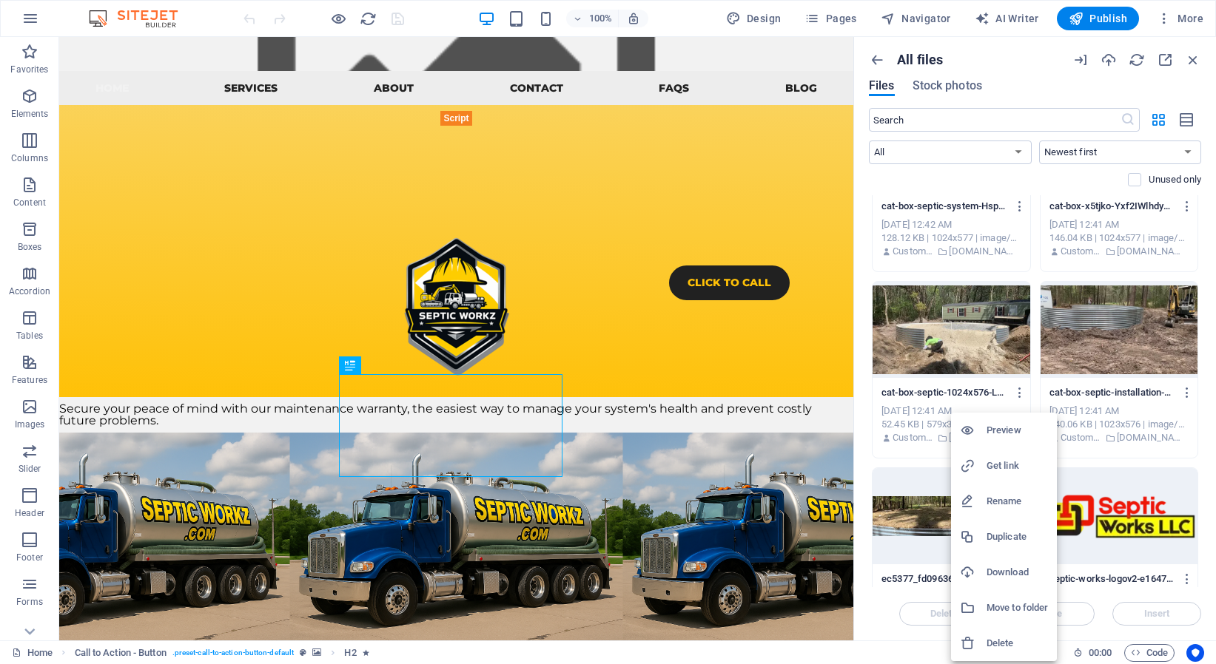
click at [1022, 574] on h6 "Download" at bounding box center [1016, 573] width 61 height 18
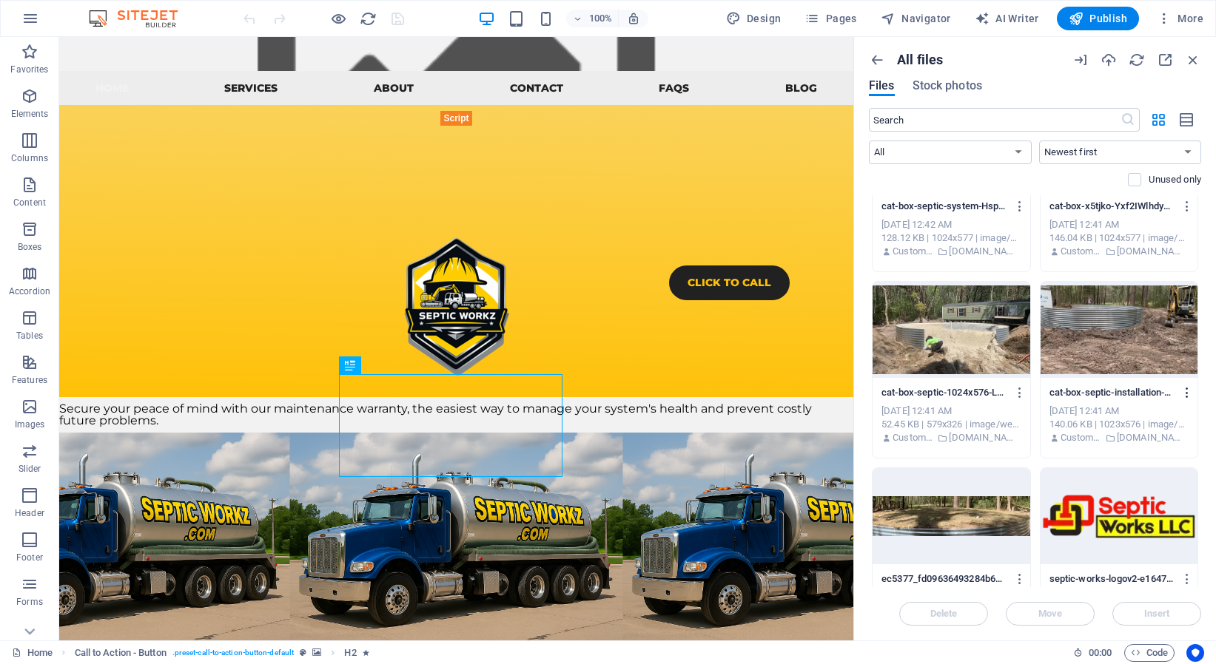
click at [1180, 390] on icon "button" at bounding box center [1187, 392] width 14 height 13
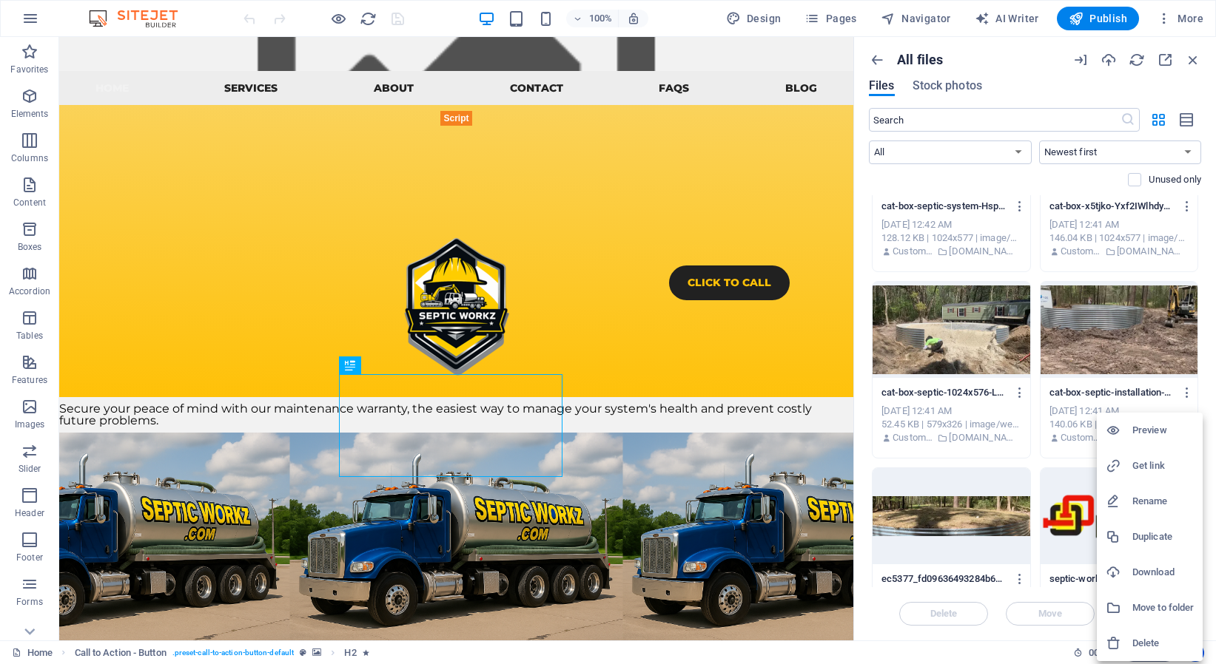
click at [1145, 568] on h6 "Download" at bounding box center [1162, 573] width 61 height 18
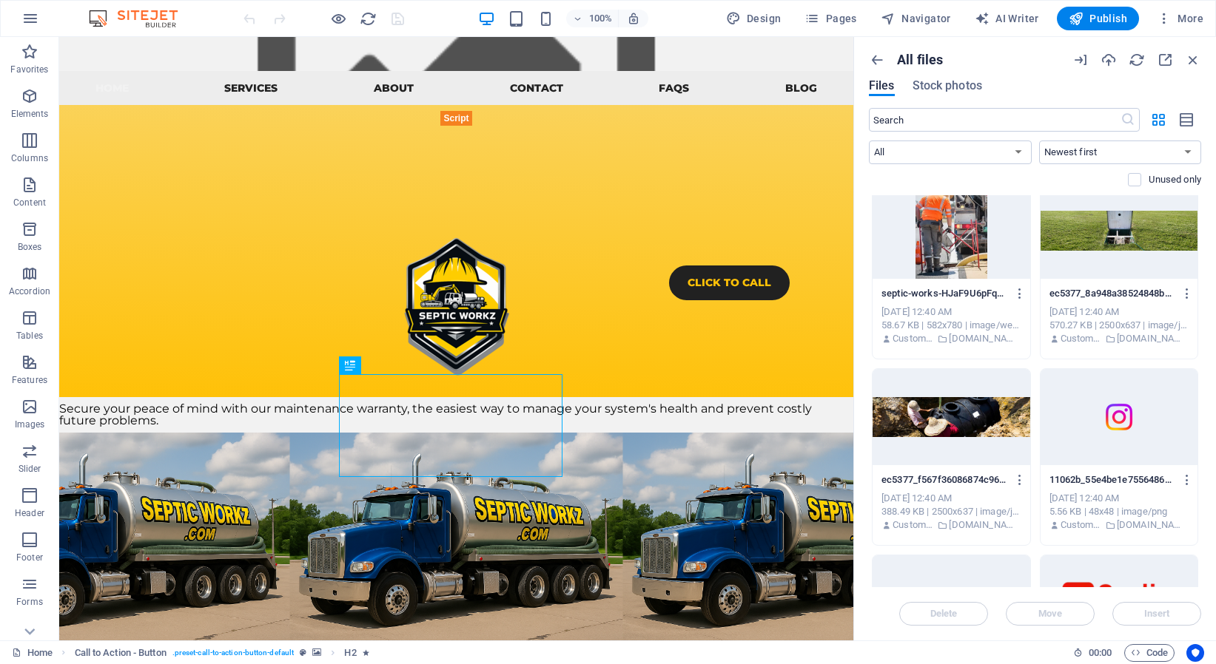
scroll to position [12355, 0]
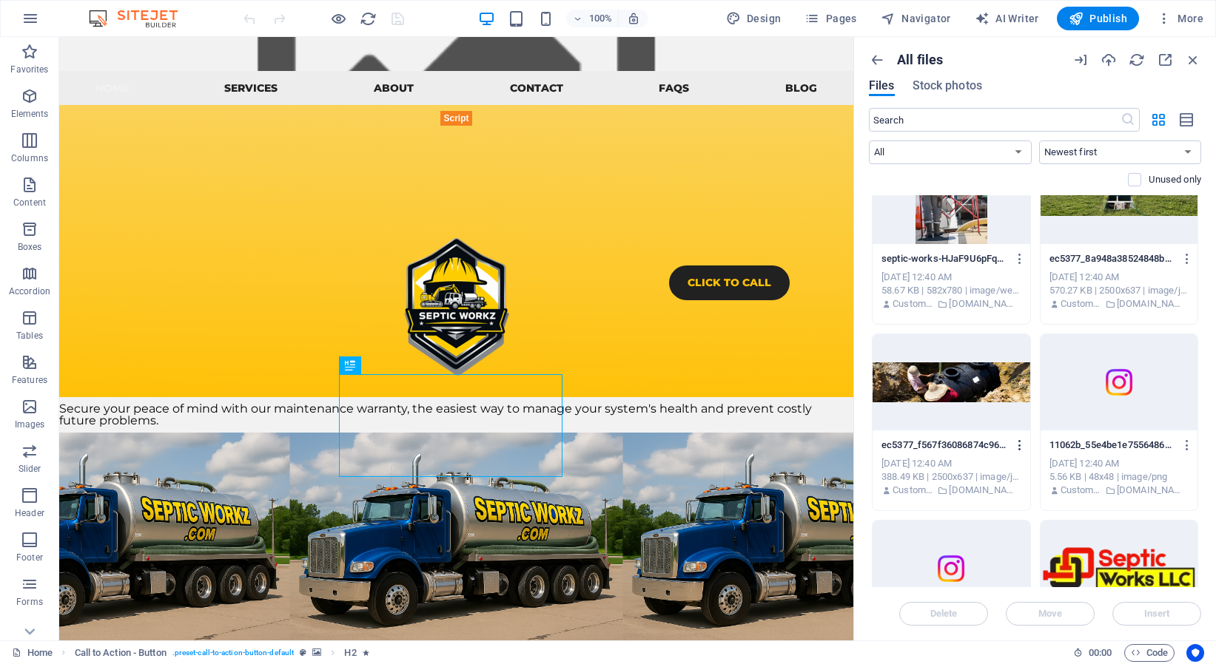
click at [1013, 445] on icon "button" at bounding box center [1020, 445] width 14 height 13
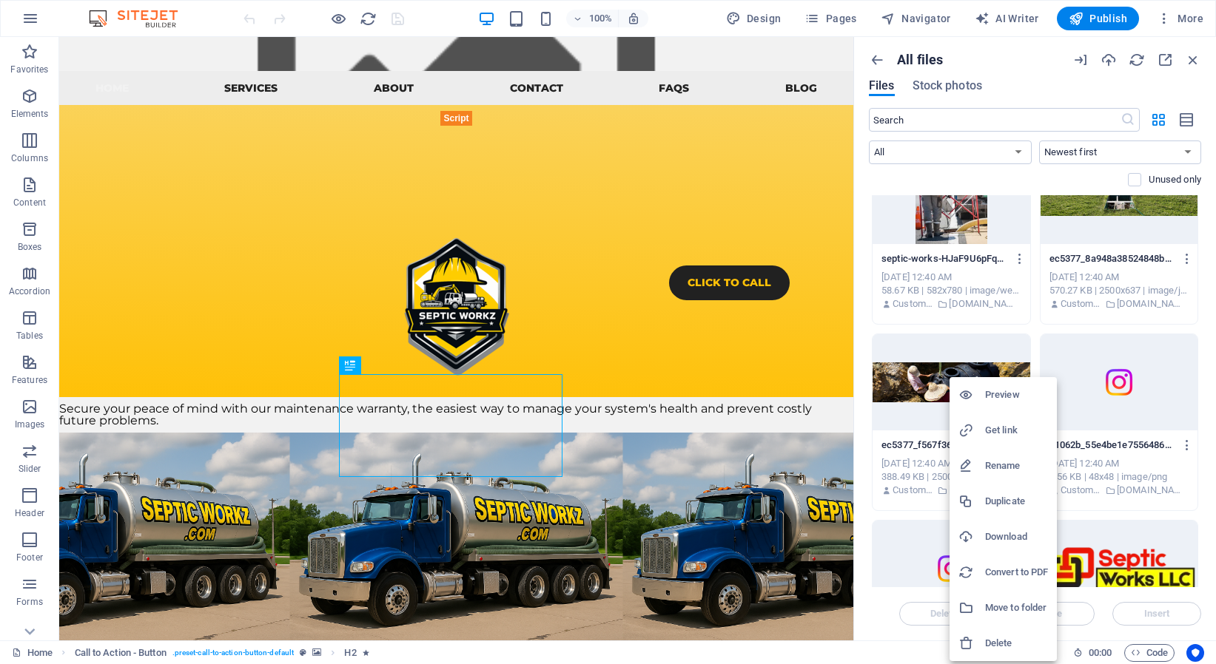
click at [1012, 536] on h6 "Download" at bounding box center [1016, 537] width 63 height 18
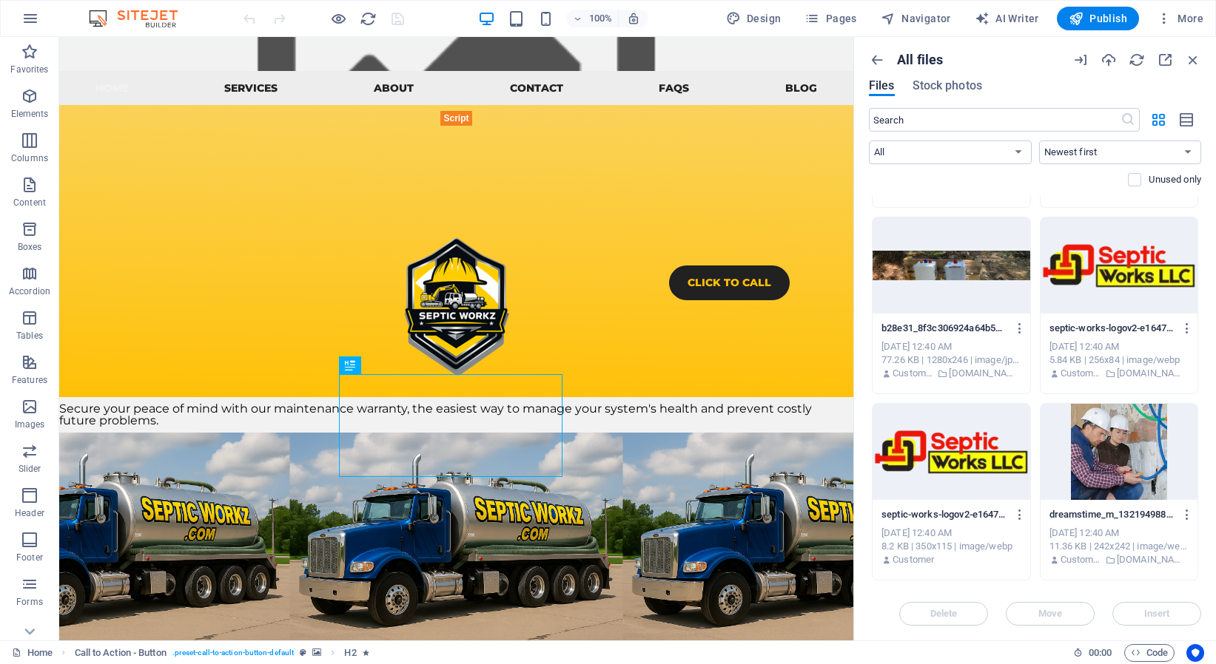
scroll to position [13414, 0]
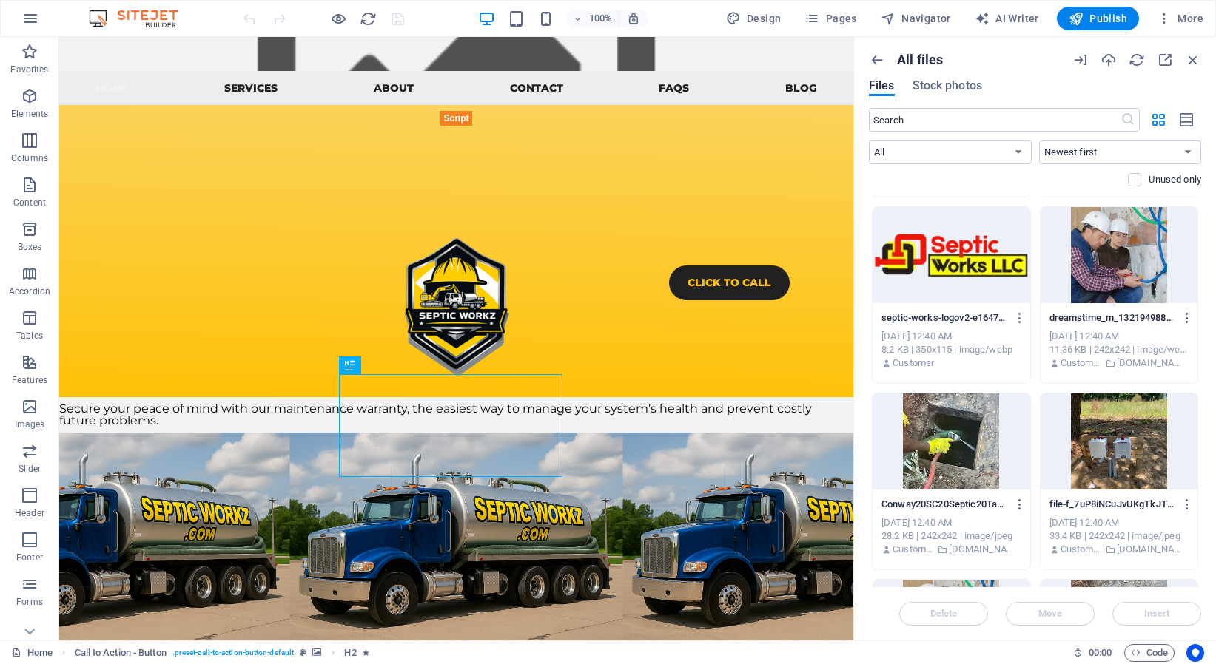
click at [1180, 319] on icon "button" at bounding box center [1187, 318] width 14 height 13
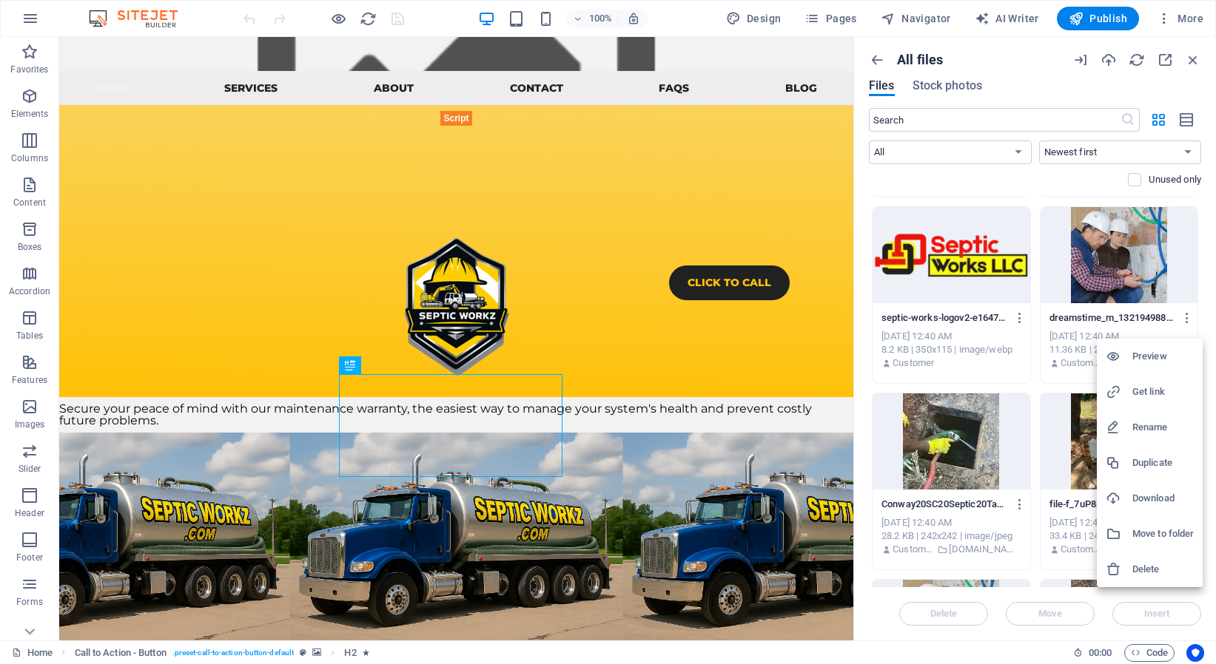
click at [1148, 492] on h6 "Download" at bounding box center [1162, 499] width 61 height 18
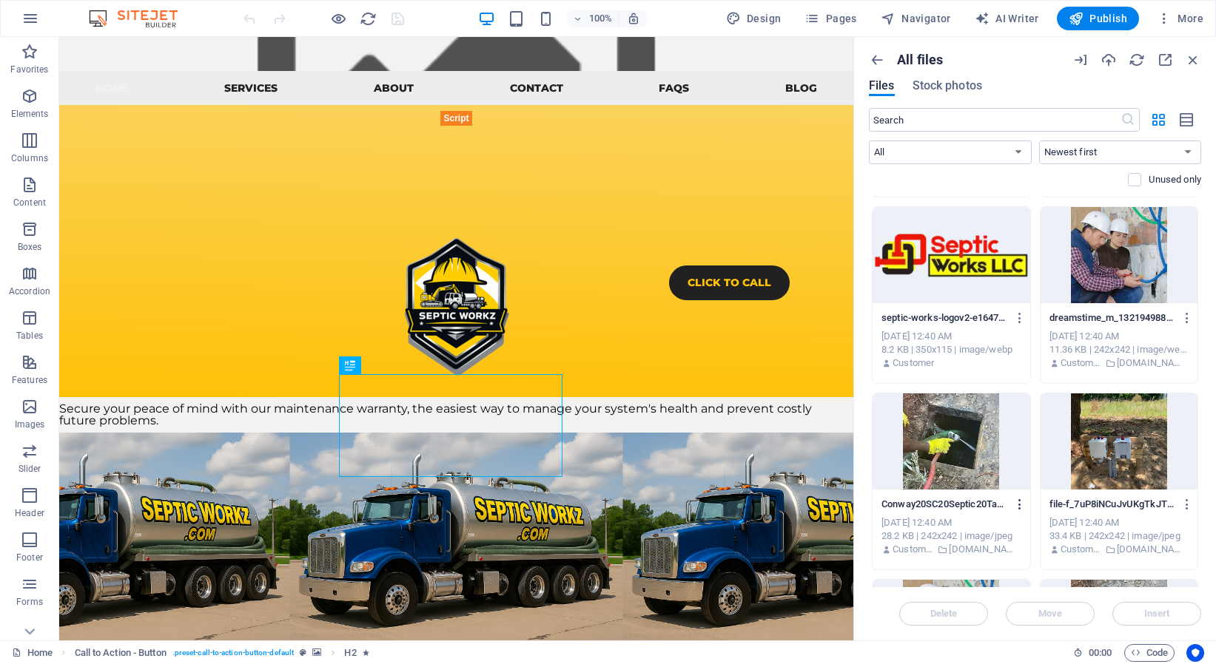
click at [1013, 502] on icon "button" at bounding box center [1020, 504] width 14 height 13
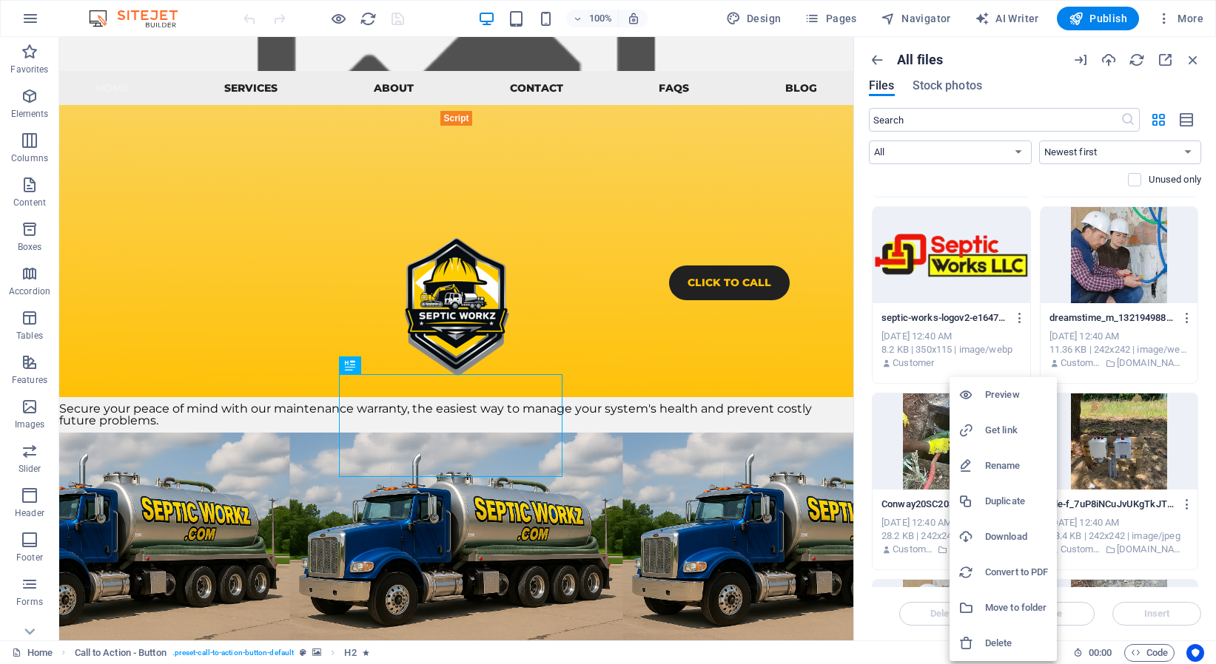
click at [1014, 535] on h6 "Download" at bounding box center [1016, 537] width 63 height 18
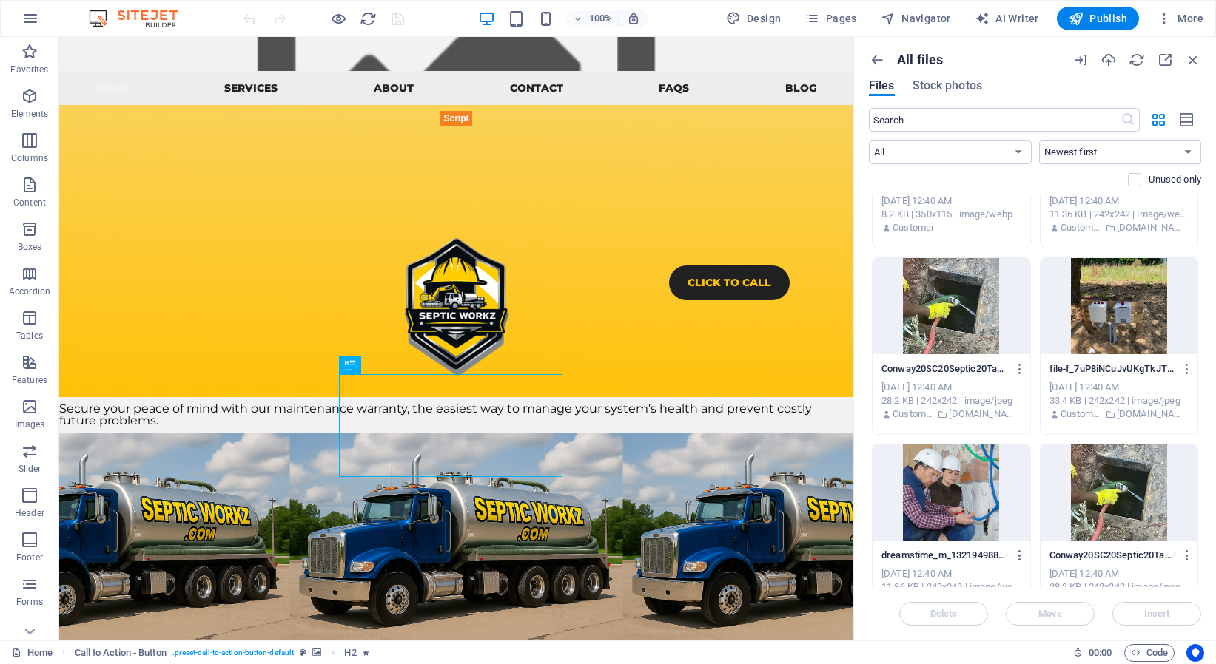
scroll to position [13622, 0]
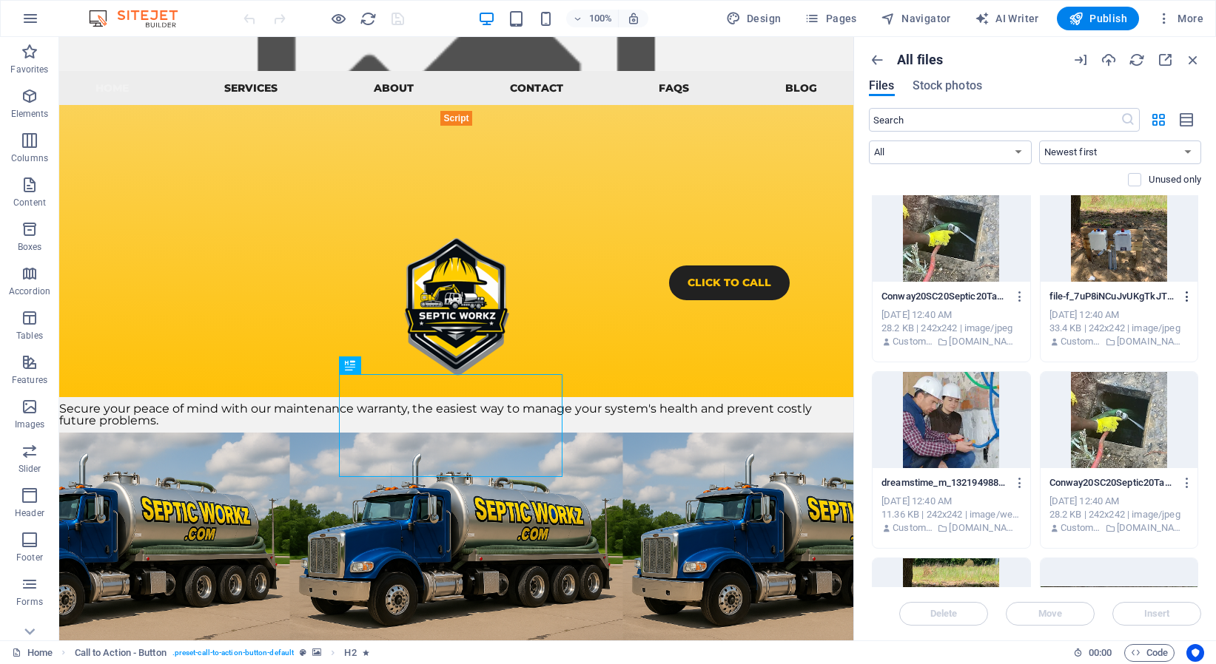
click at [1180, 299] on icon "button" at bounding box center [1187, 296] width 14 height 13
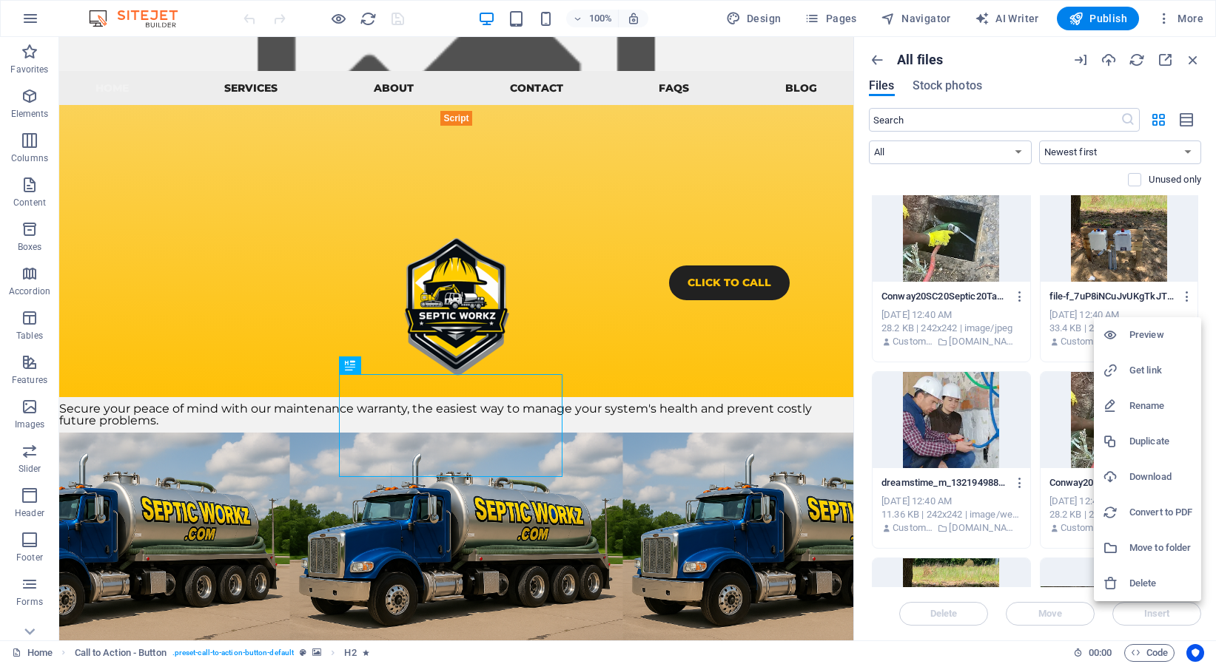
drag, startPoint x: 1146, startPoint y: 474, endPoint x: 1134, endPoint y: 474, distance: 12.6
click at [1146, 474] on h6 "Download" at bounding box center [1160, 477] width 63 height 18
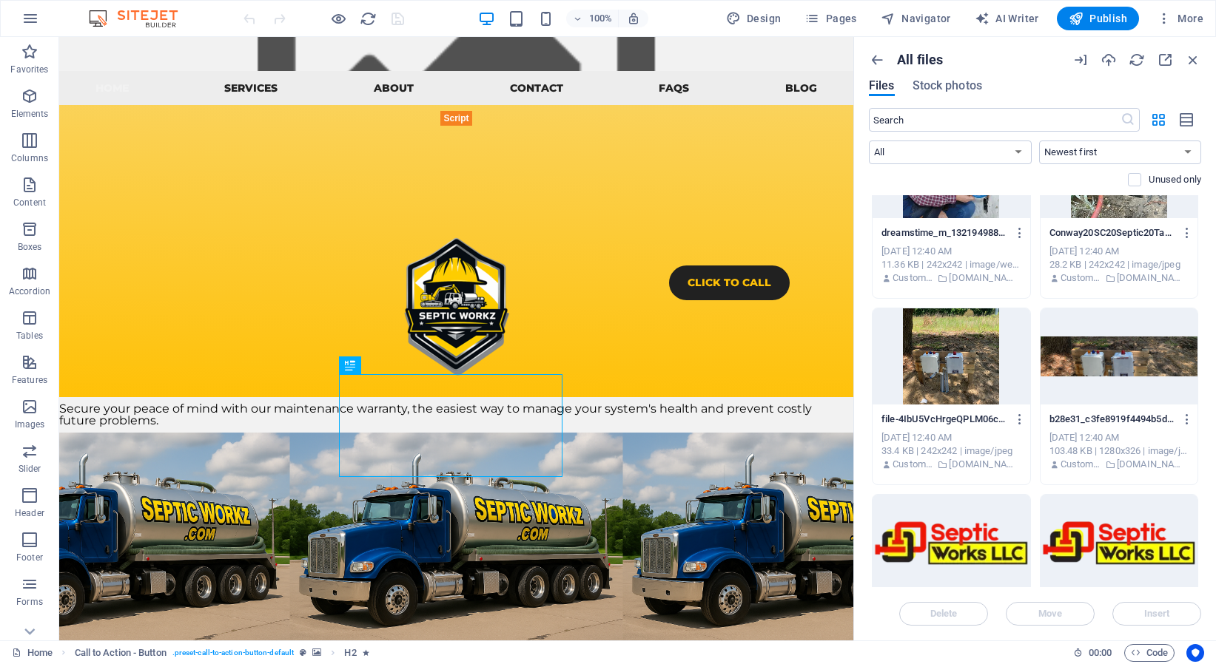
scroll to position [13907, 0]
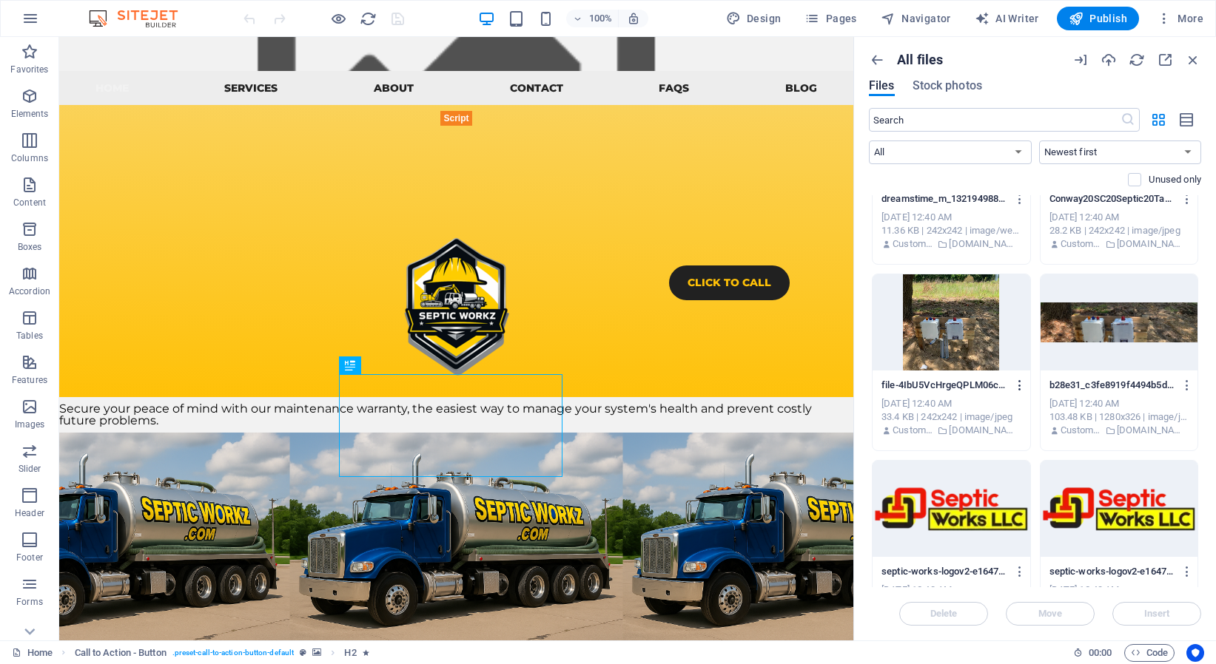
click at [1013, 385] on icon "button" at bounding box center [1020, 385] width 14 height 13
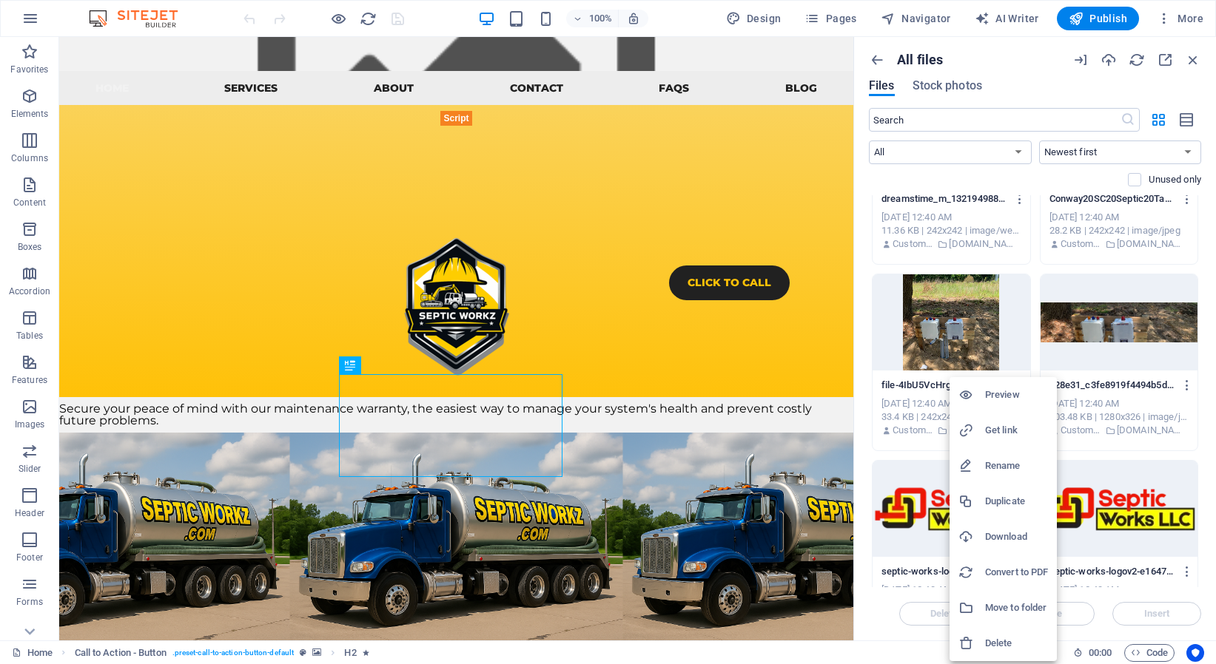
click at [1023, 531] on h6 "Download" at bounding box center [1016, 537] width 63 height 18
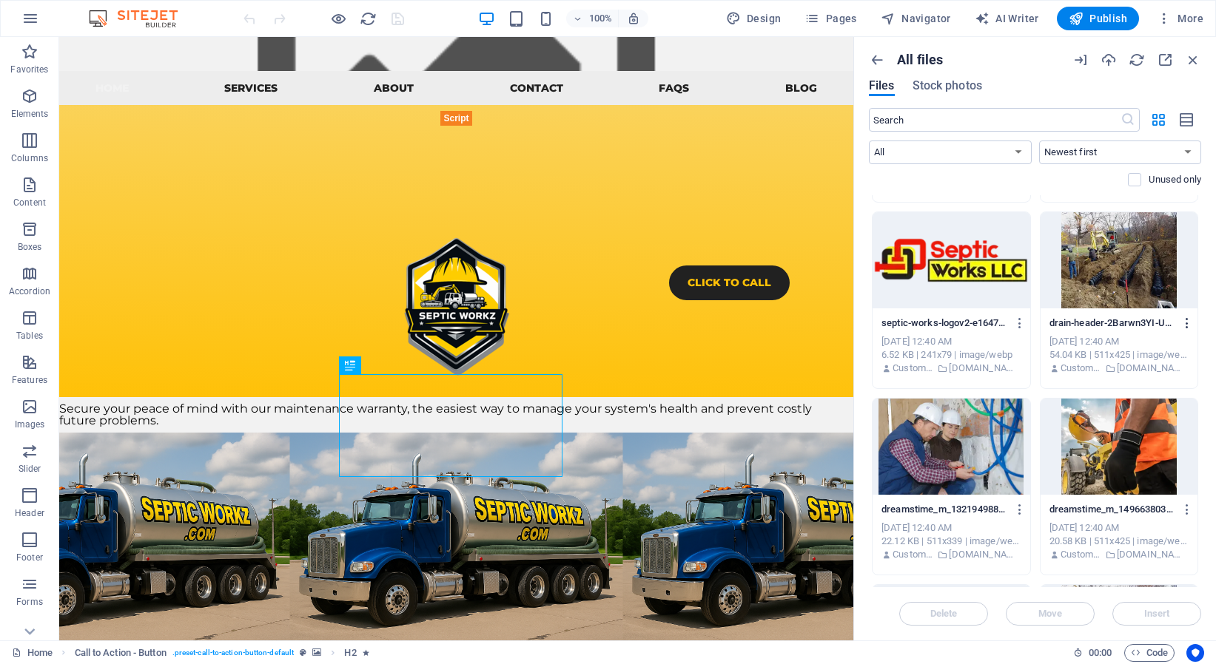
scroll to position [14345, 0]
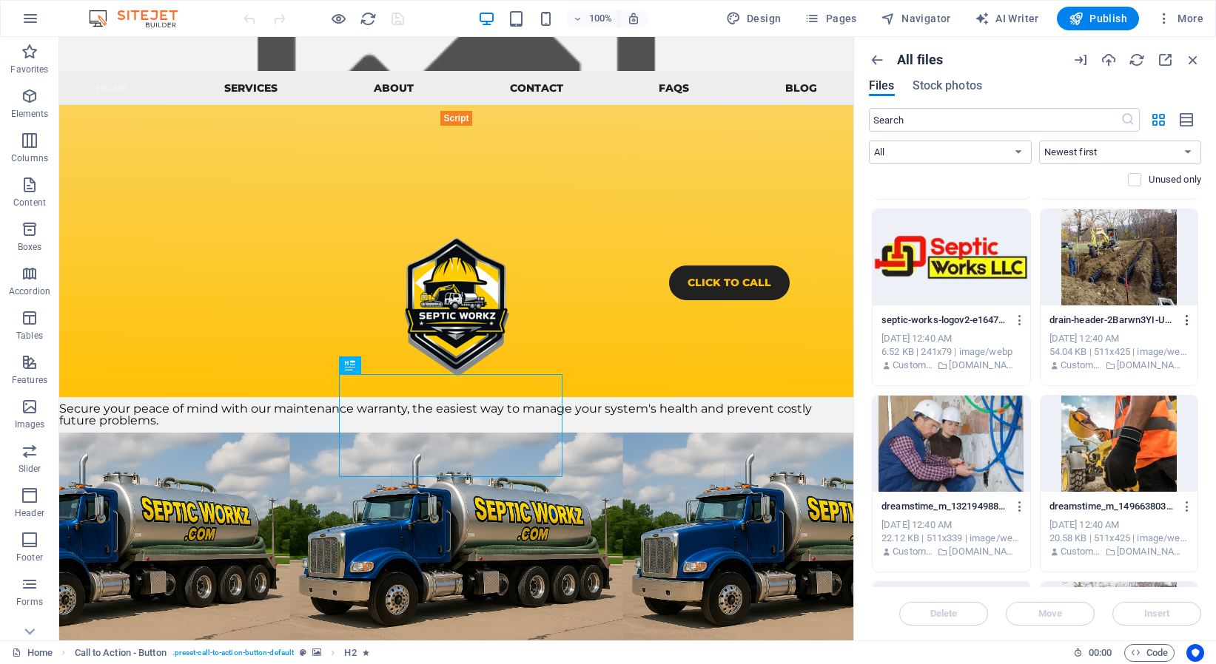
click at [1180, 320] on icon "button" at bounding box center [1187, 320] width 14 height 13
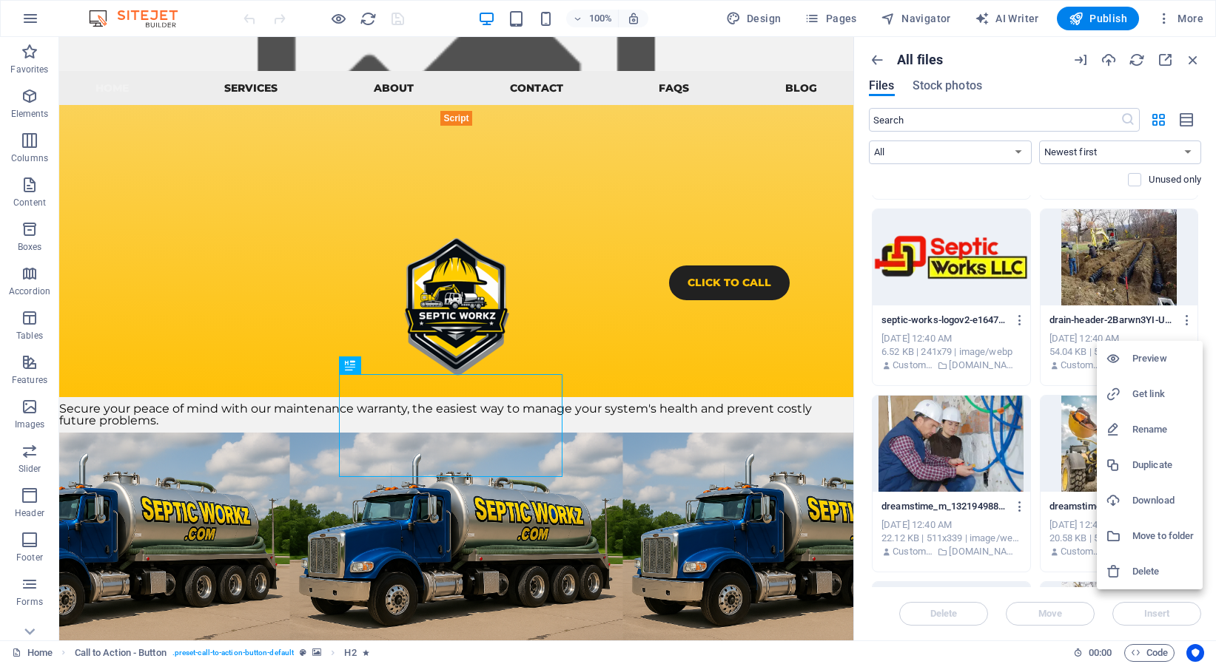
click at [1155, 494] on h6 "Download" at bounding box center [1162, 501] width 61 height 18
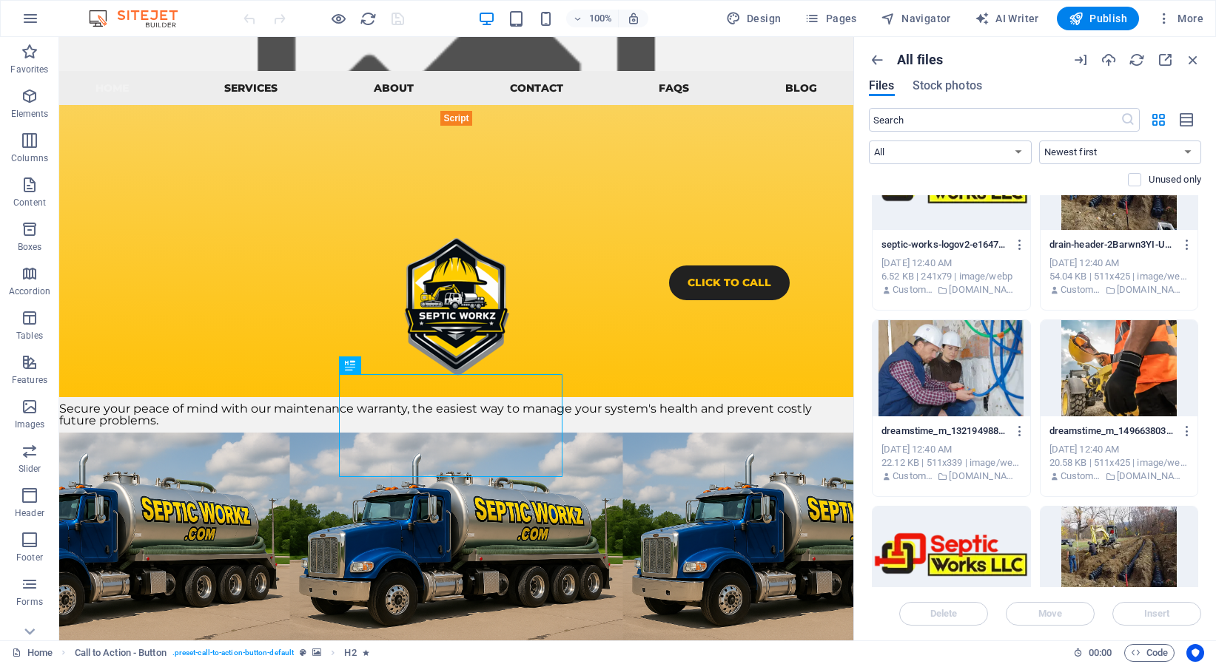
scroll to position [14464, 0]
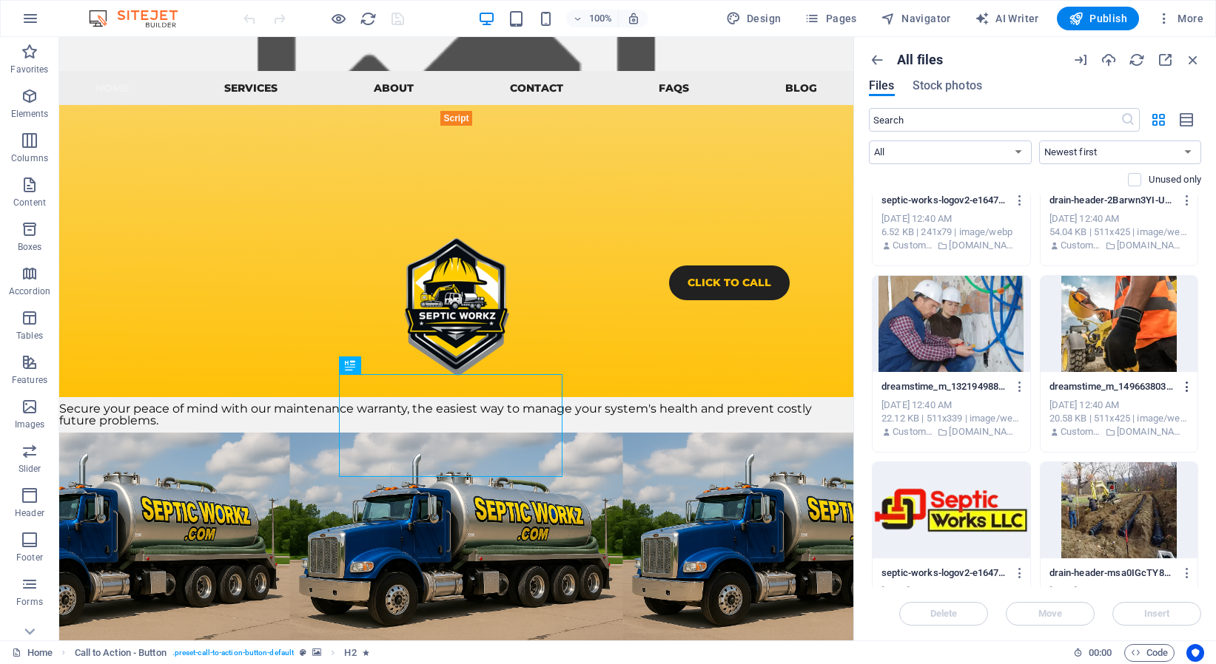
click at [1180, 386] on icon "button" at bounding box center [1187, 386] width 14 height 13
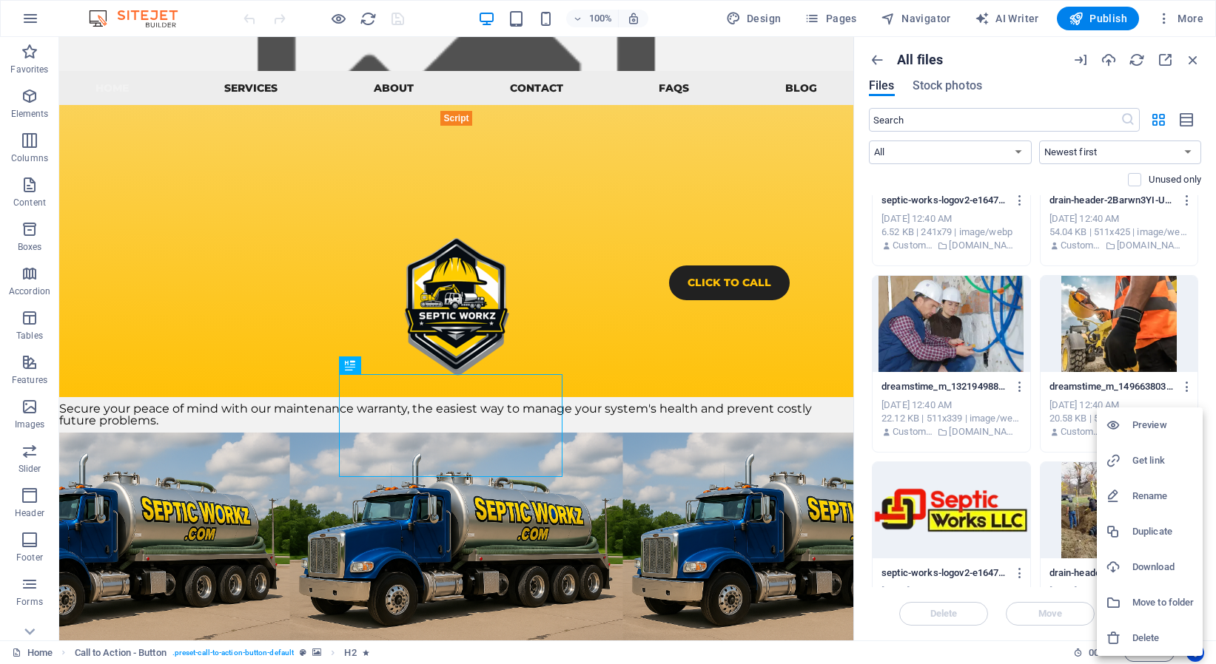
click at [1156, 569] on h6 "Download" at bounding box center [1162, 568] width 61 height 18
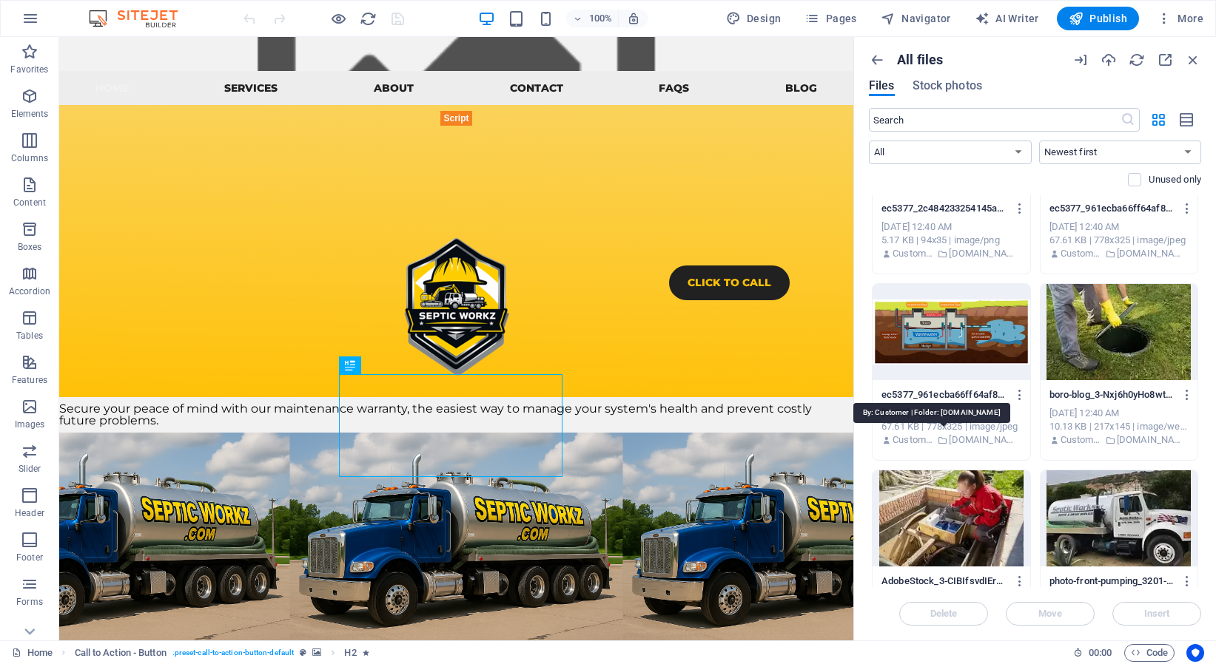
scroll to position [16593, 0]
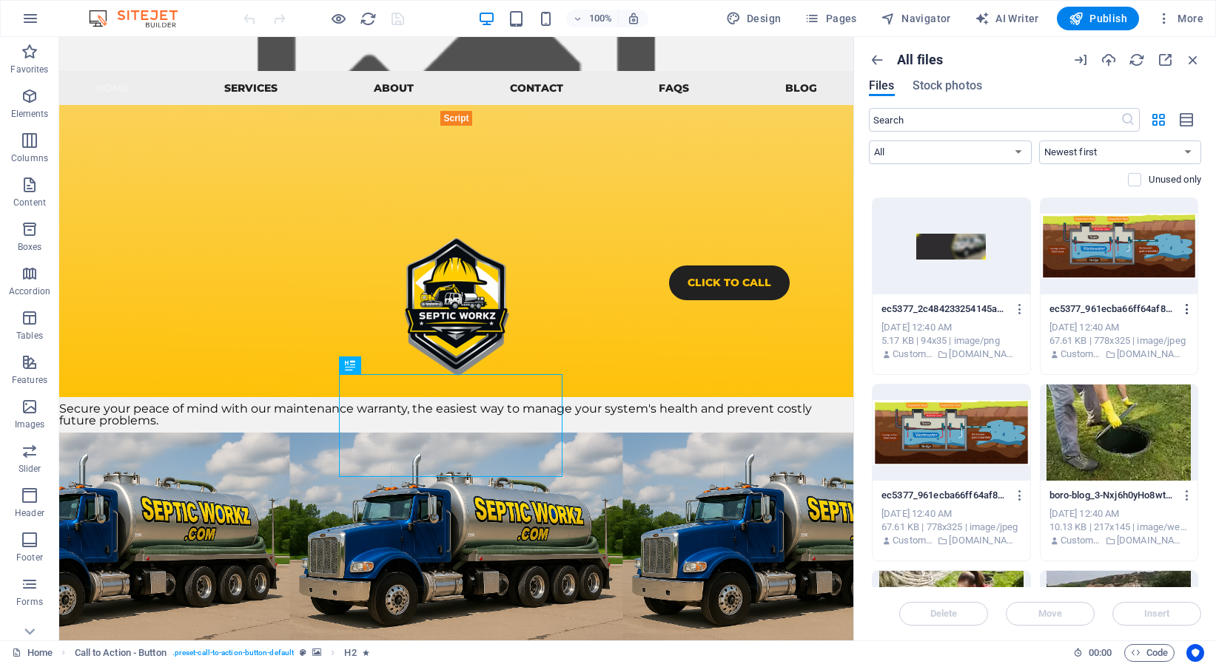
click at [1180, 307] on icon "button" at bounding box center [1187, 309] width 14 height 13
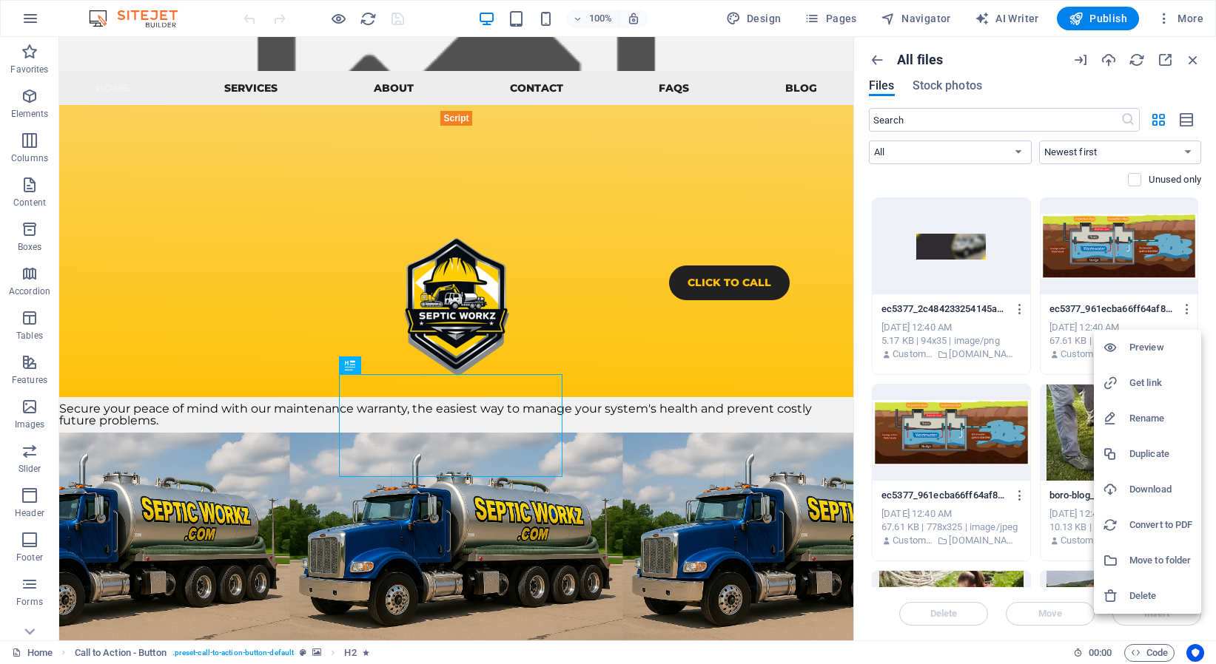
click at [1157, 488] on h6 "Download" at bounding box center [1160, 490] width 63 height 18
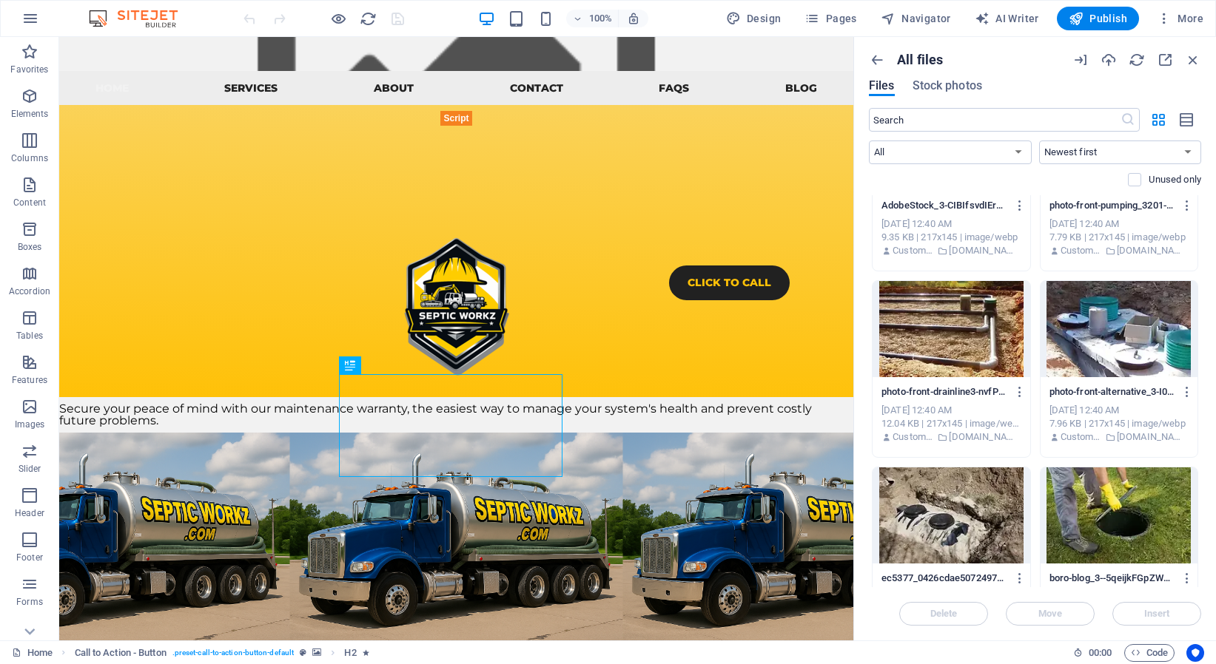
scroll to position [17284, 0]
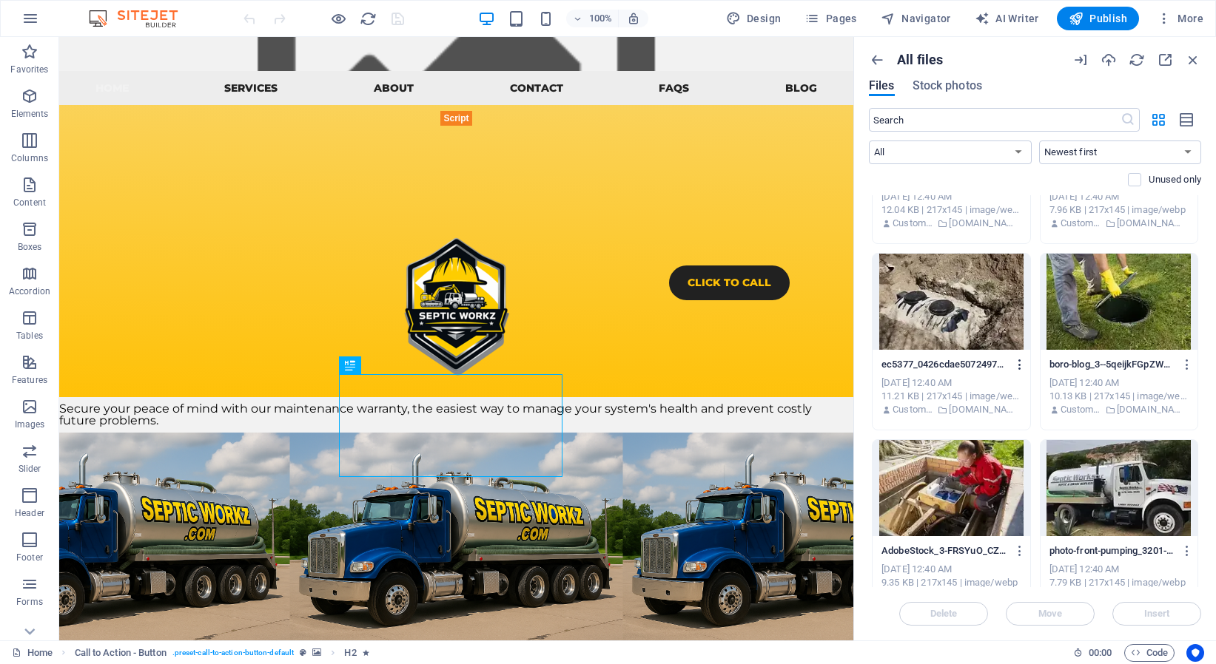
click at [1013, 363] on icon "button" at bounding box center [1020, 364] width 14 height 13
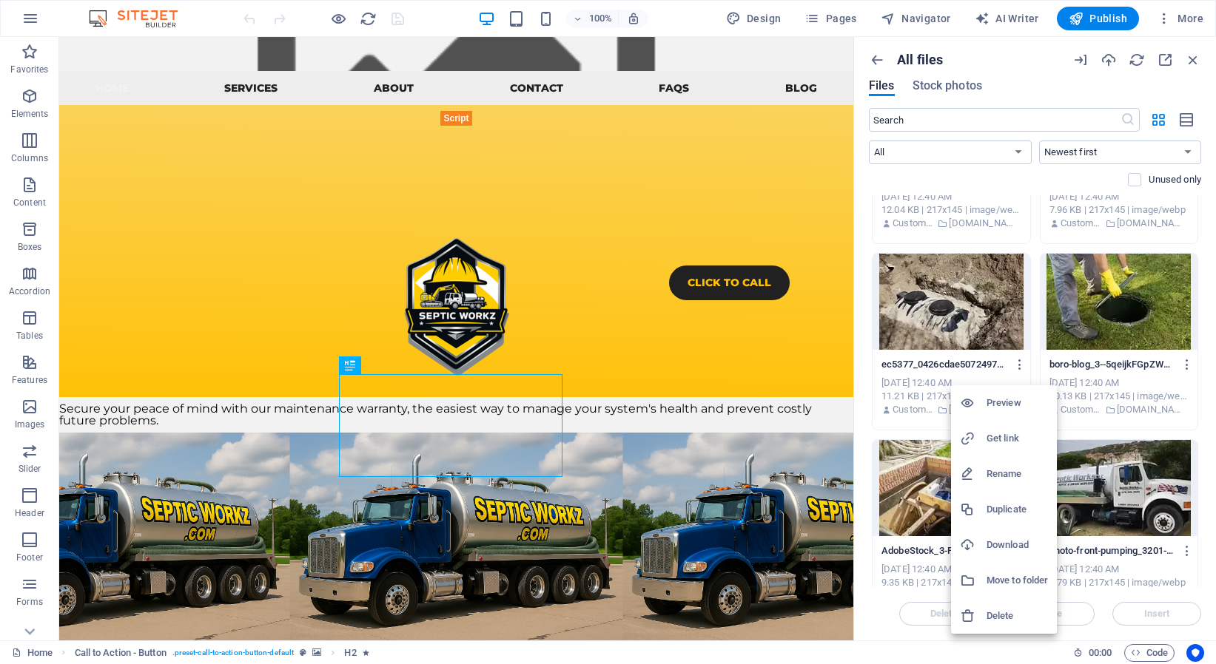
click at [1022, 539] on h6 "Download" at bounding box center [1016, 545] width 61 height 18
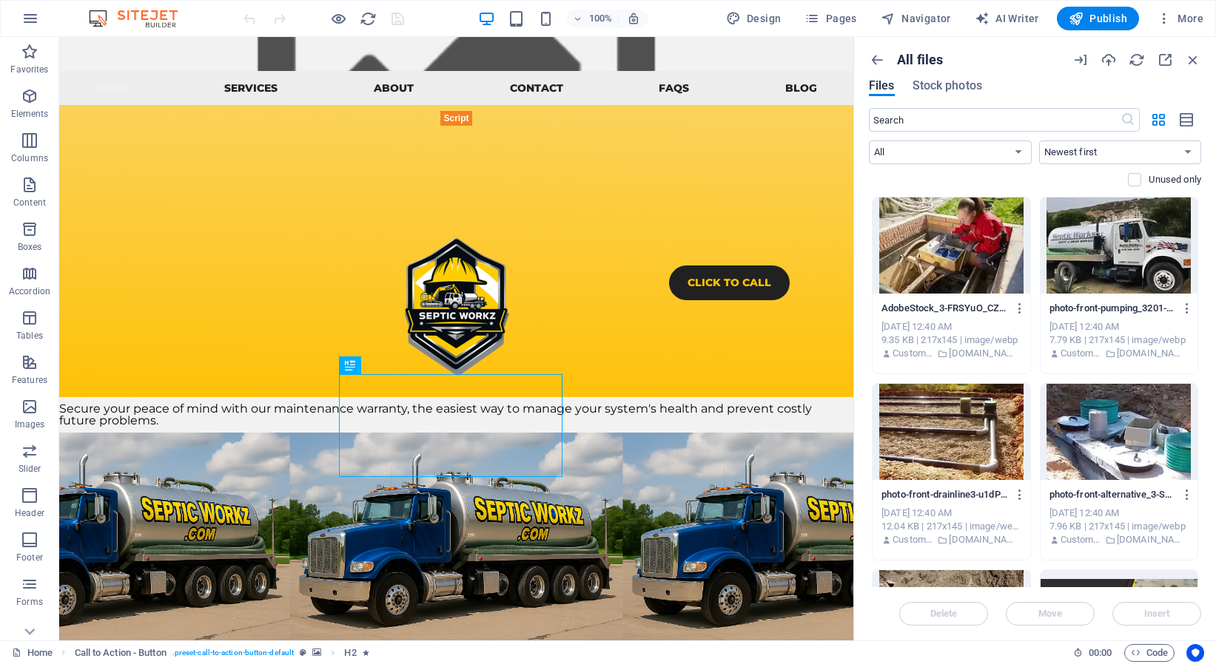
scroll to position [17646, 0]
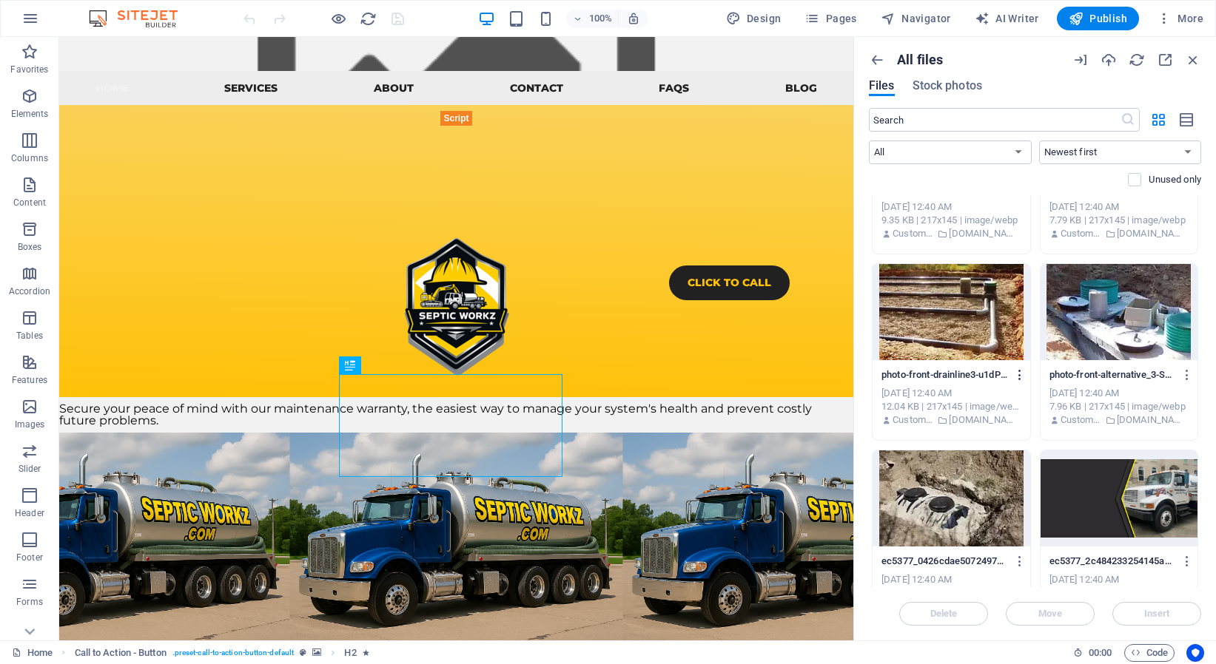
click at [1013, 377] on icon "button" at bounding box center [1020, 374] width 14 height 13
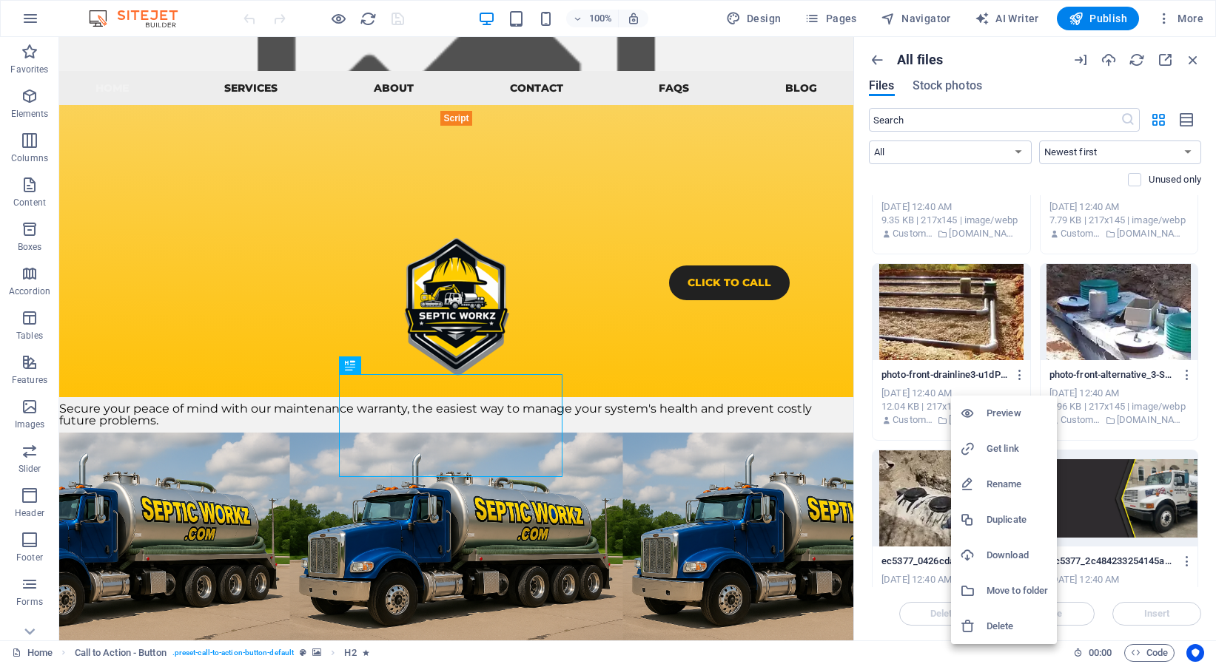
click at [1020, 553] on h6 "Download" at bounding box center [1016, 556] width 61 height 18
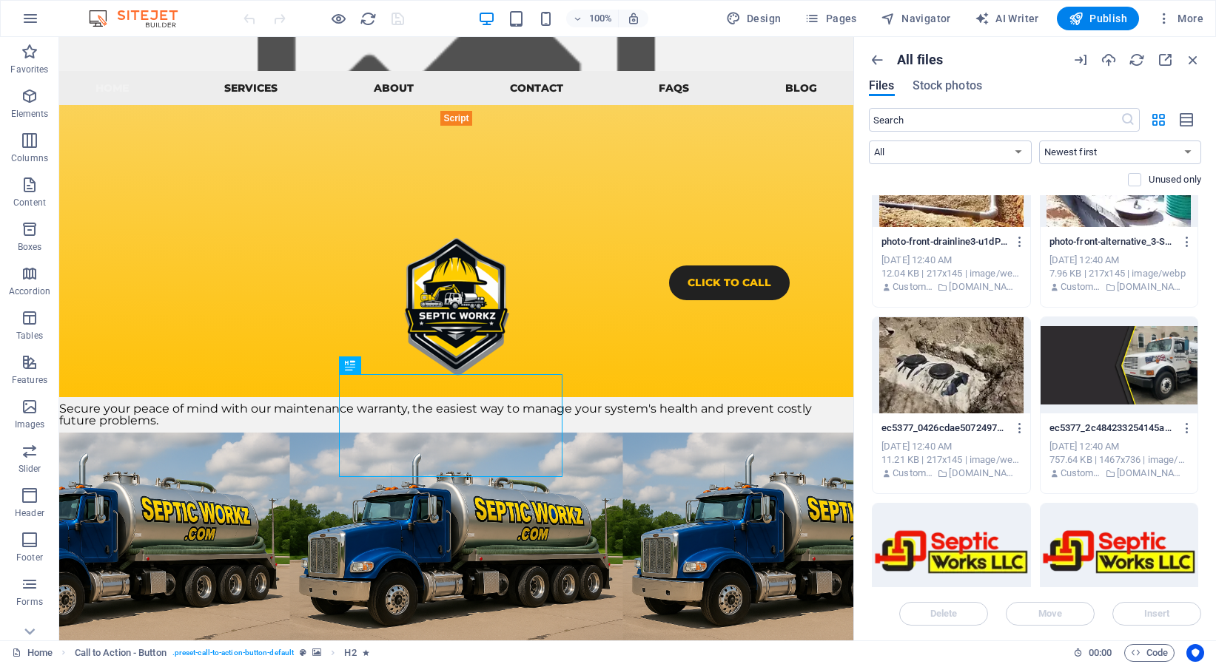
scroll to position [17873, 0]
